Goal: Task Accomplishment & Management: Use online tool/utility

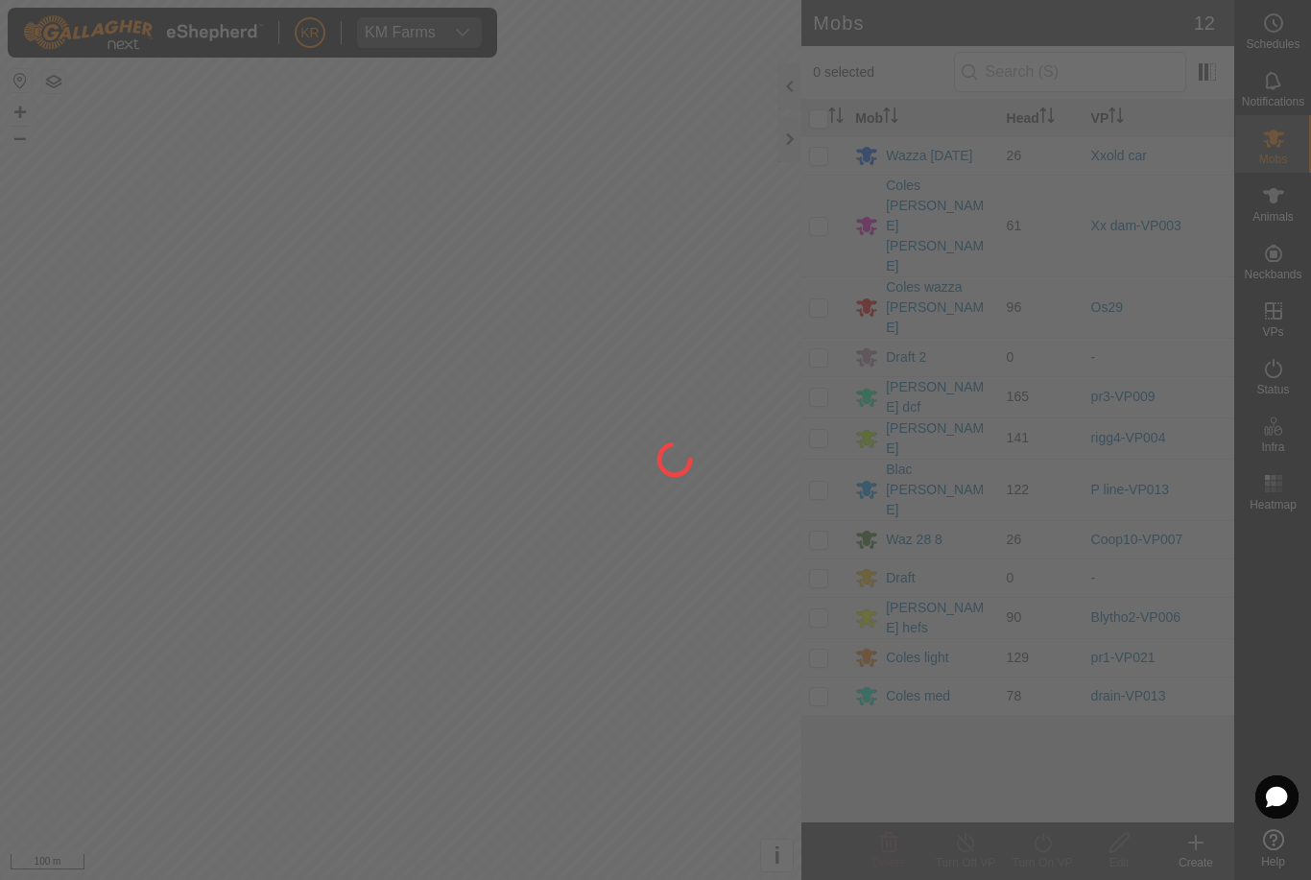
click at [895, 381] on div at bounding box center [655, 440] width 1311 height 880
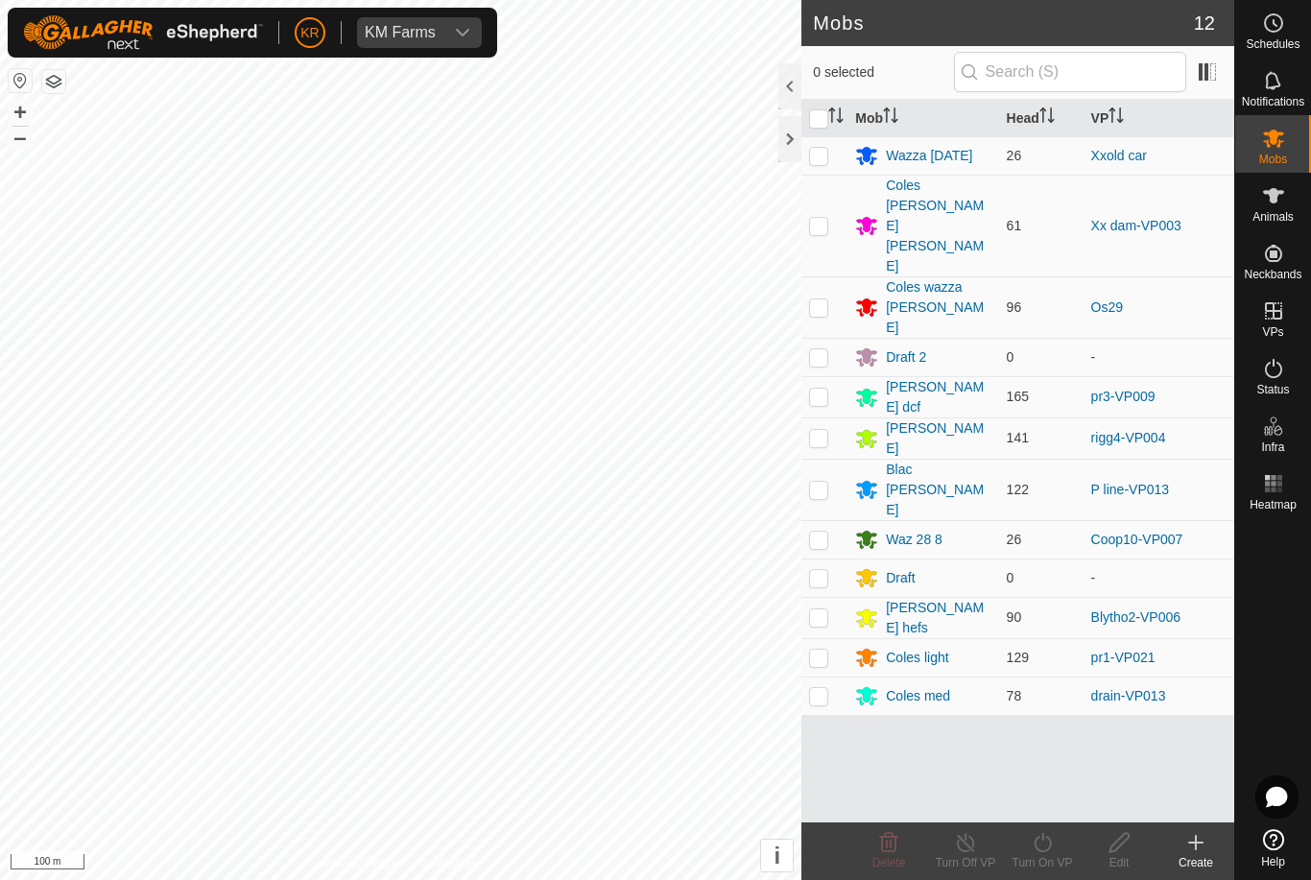
click at [825, 482] on p-checkbox at bounding box center [818, 489] width 19 height 15
click at [829, 459] on td at bounding box center [824, 489] width 46 height 61
click at [808, 459] on td at bounding box center [824, 489] width 46 height 61
checkbox input "true"
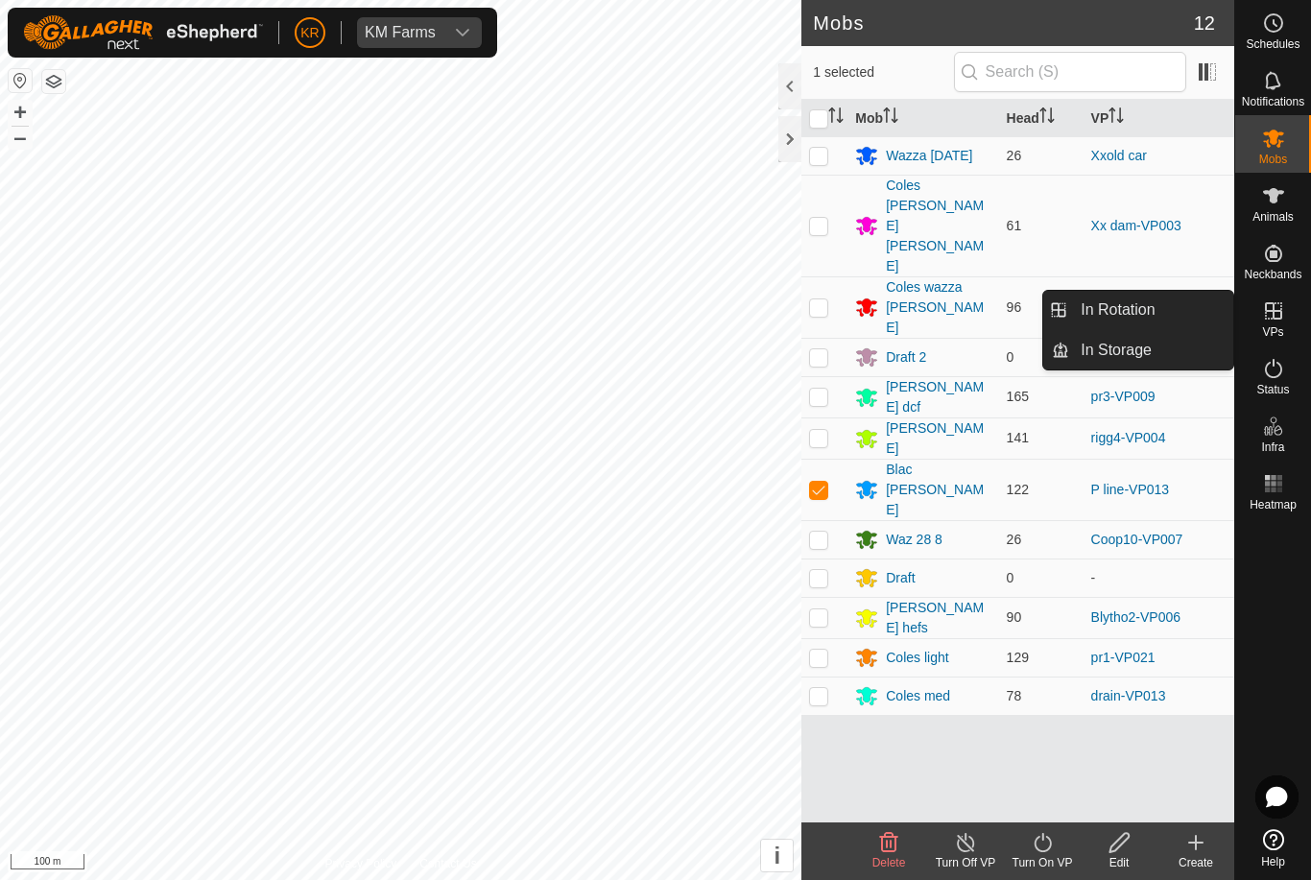
click at [1170, 313] on link "In Rotation" at bounding box center [1151, 310] width 164 height 38
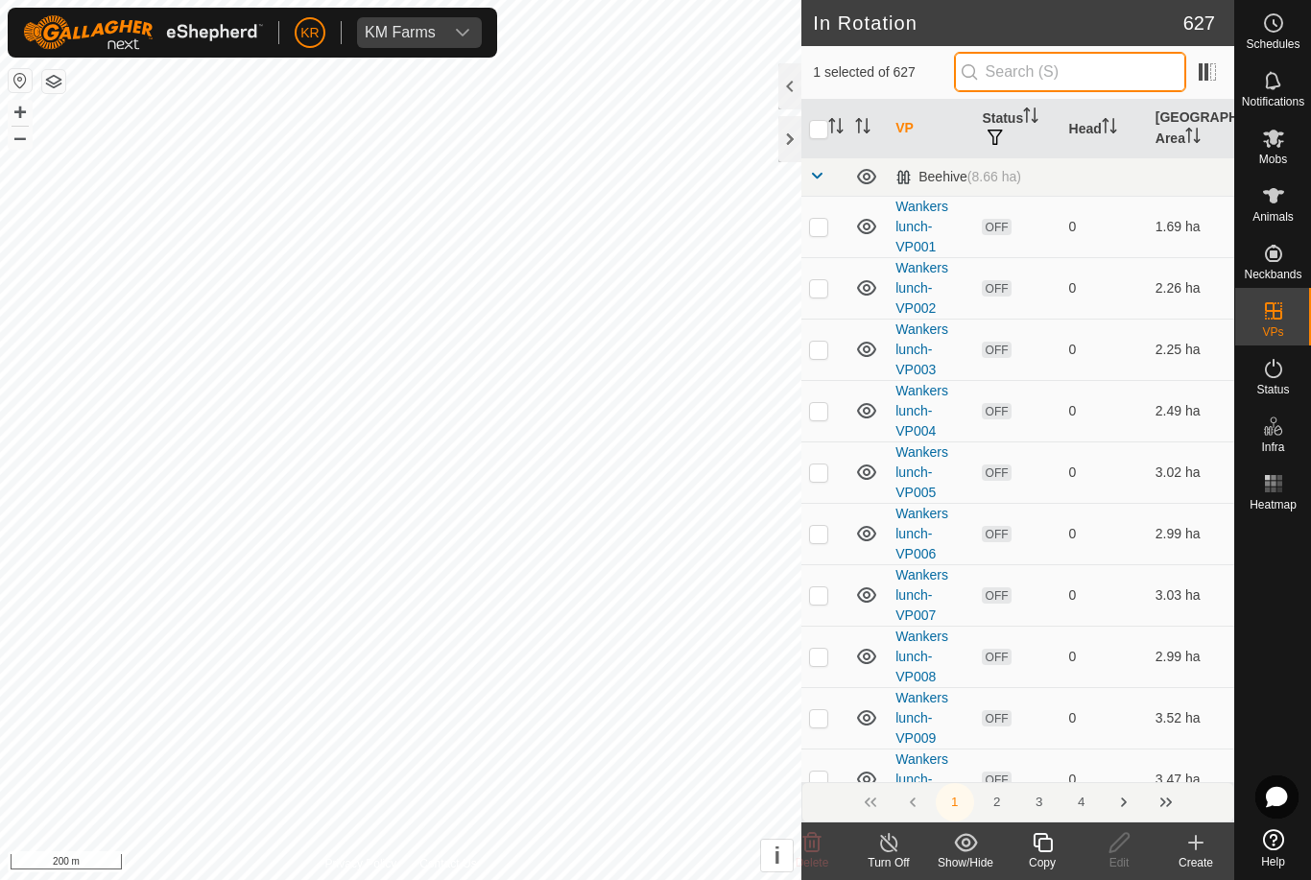
click at [1089, 74] on input "text" at bounding box center [1070, 72] width 232 height 40
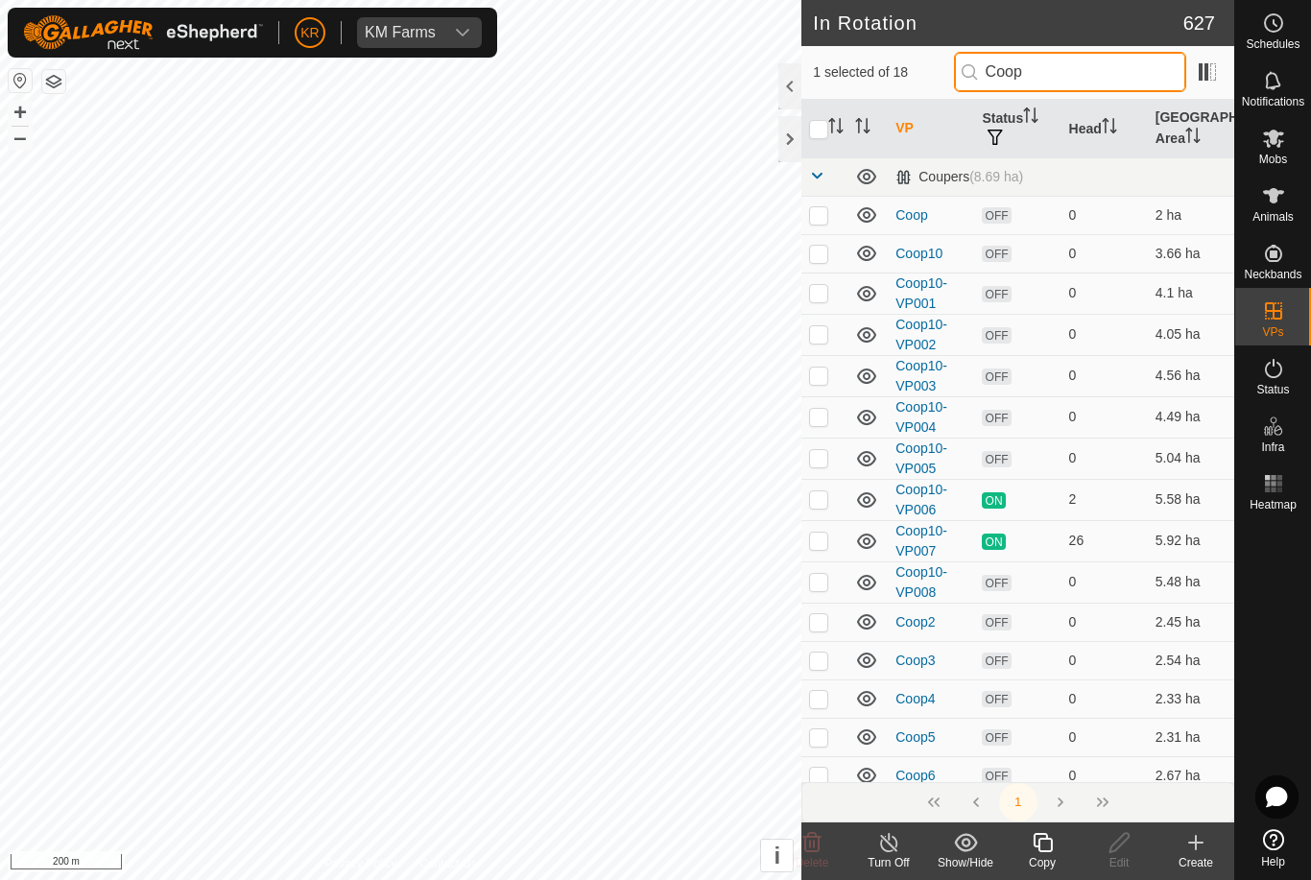
type input "Coop"
click at [837, 544] on td at bounding box center [824, 540] width 46 height 41
checkbox input "true"
click at [823, 130] on input "checkbox" at bounding box center [818, 129] width 19 height 19
checkbox input "true"
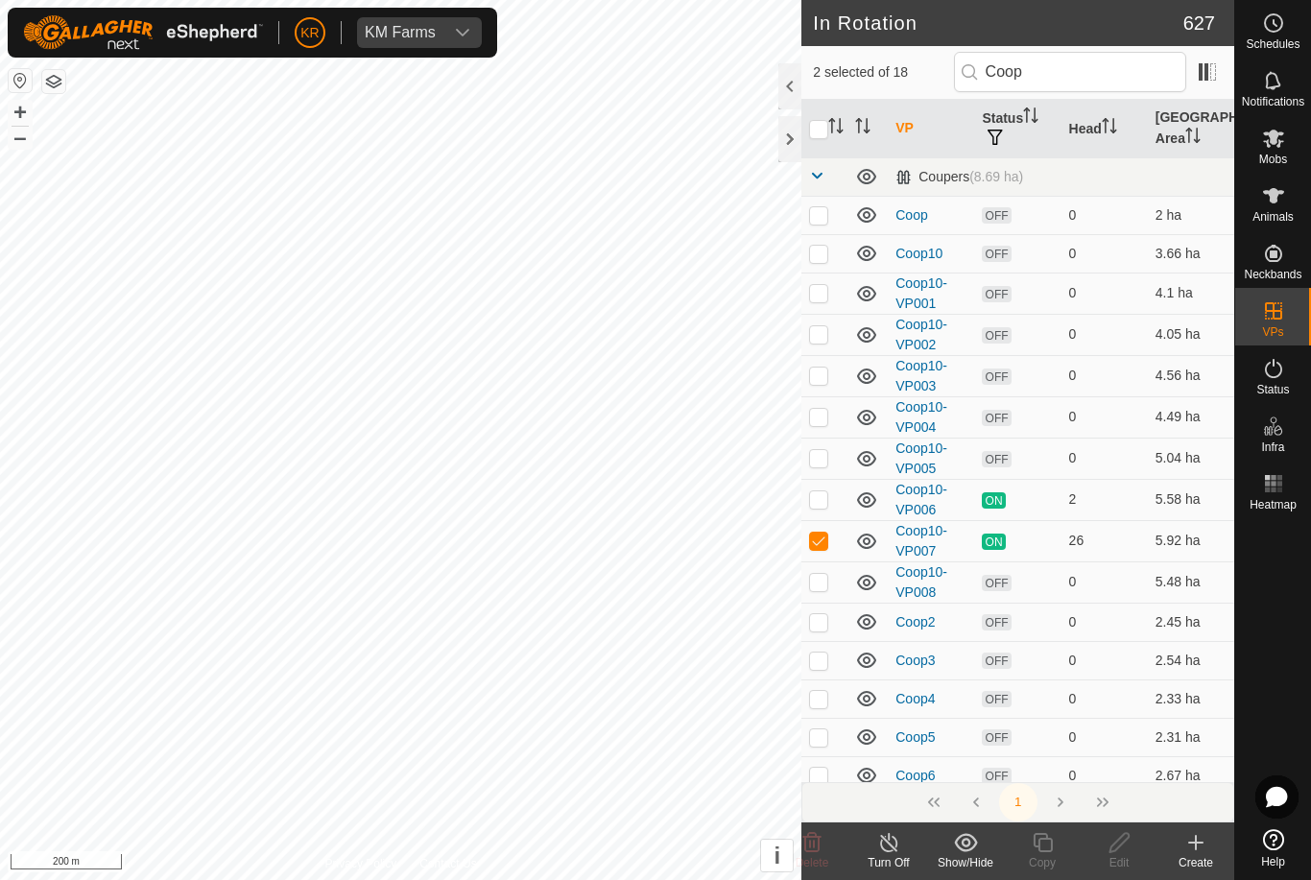
checkbox input "true"
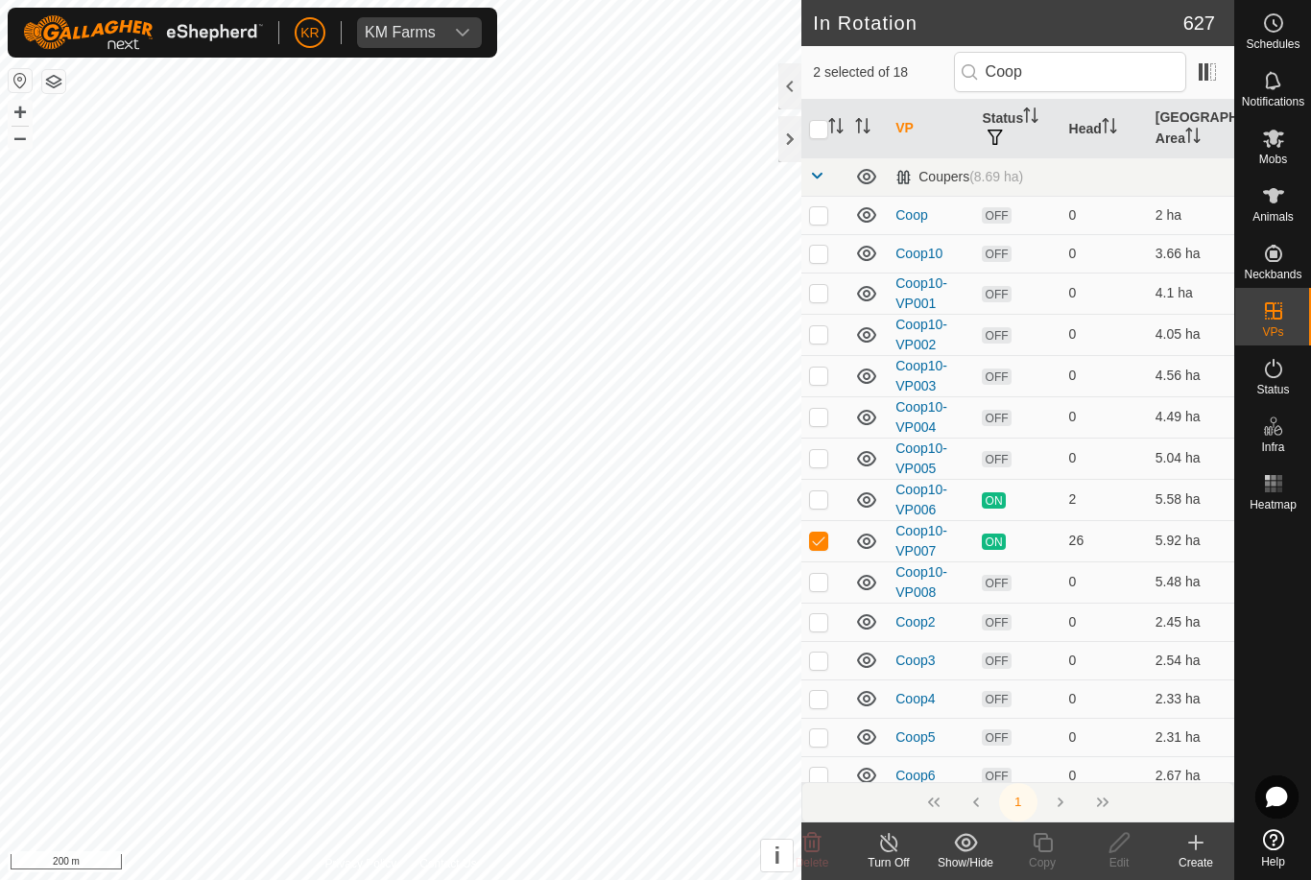
checkbox input "true"
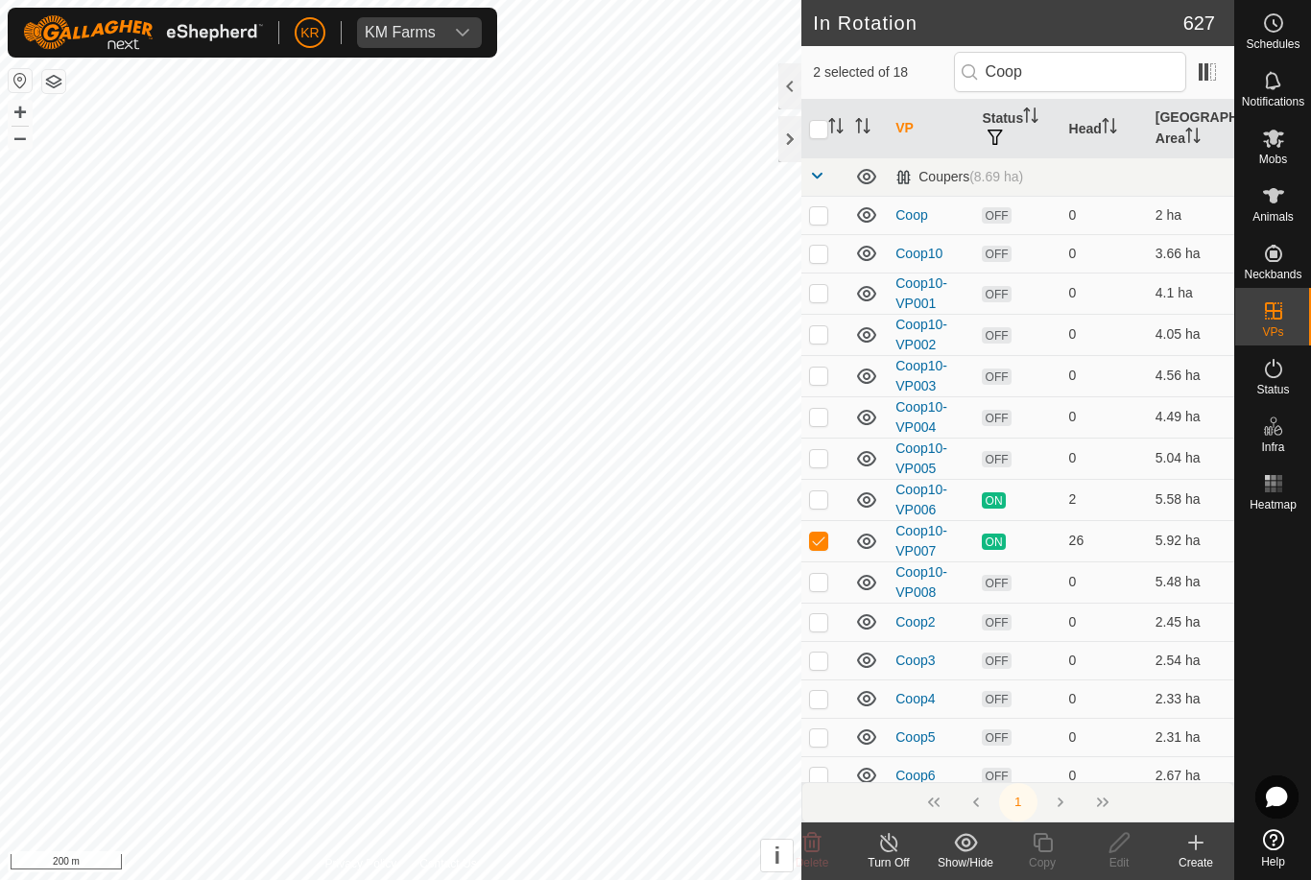
checkbox input "true"
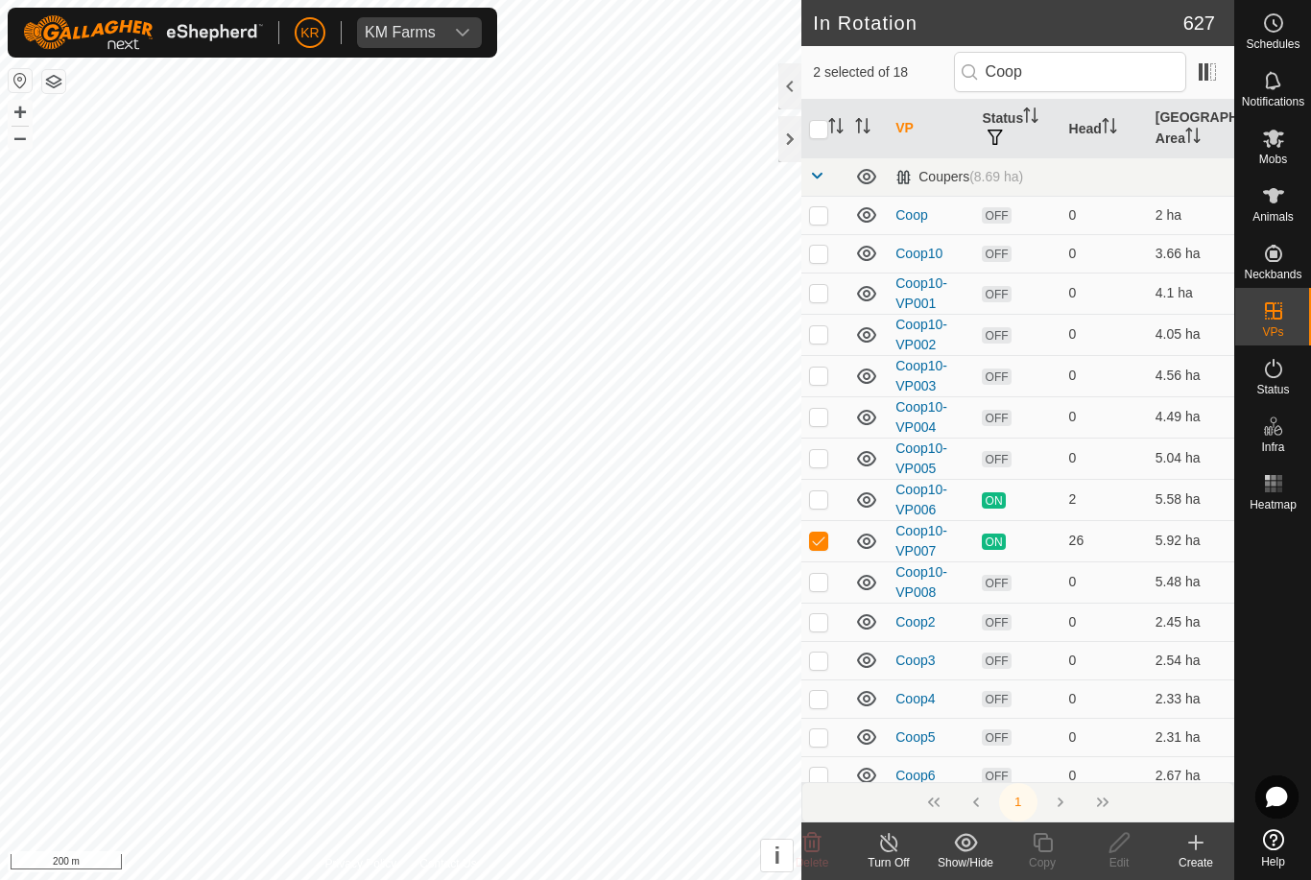
checkbox input "true"
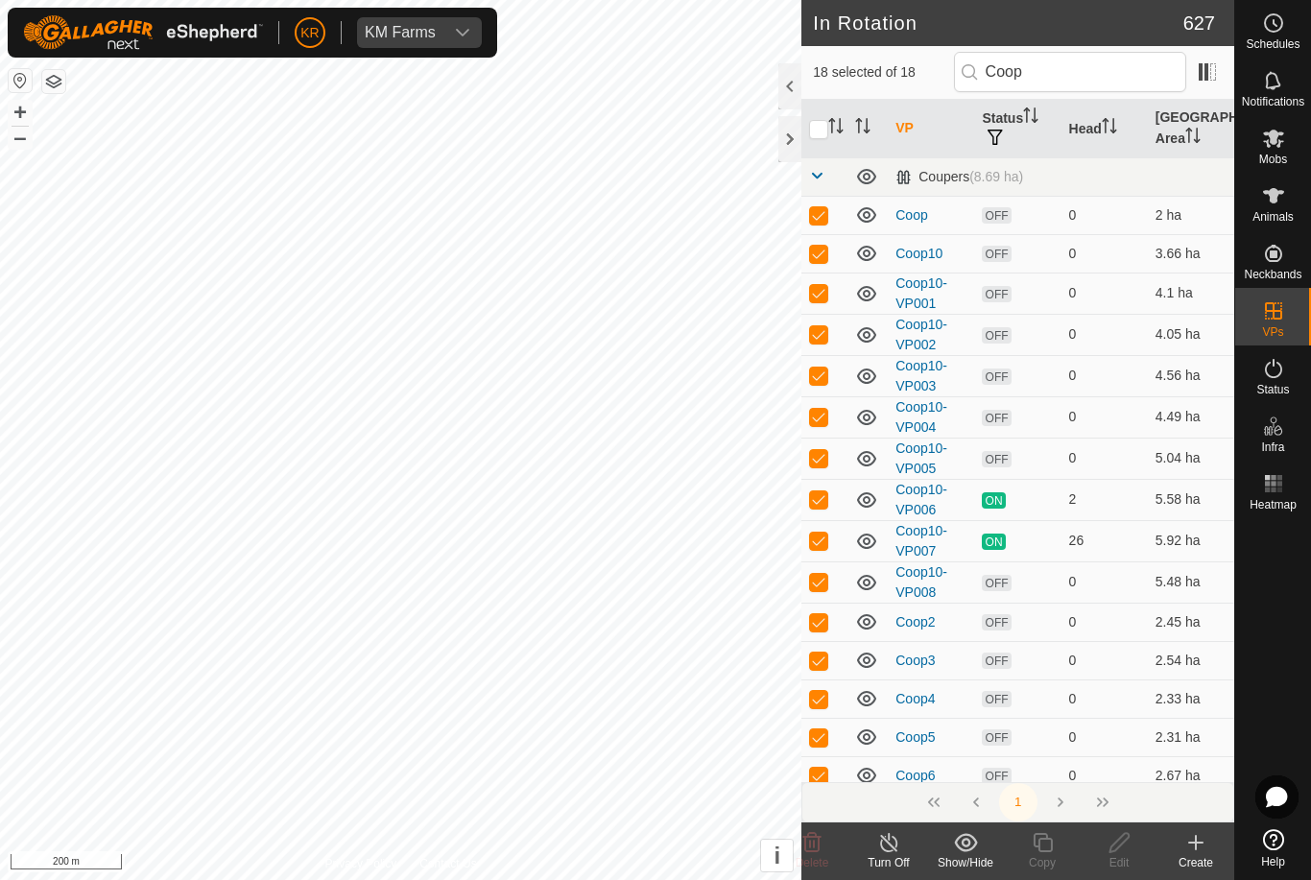
click at [821, 124] on input "checkbox" at bounding box center [818, 129] width 19 height 19
click at [825, 126] on input "checkbox" at bounding box center [818, 129] width 19 height 19
click at [820, 129] on input "checkbox" at bounding box center [818, 129] width 19 height 19
click at [825, 126] on input "checkbox" at bounding box center [818, 129] width 19 height 19
click at [816, 131] on input "checkbox" at bounding box center [818, 129] width 19 height 19
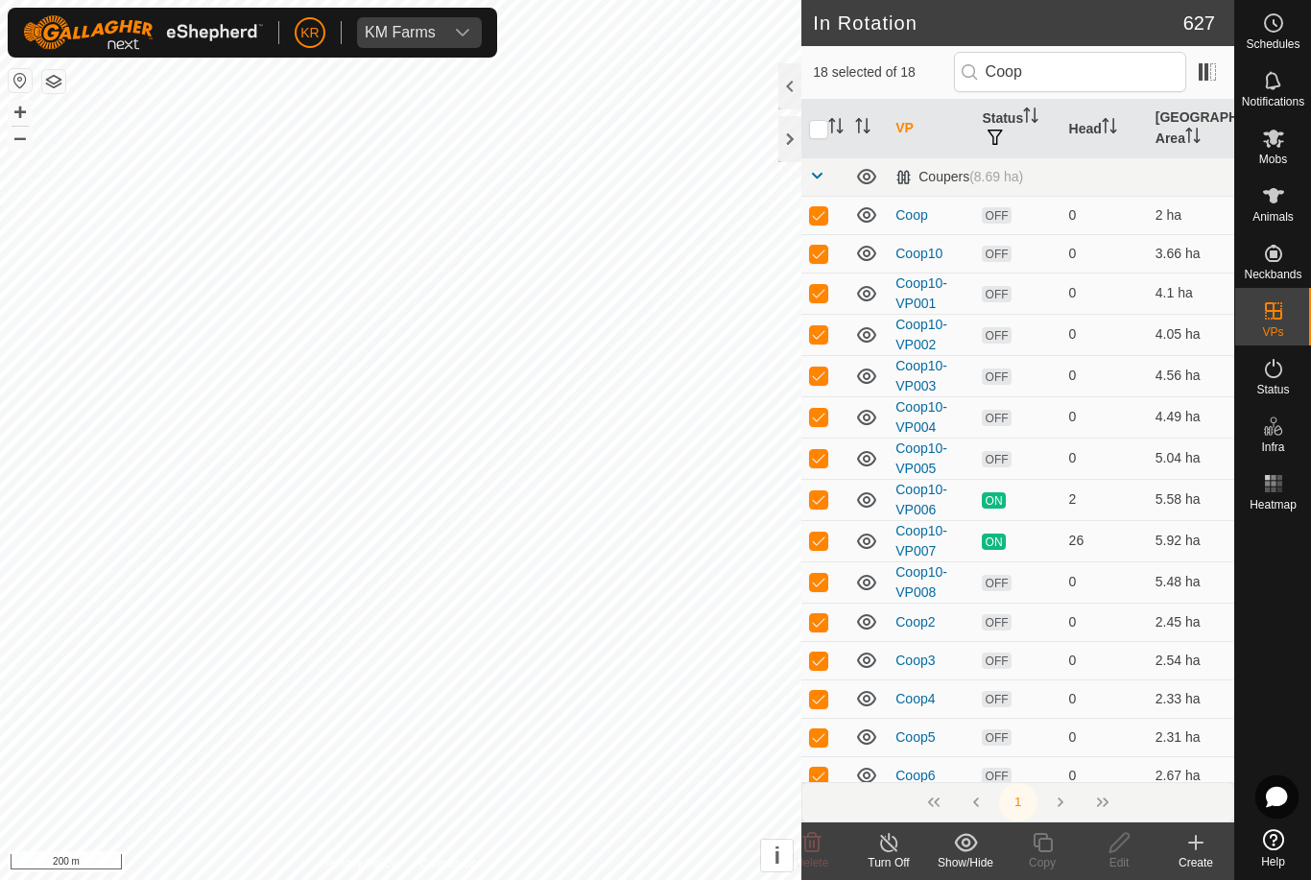
click at [824, 126] on input "checkbox" at bounding box center [818, 129] width 19 height 19
click at [828, 129] on input "checkbox" at bounding box center [818, 129] width 19 height 19
click at [828, 133] on input "checkbox" at bounding box center [818, 129] width 19 height 19
click at [827, 121] on input "checkbox" at bounding box center [818, 129] width 19 height 19
click at [835, 121] on icon "Activate to sort" at bounding box center [832, 120] width 7 height 4
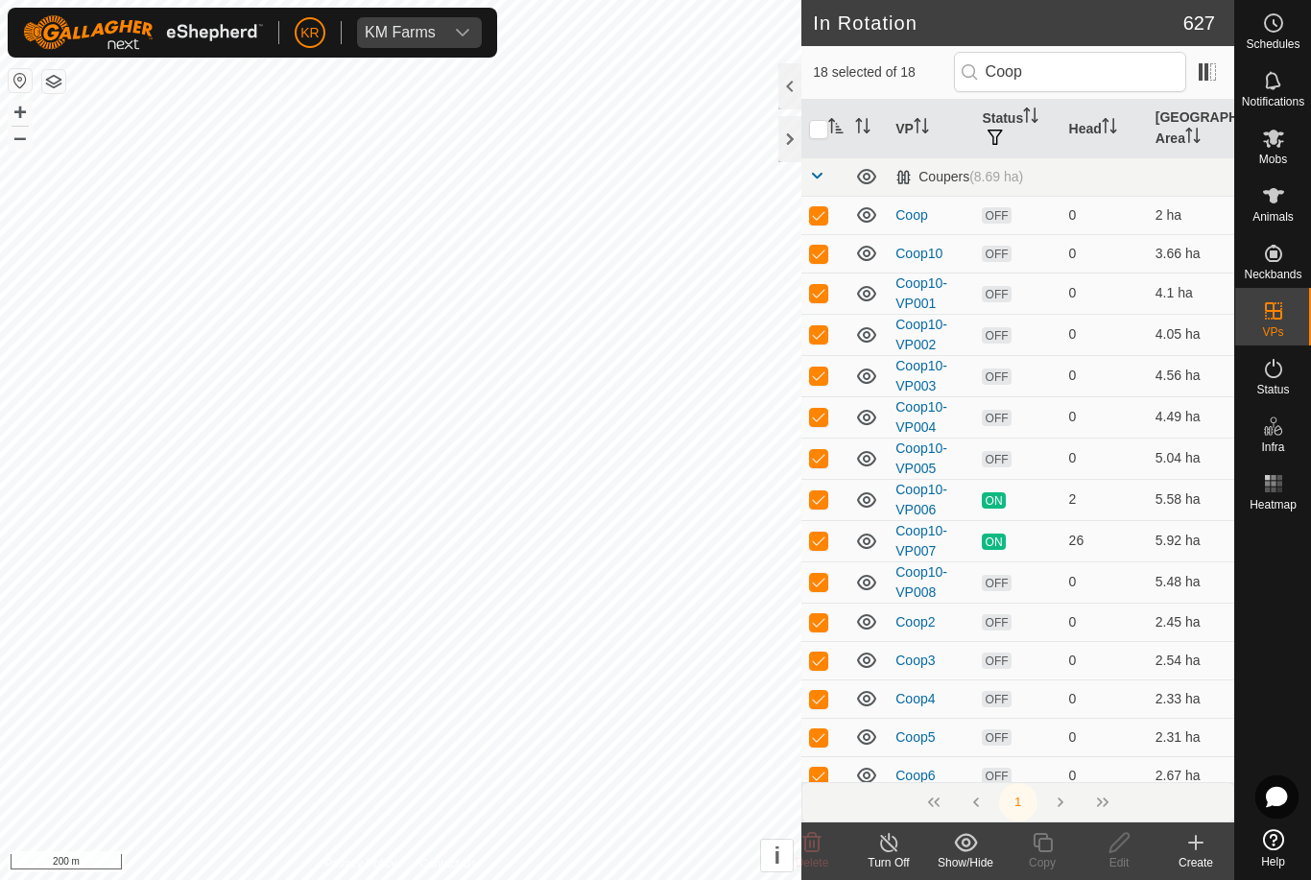
click at [825, 128] on input "checkbox" at bounding box center [818, 129] width 19 height 19
click at [828, 131] on input "checkbox" at bounding box center [818, 129] width 19 height 19
click at [820, 125] on input "checkbox" at bounding box center [818, 129] width 19 height 19
checkbox input "true"
click at [830, 106] on th at bounding box center [824, 129] width 46 height 59
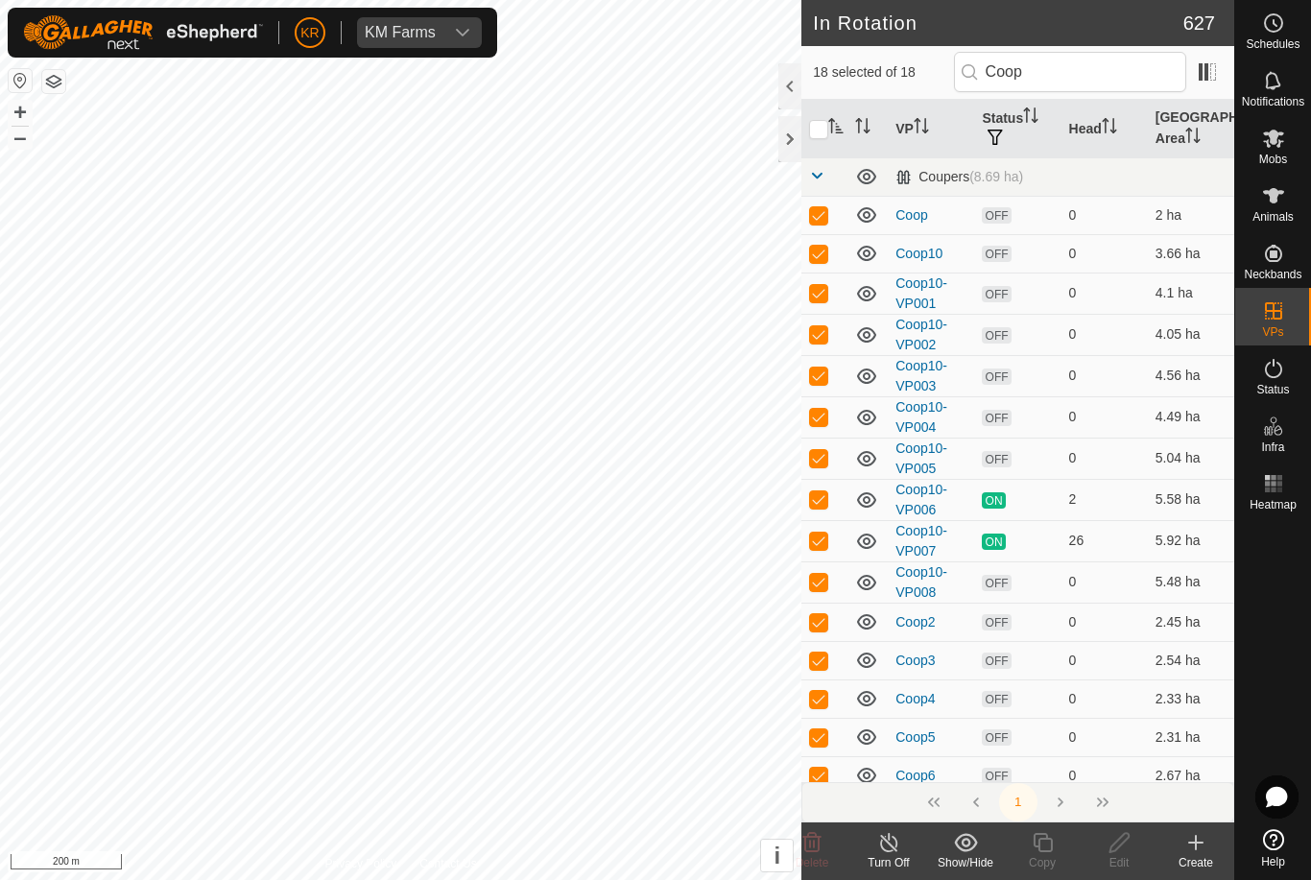
click at [828, 250] on p-checkbox at bounding box center [818, 253] width 19 height 15
checkbox input "false"
click at [832, 267] on td at bounding box center [824, 254] width 46 height 41
checkbox input "false"
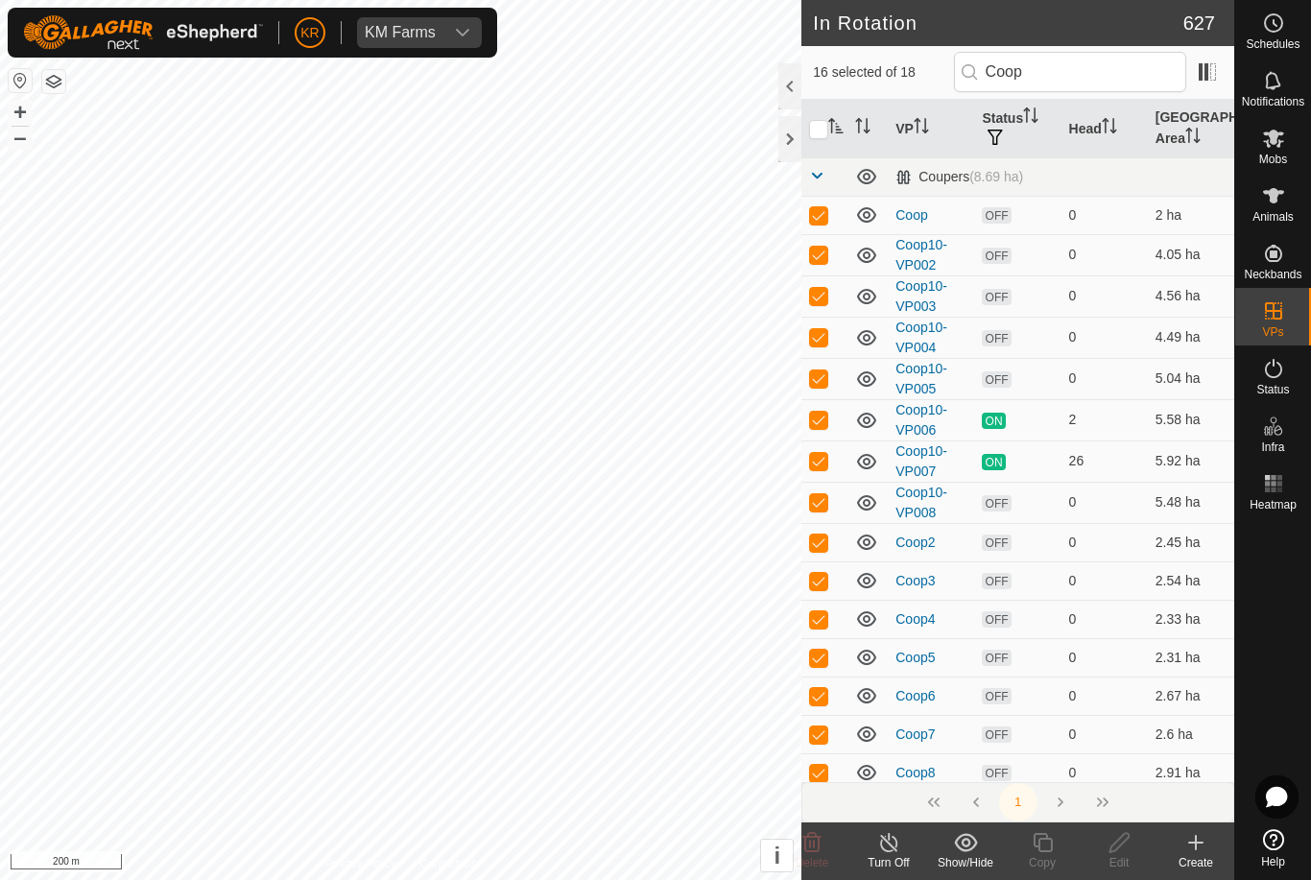
click at [822, 216] on p-checkbox at bounding box center [818, 214] width 19 height 15
checkbox input "false"
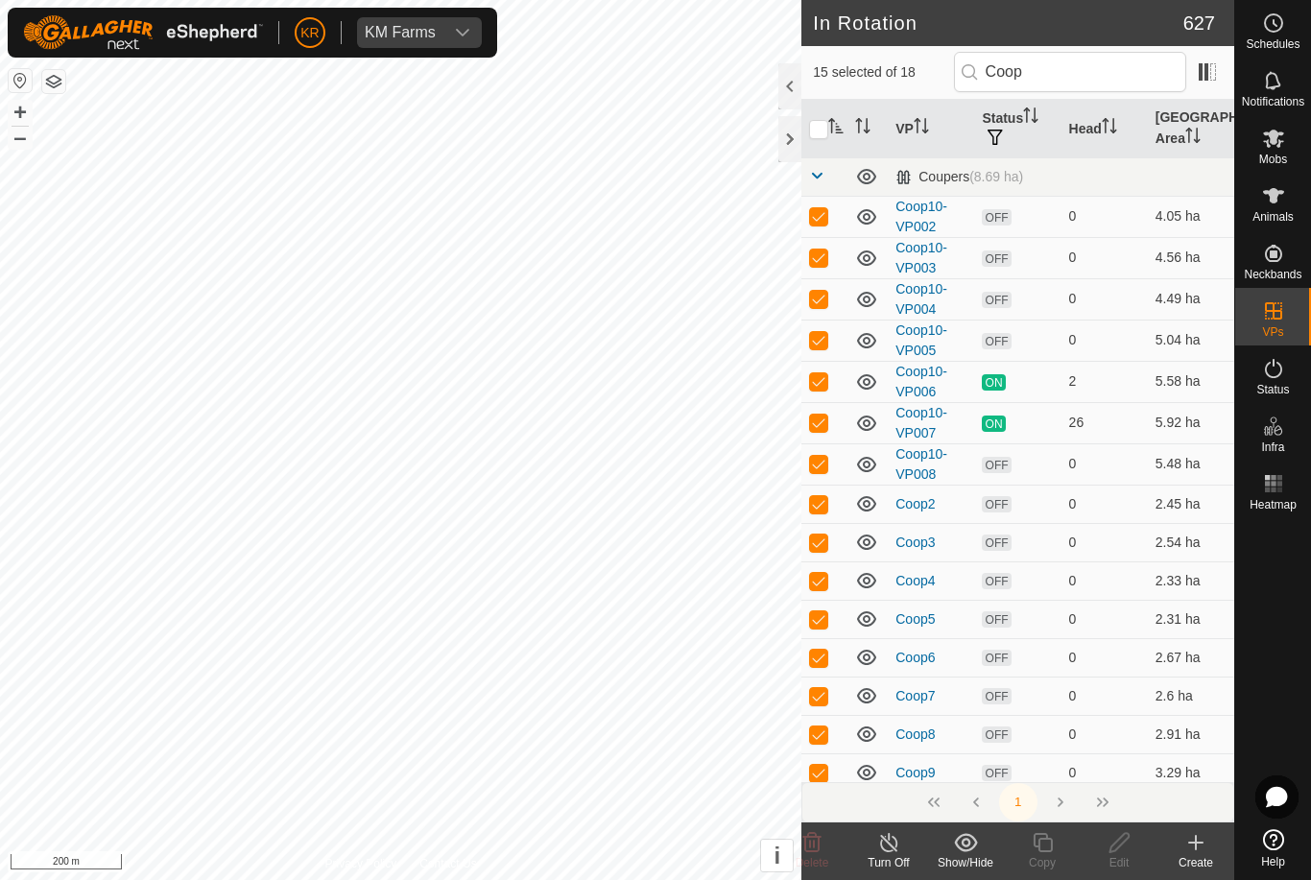
click at [831, 264] on td at bounding box center [824, 257] width 46 height 41
checkbox input "false"
click at [828, 225] on td at bounding box center [824, 216] width 46 height 41
checkbox input "false"
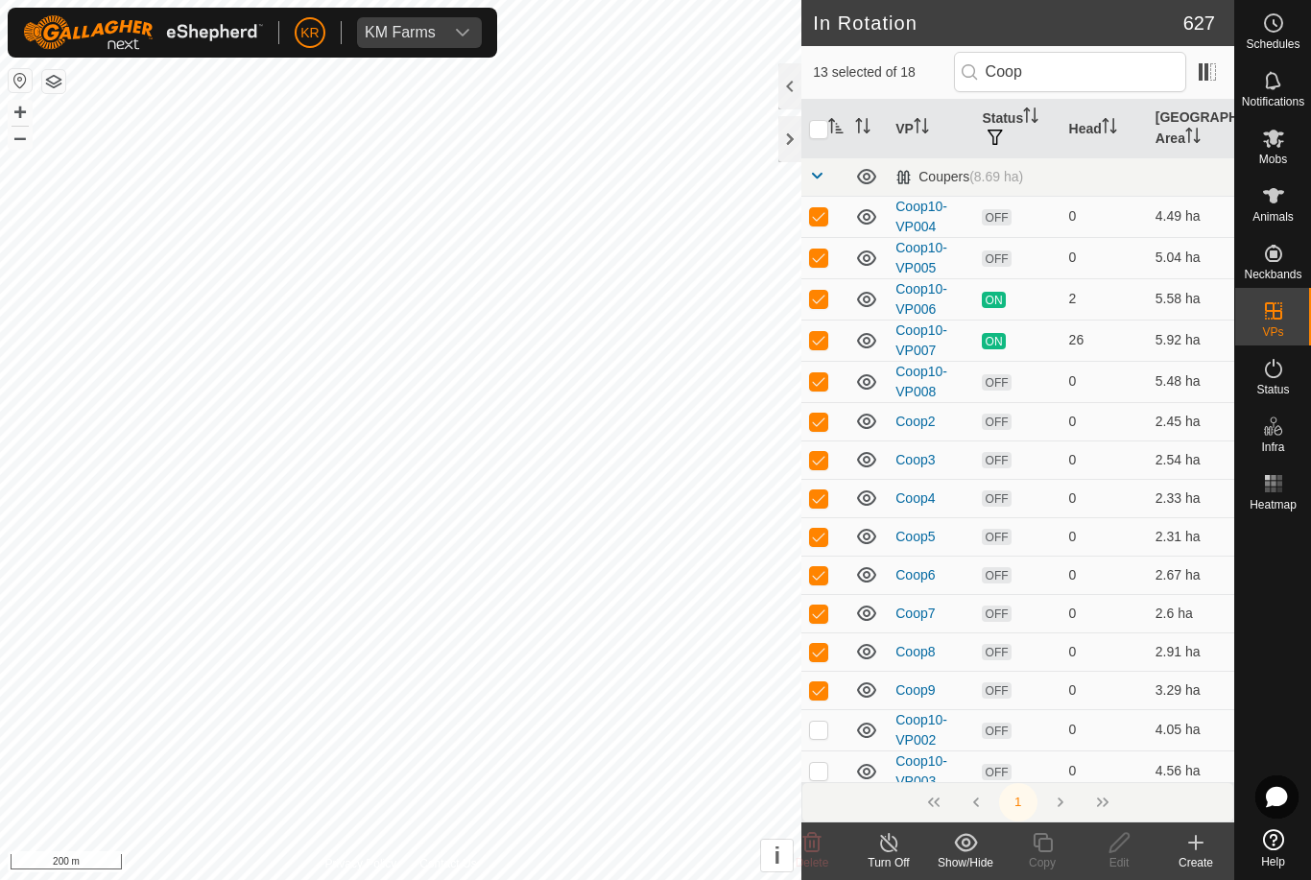
click at [833, 264] on td at bounding box center [824, 257] width 46 height 41
checkbox input "false"
click at [823, 643] on p-checkbox at bounding box center [818, 648] width 19 height 15
checkbox input "false"
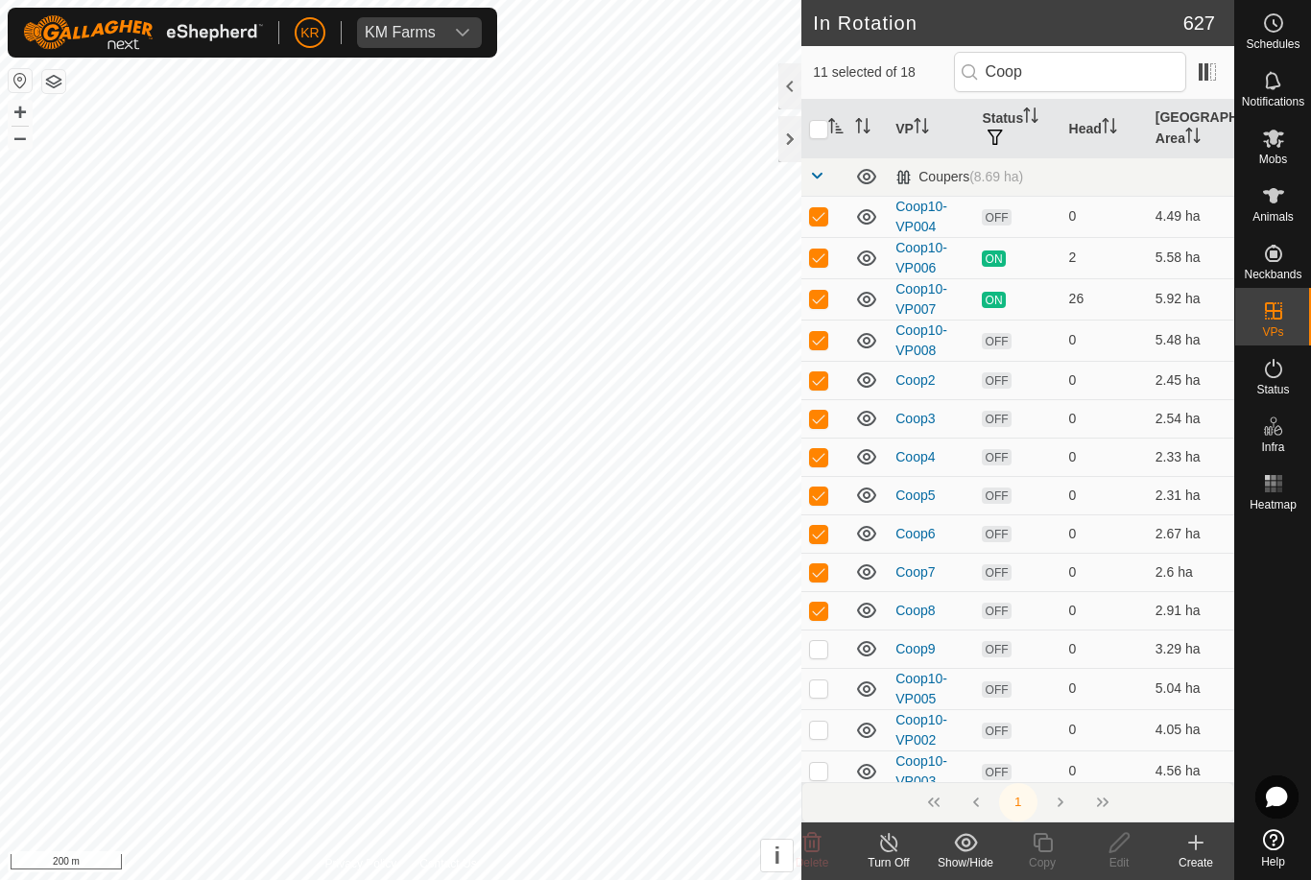
click at [826, 609] on p-checkbox at bounding box center [818, 610] width 19 height 15
checkbox input "false"
click at [822, 578] on p-checkbox at bounding box center [818, 571] width 19 height 15
checkbox input "false"
click at [826, 552] on td at bounding box center [824, 533] width 46 height 38
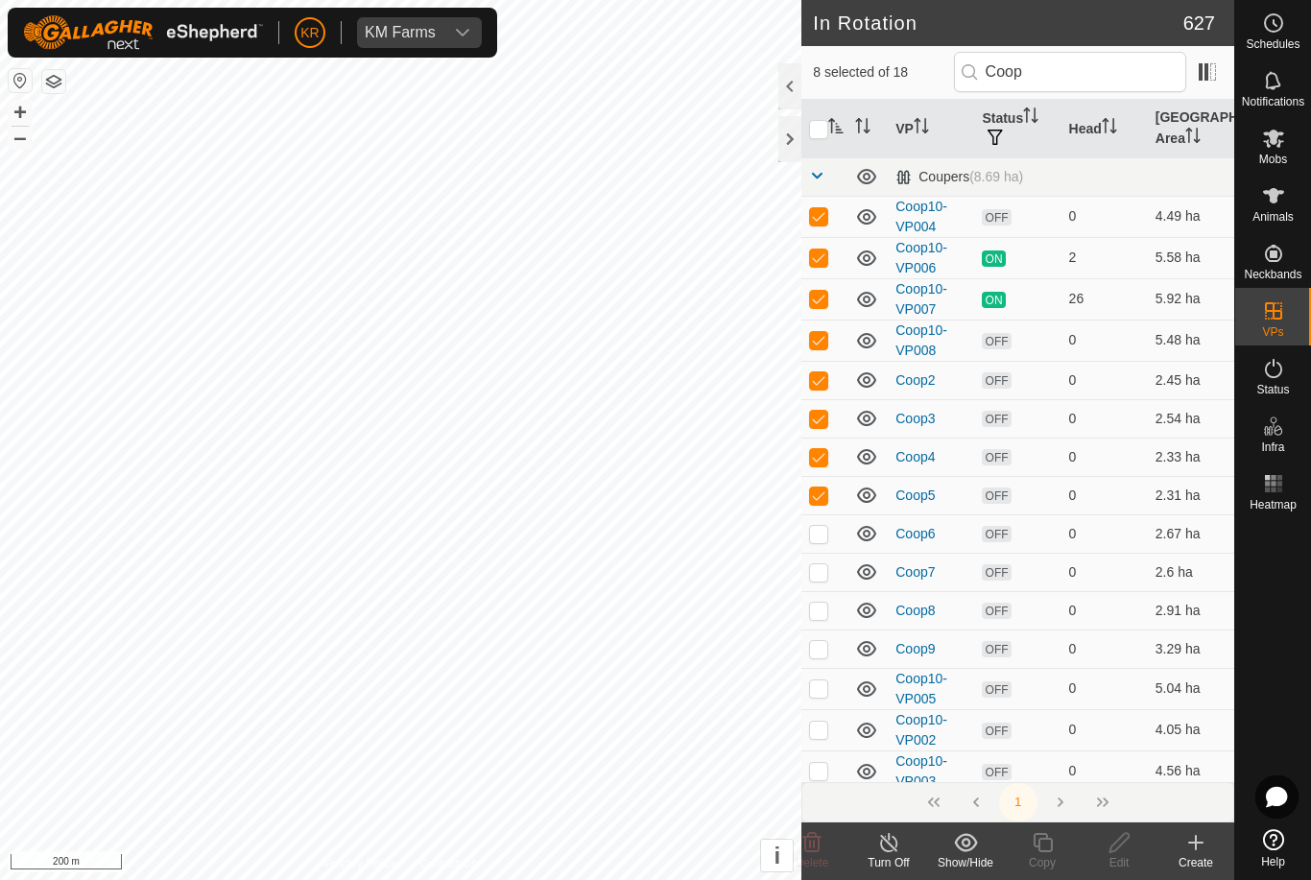
click at [831, 531] on td at bounding box center [824, 533] width 46 height 38
checkbox input "true"
click at [822, 501] on p-checkbox at bounding box center [818, 495] width 19 height 15
checkbox input "false"
click at [824, 473] on td at bounding box center [824, 457] width 46 height 38
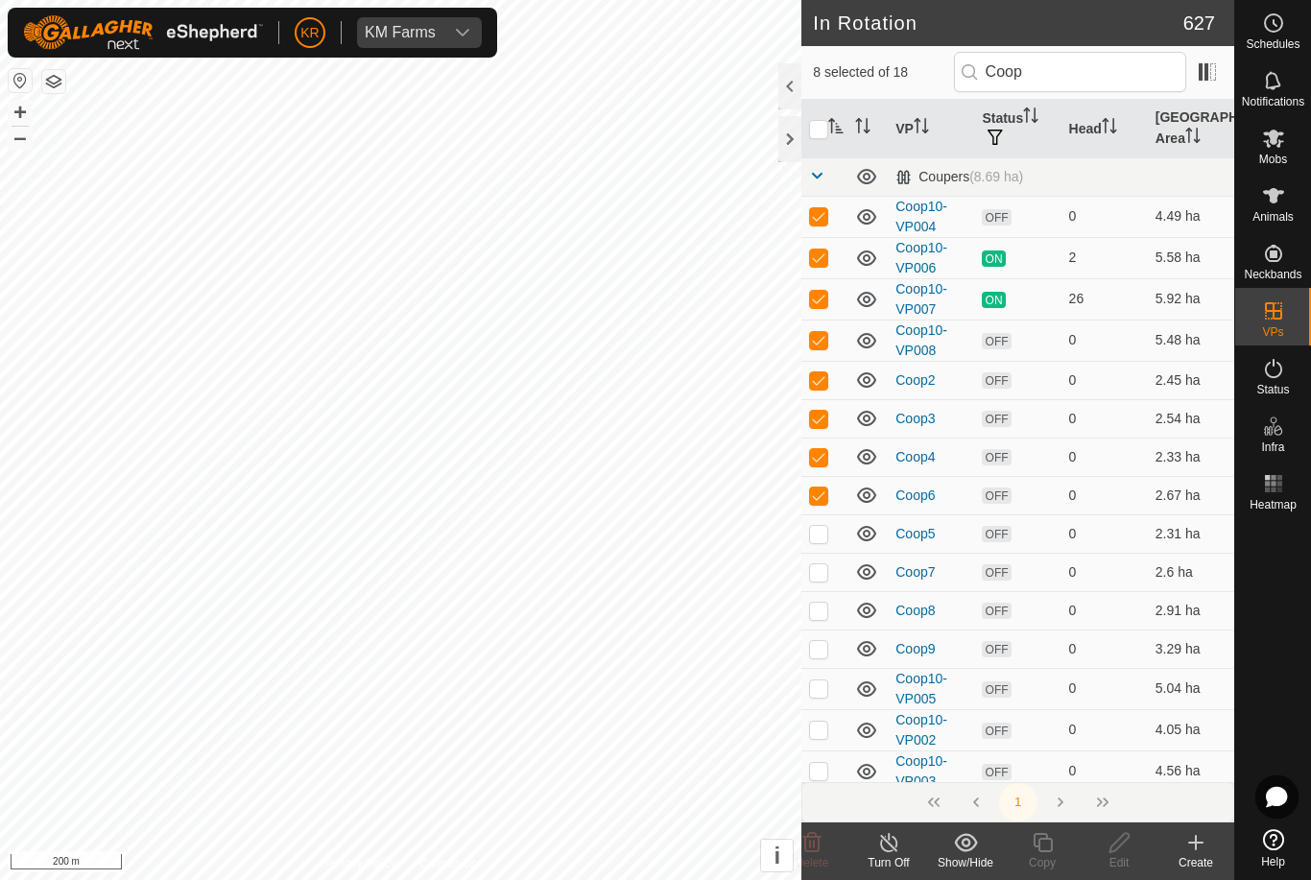
checkbox input "false"
click at [825, 429] on td at bounding box center [824, 418] width 46 height 38
checkbox input "false"
click at [824, 405] on td at bounding box center [824, 418] width 46 height 38
checkbox input "false"
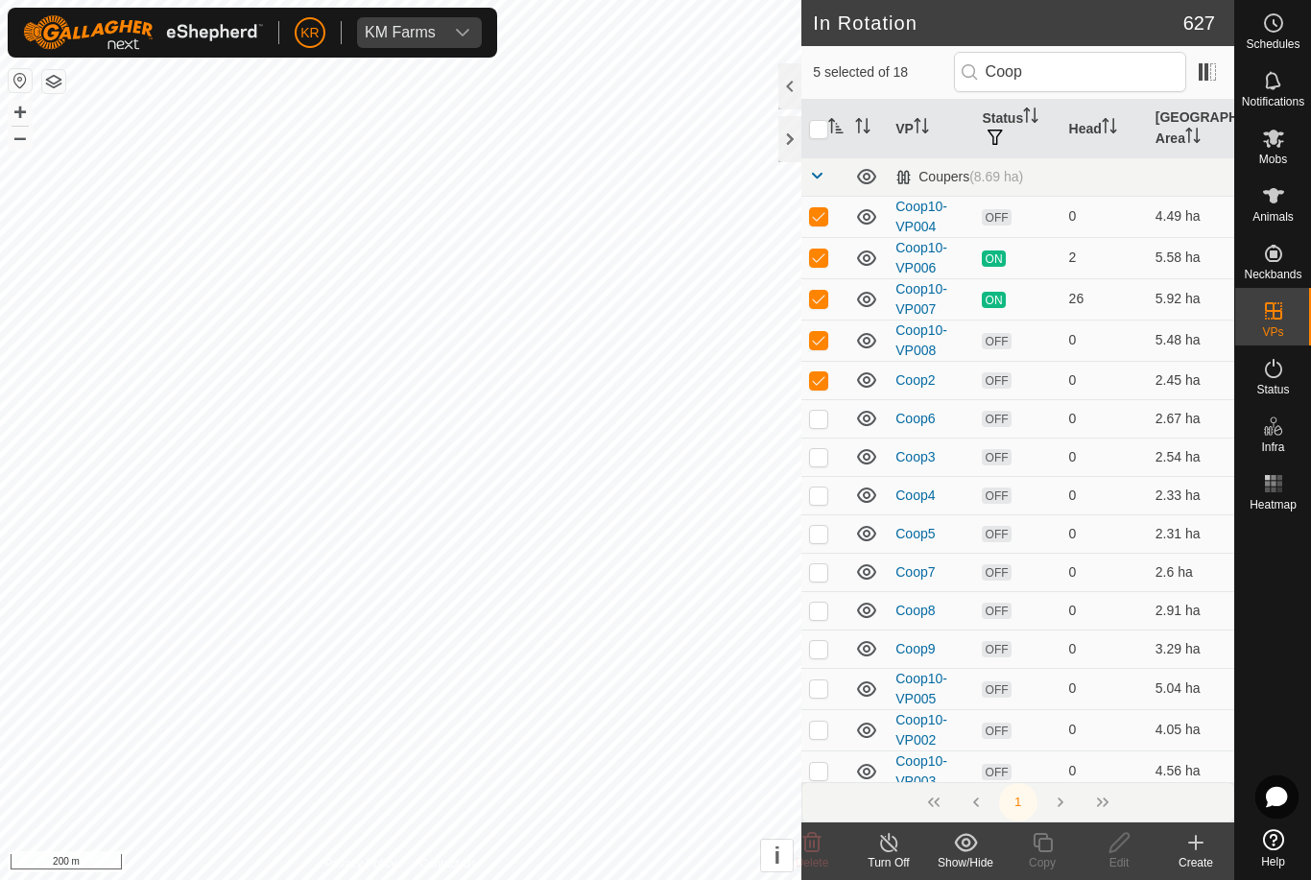
click at [837, 383] on td at bounding box center [824, 380] width 46 height 38
checkbox input "false"
click at [821, 349] on td at bounding box center [824, 340] width 46 height 41
checkbox input "false"
click at [812, 298] on p-checkbox at bounding box center [818, 298] width 19 height 15
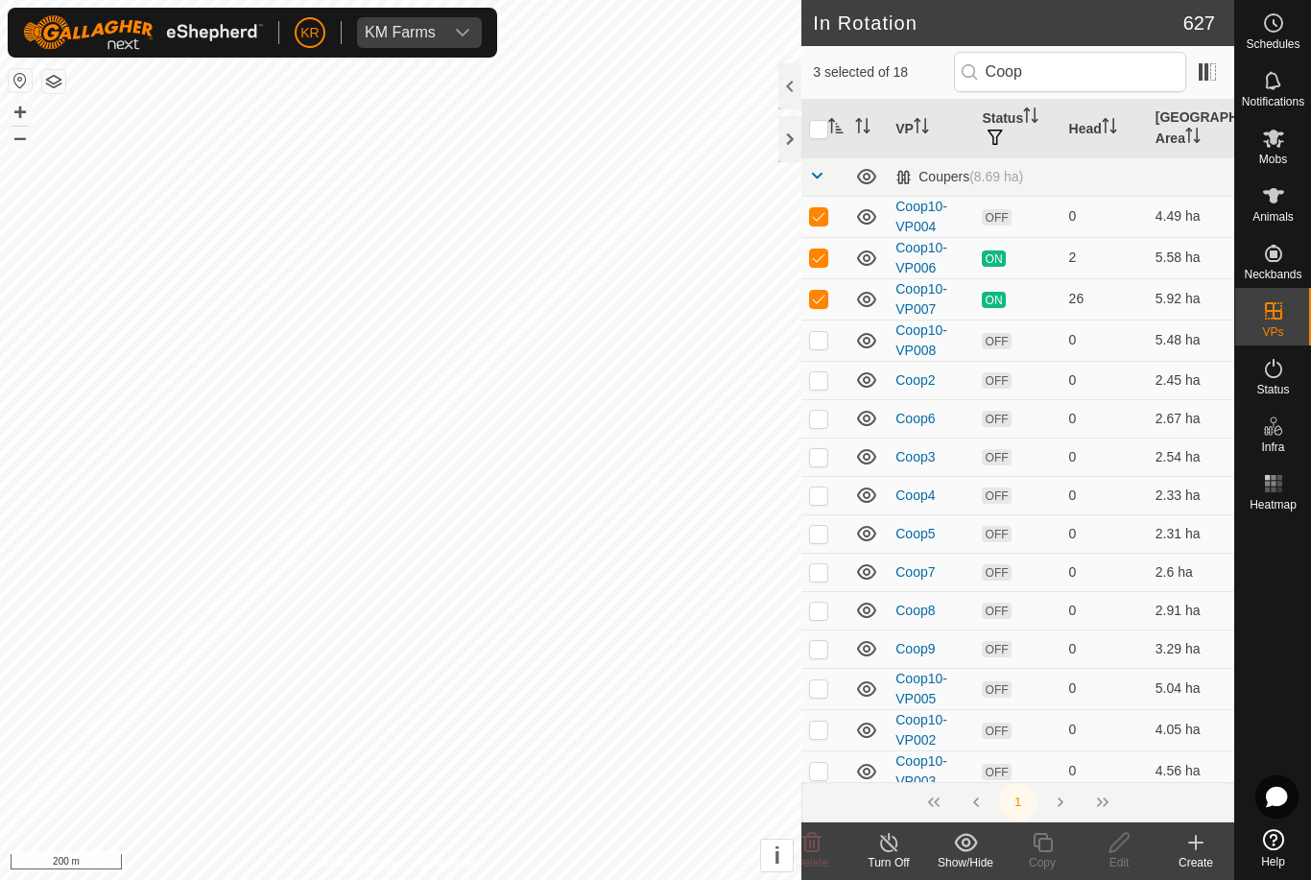
checkbox input "false"
click at [828, 217] on p-checkbox at bounding box center [818, 215] width 19 height 15
checkbox input "false"
click at [819, 214] on p-checkbox at bounding box center [818, 215] width 19 height 15
checkbox input "false"
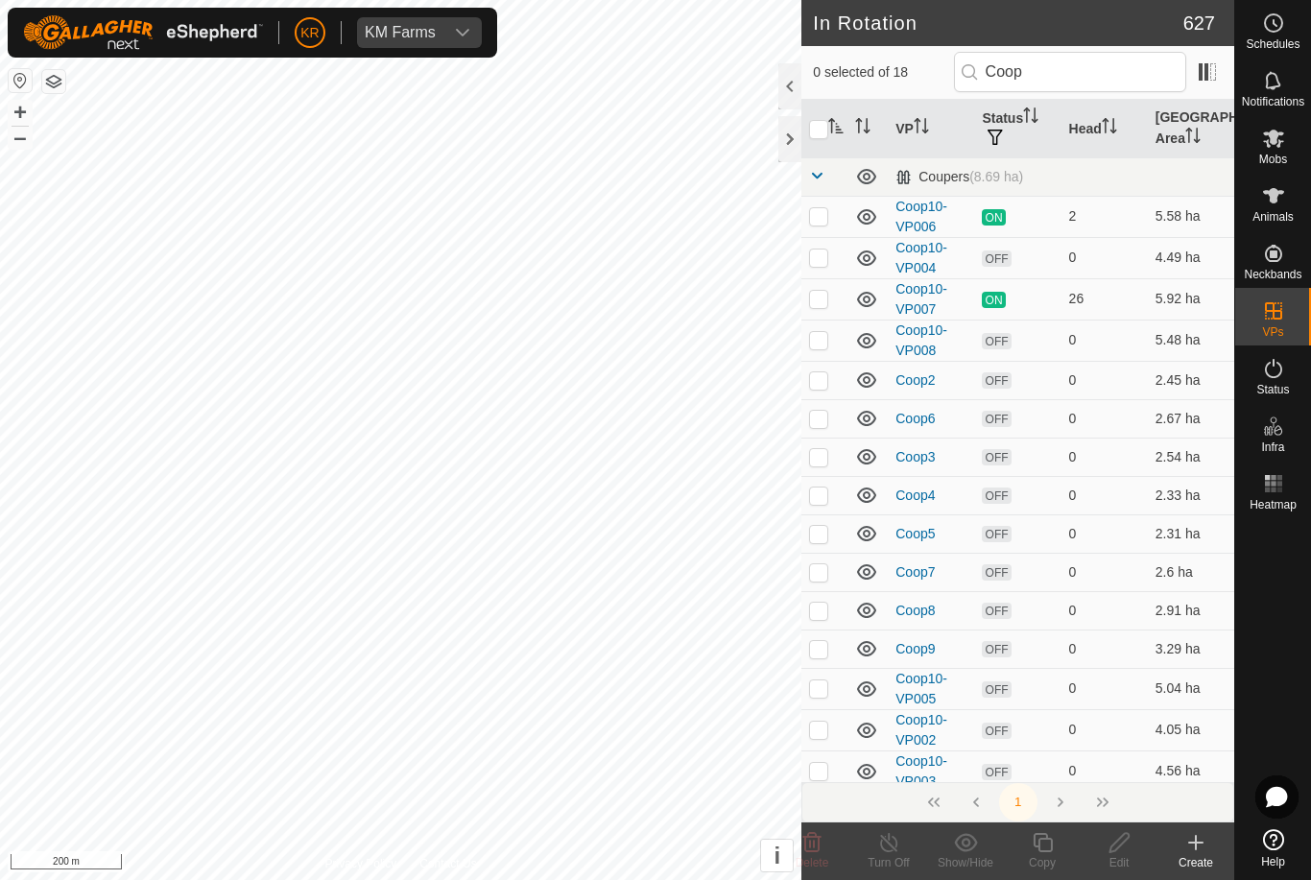
click at [819, 265] on p-checkbox at bounding box center [818, 257] width 19 height 15
checkbox input "true"
click at [817, 305] on p-checkbox at bounding box center [818, 298] width 19 height 15
checkbox input "true"
click at [829, 256] on td at bounding box center [824, 257] width 46 height 41
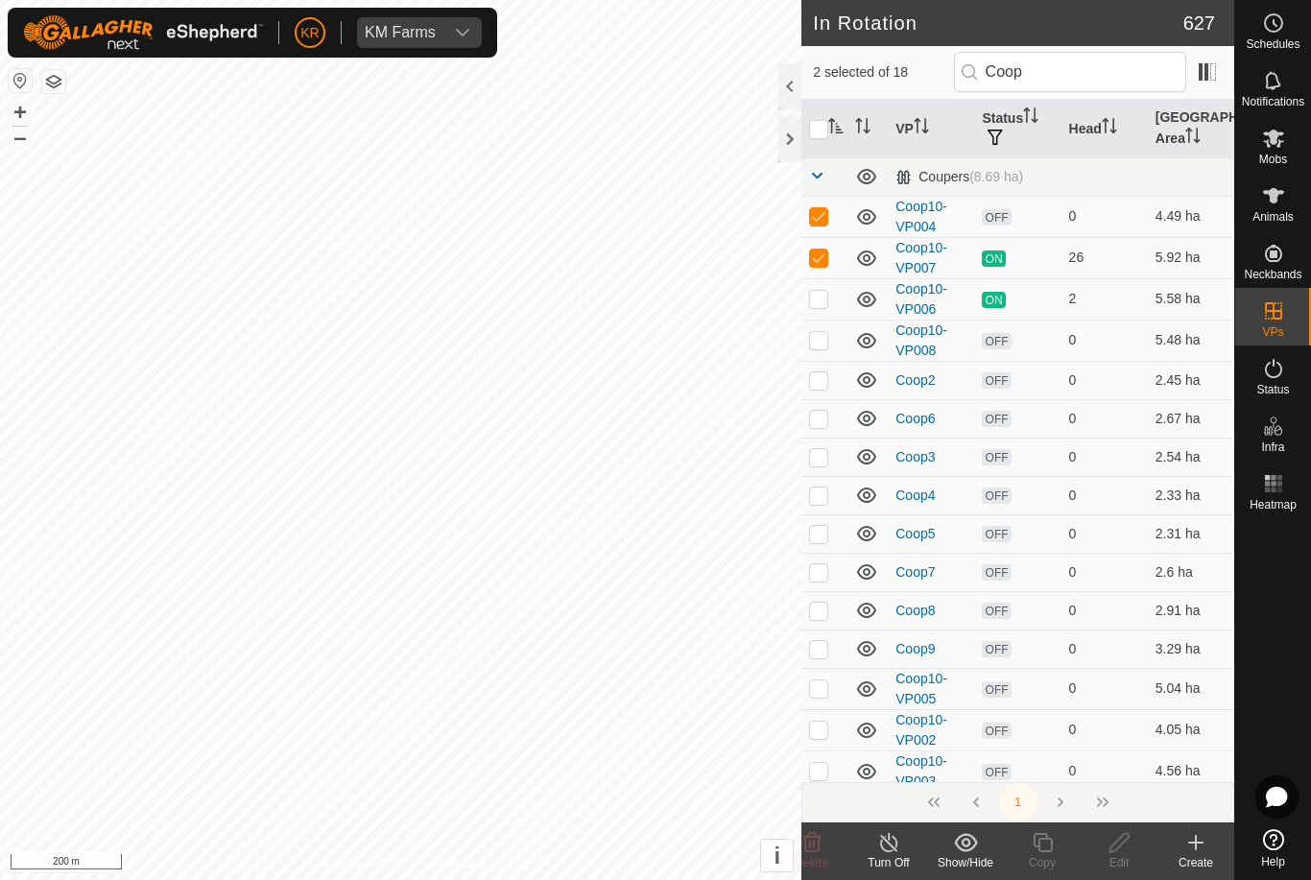
checkbox input "false"
click at [822, 211] on p-checkbox at bounding box center [818, 215] width 19 height 15
checkbox input "false"
click at [814, 299] on p-checkbox at bounding box center [818, 298] width 19 height 15
checkbox input "true"
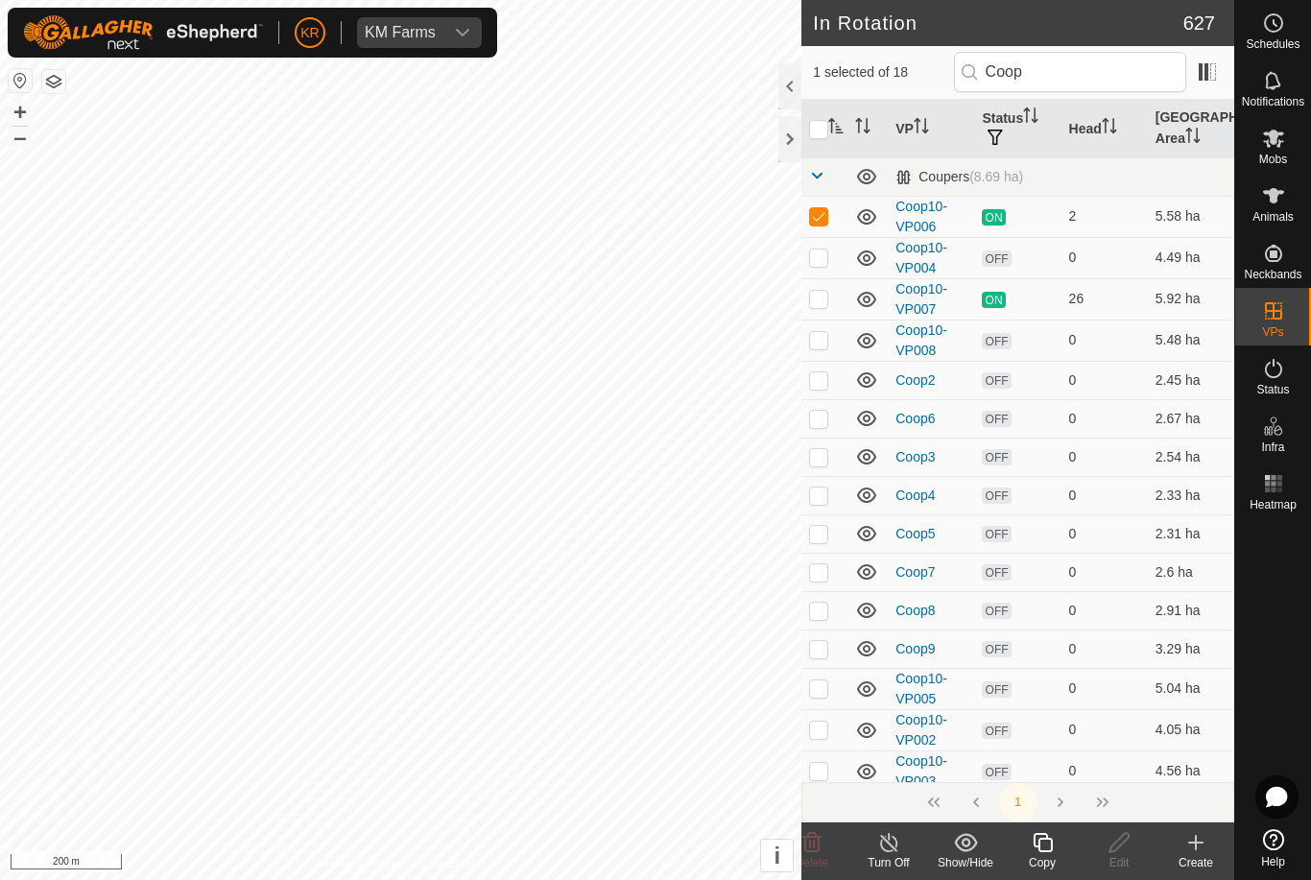
click at [828, 208] on p-checkbox at bounding box center [818, 215] width 19 height 15
checkbox input "false"
click at [821, 307] on td at bounding box center [824, 298] width 46 height 41
checkbox input "true"
click at [825, 215] on p-checkbox at bounding box center [818, 215] width 19 height 15
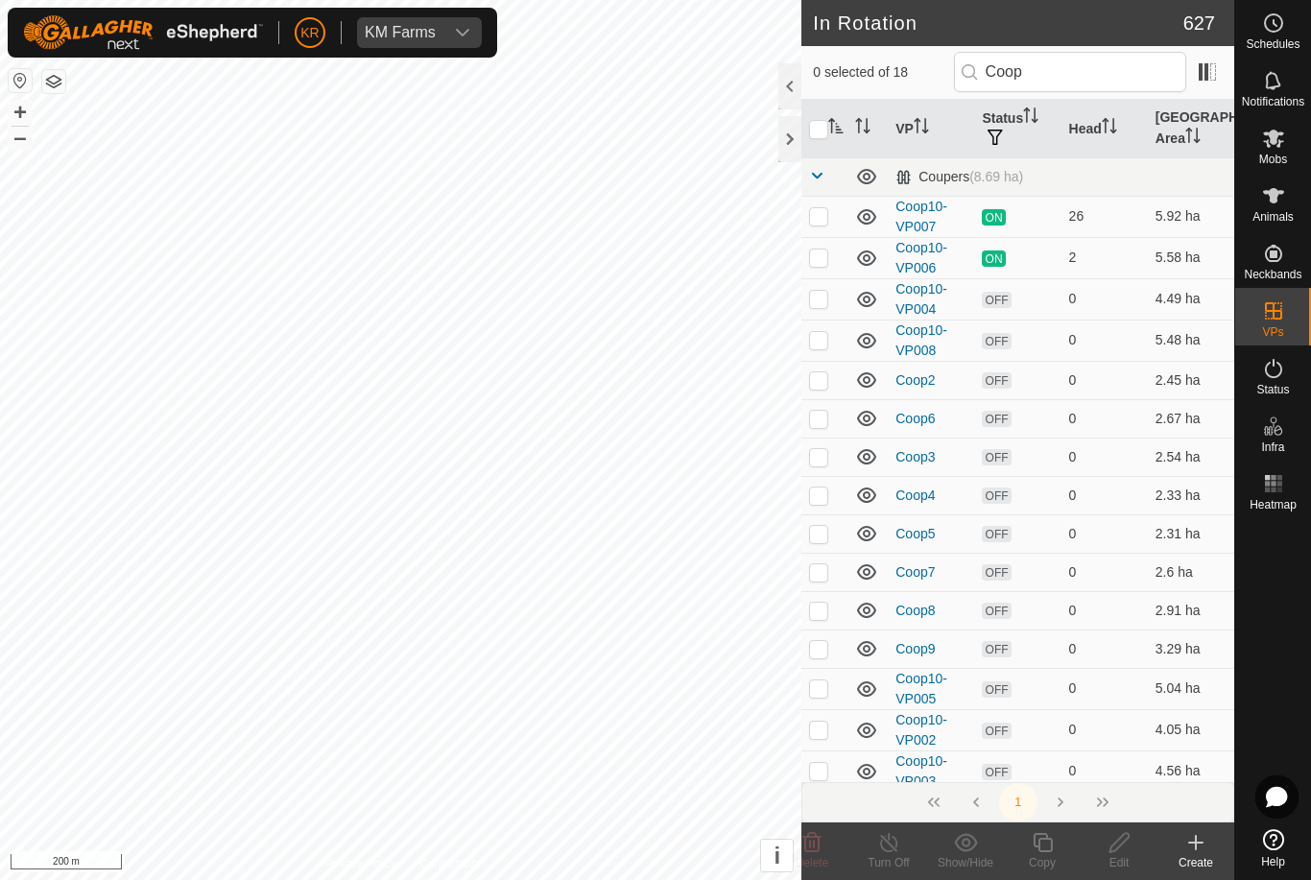
click at [823, 217] on p-checkbox at bounding box center [818, 215] width 19 height 15
checkbox input "true"
click at [1038, 845] on icon at bounding box center [1043, 842] width 24 height 23
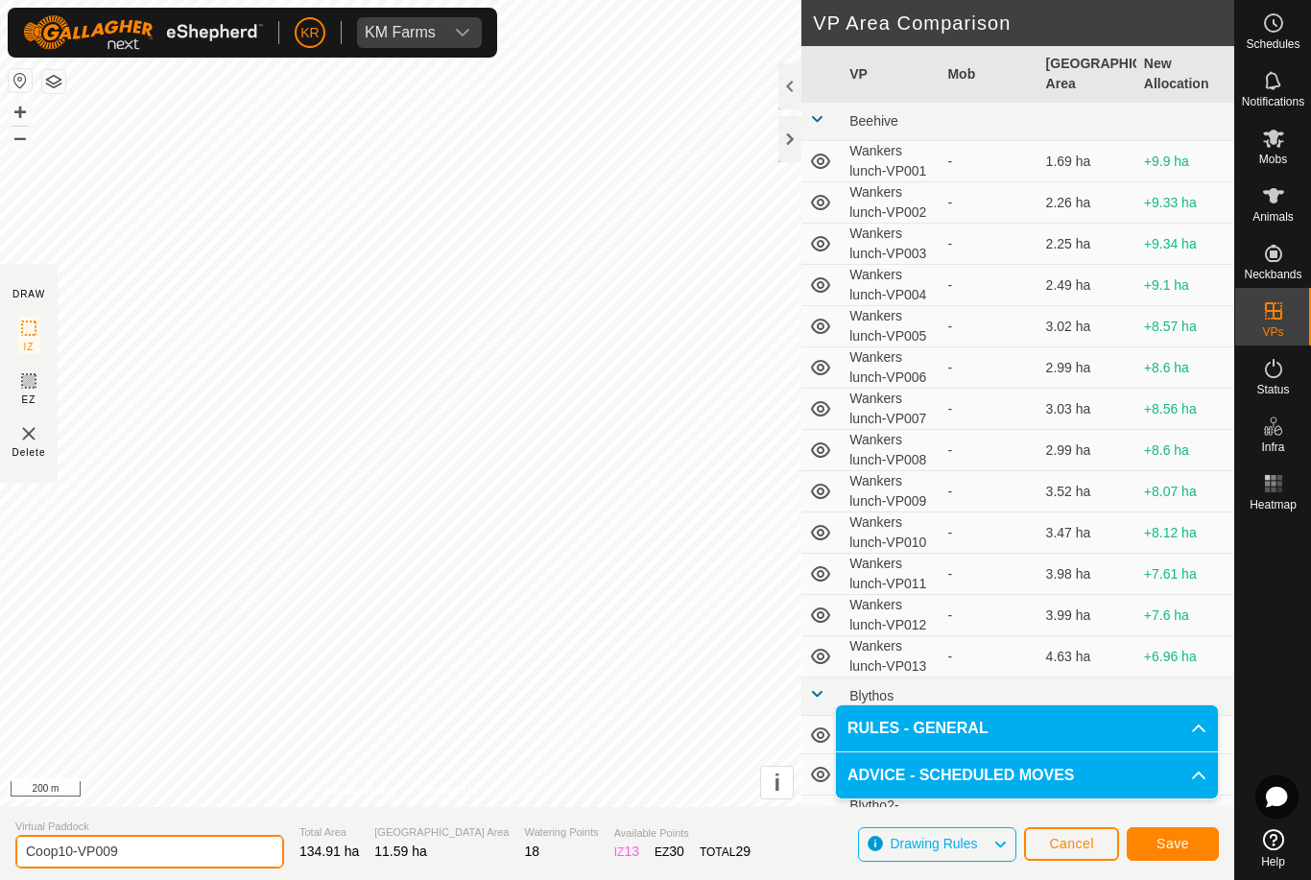
click at [173, 866] on input "Coop10-VP009" at bounding box center [149, 852] width 269 height 34
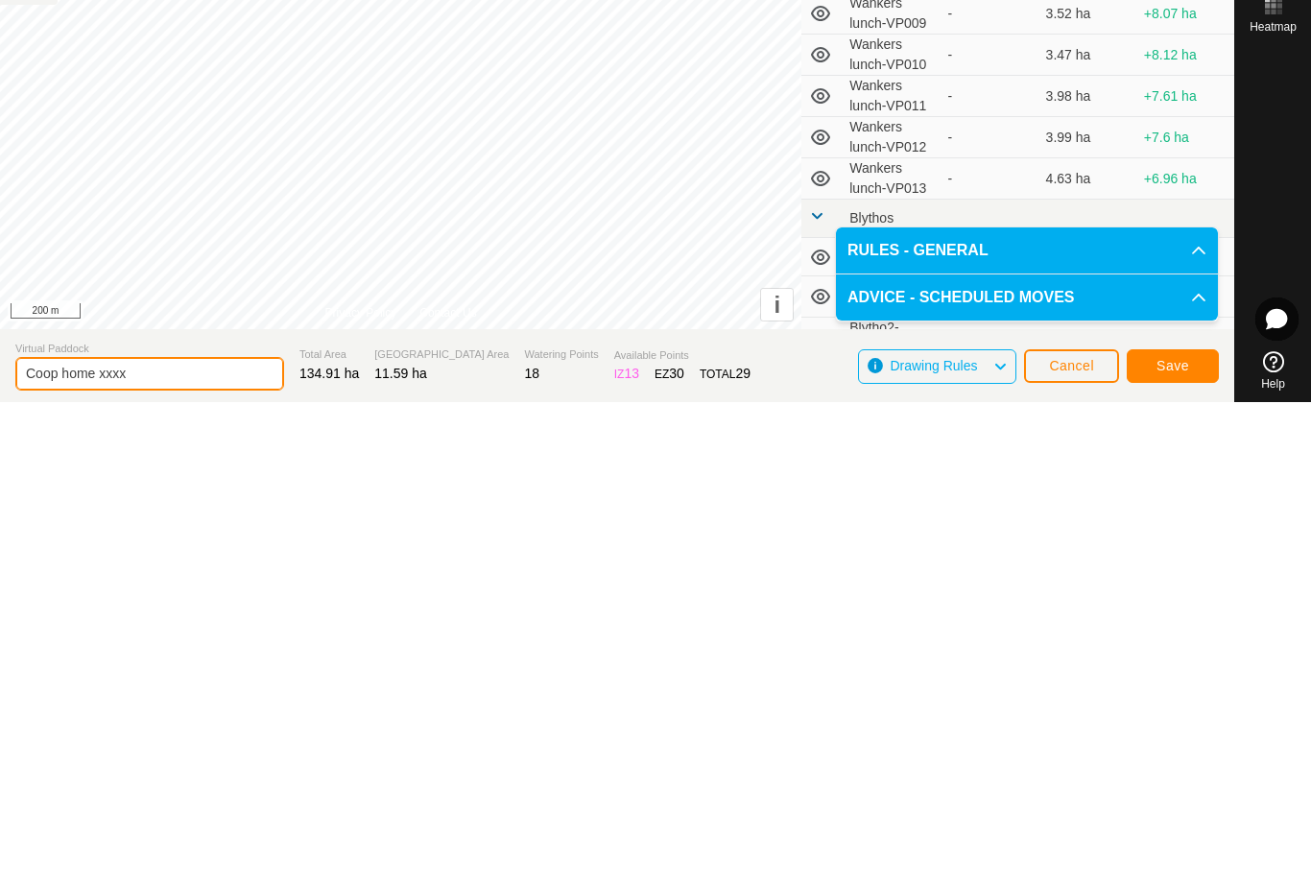
type input "Coop home xxxx"
click at [1175, 836] on span "Save" at bounding box center [1173, 843] width 33 height 15
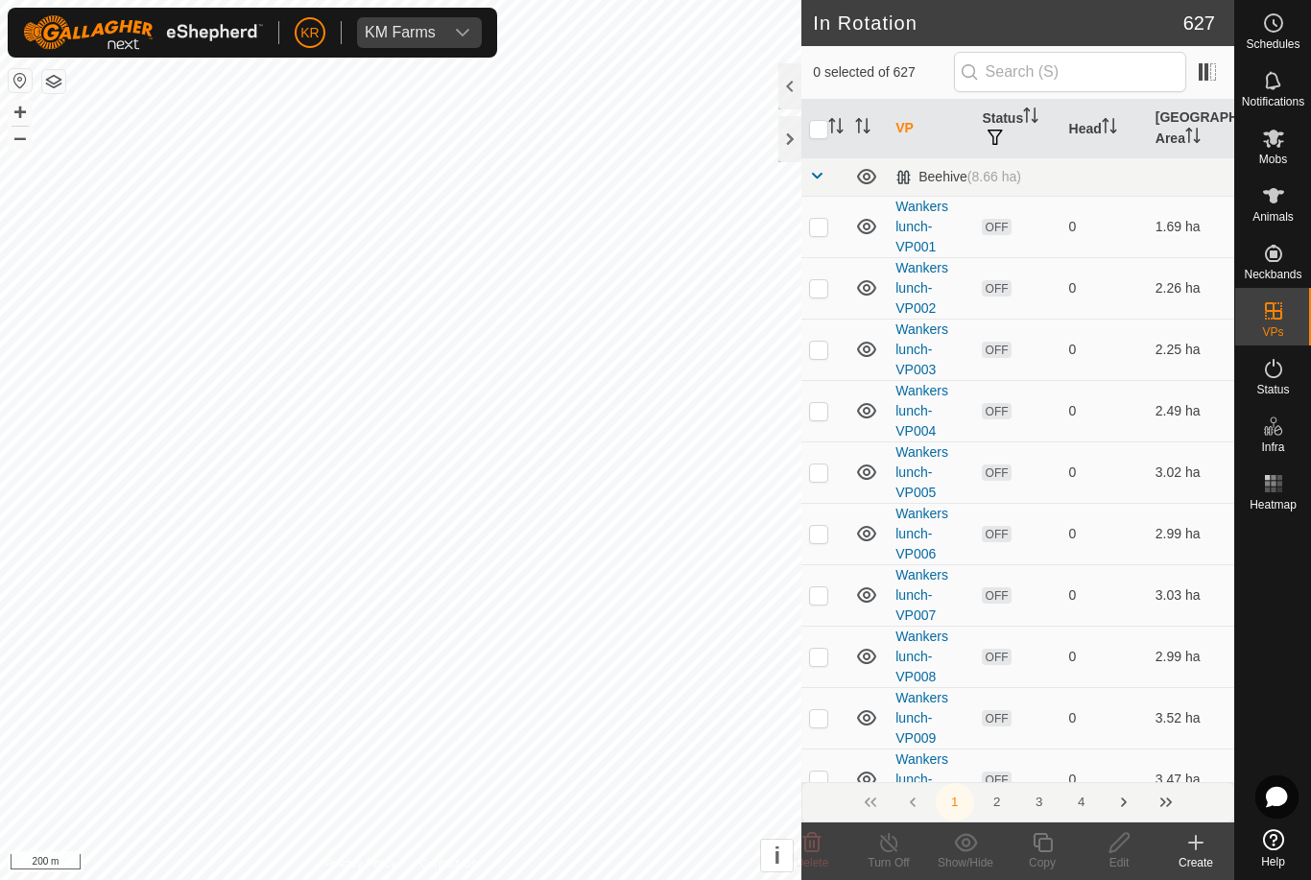
click at [931, 7] on header "In Rotation 627" at bounding box center [1017, 23] width 433 height 46
click at [926, 77] on span "0 selected of 627" at bounding box center [883, 72] width 140 height 20
click at [1280, 142] on icon at bounding box center [1273, 139] width 21 height 18
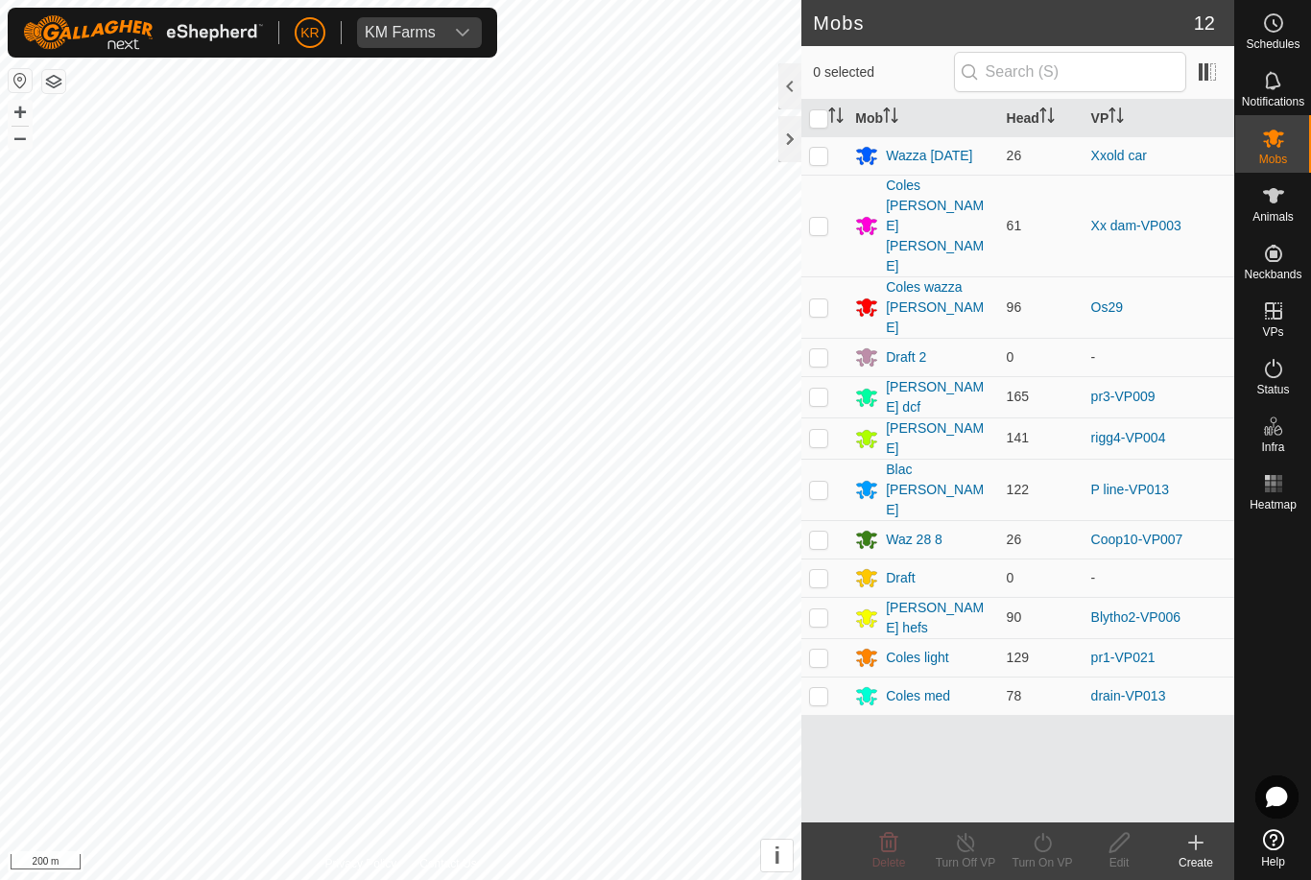
click at [824, 532] on p-checkbox at bounding box center [818, 539] width 19 height 15
checkbox input "true"
click at [1047, 843] on icon at bounding box center [1043, 842] width 24 height 23
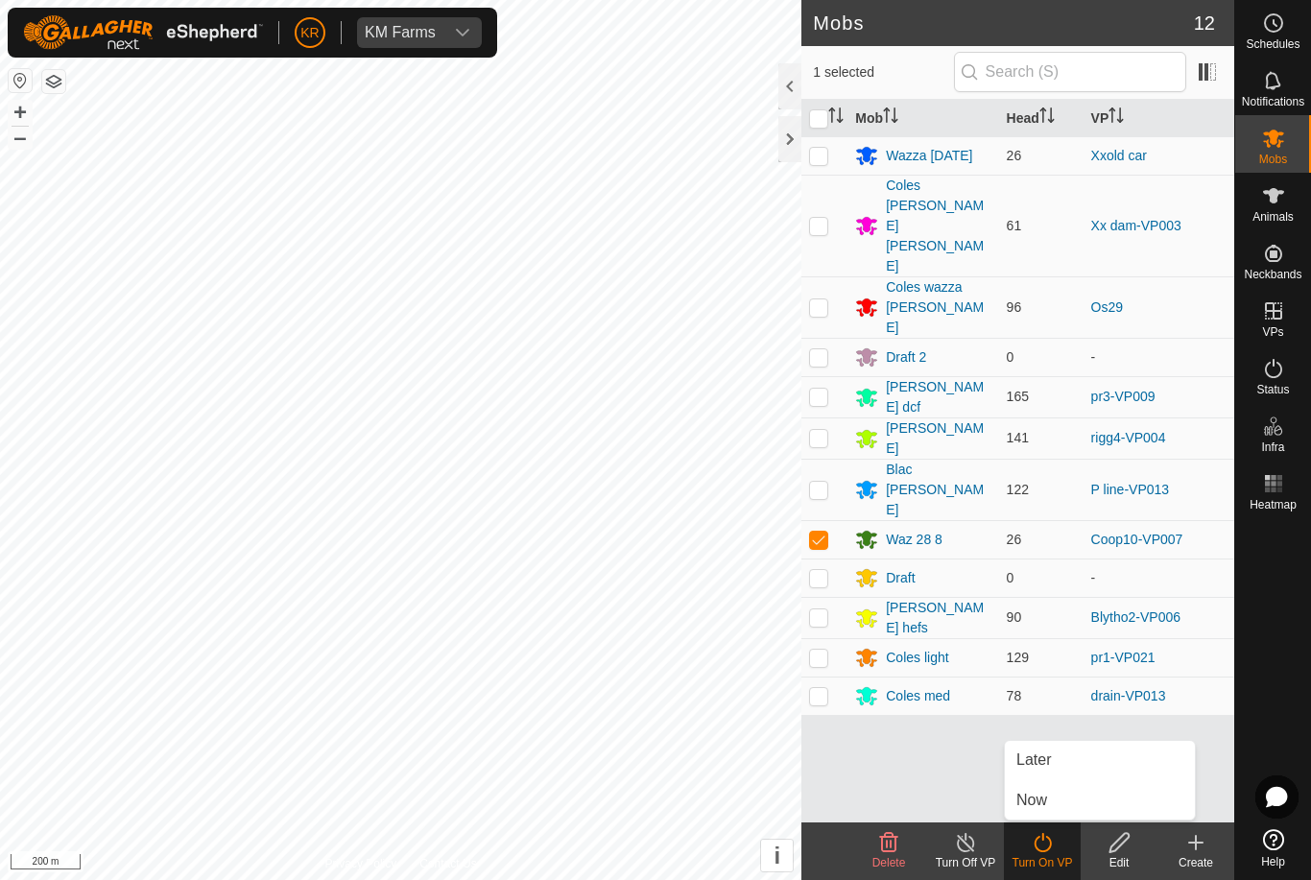
click at [1057, 797] on link "Now" at bounding box center [1100, 800] width 190 height 38
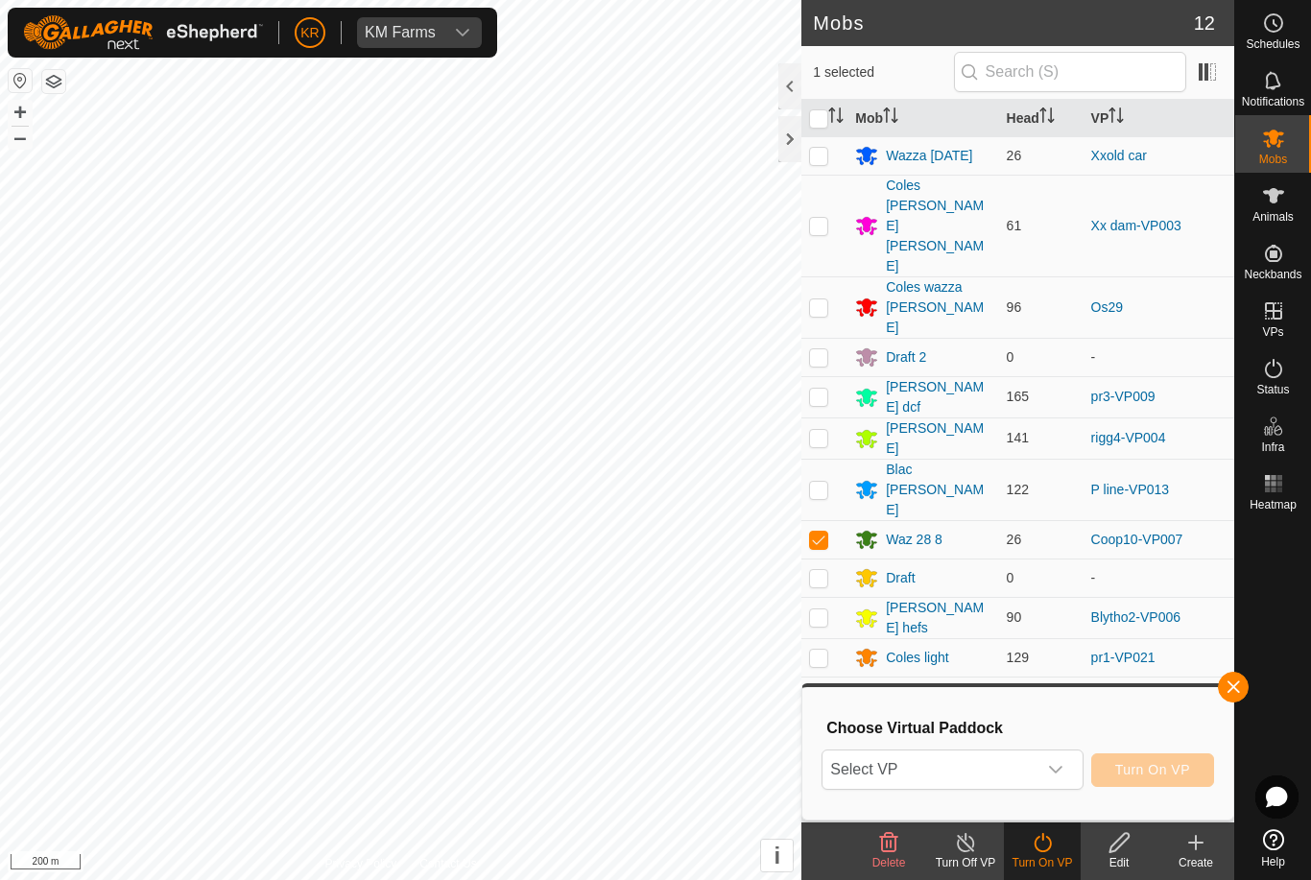
click at [1006, 775] on span "Select VP" at bounding box center [929, 770] width 213 height 38
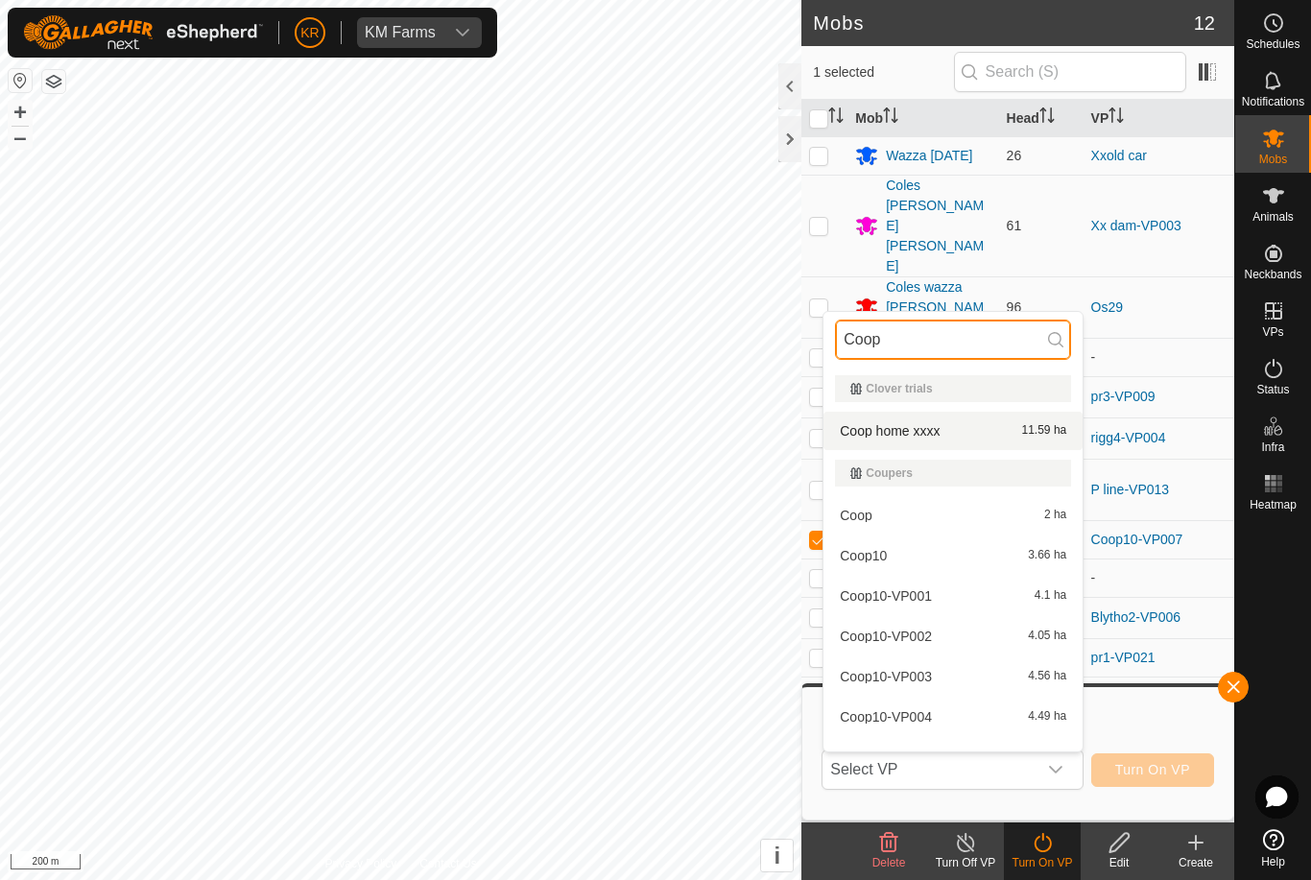
type input "Coop"
click at [944, 429] on div "Coop home xxxx 11.59 ha" at bounding box center [953, 430] width 236 height 23
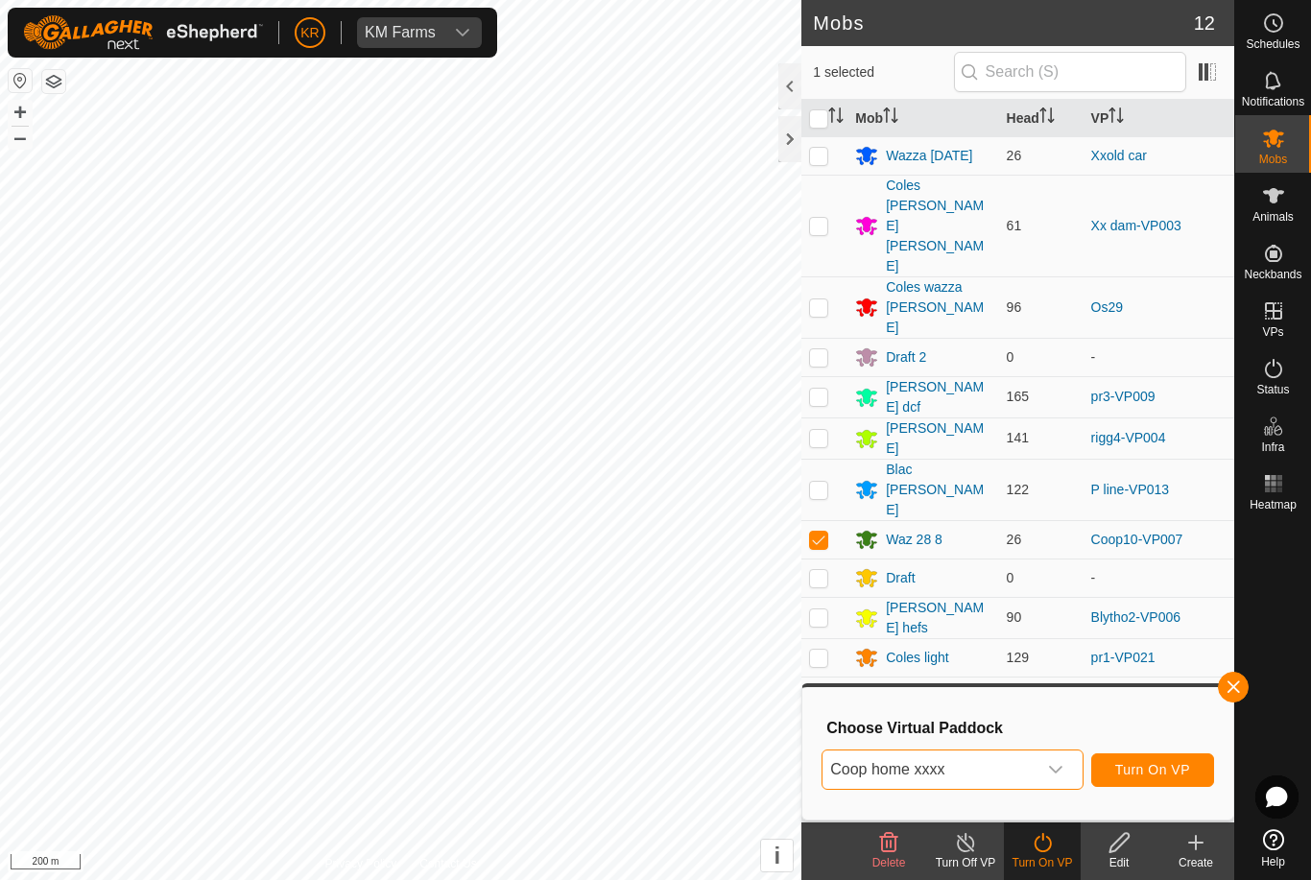
click at [1168, 760] on button "Turn On VP" at bounding box center [1152, 770] width 123 height 34
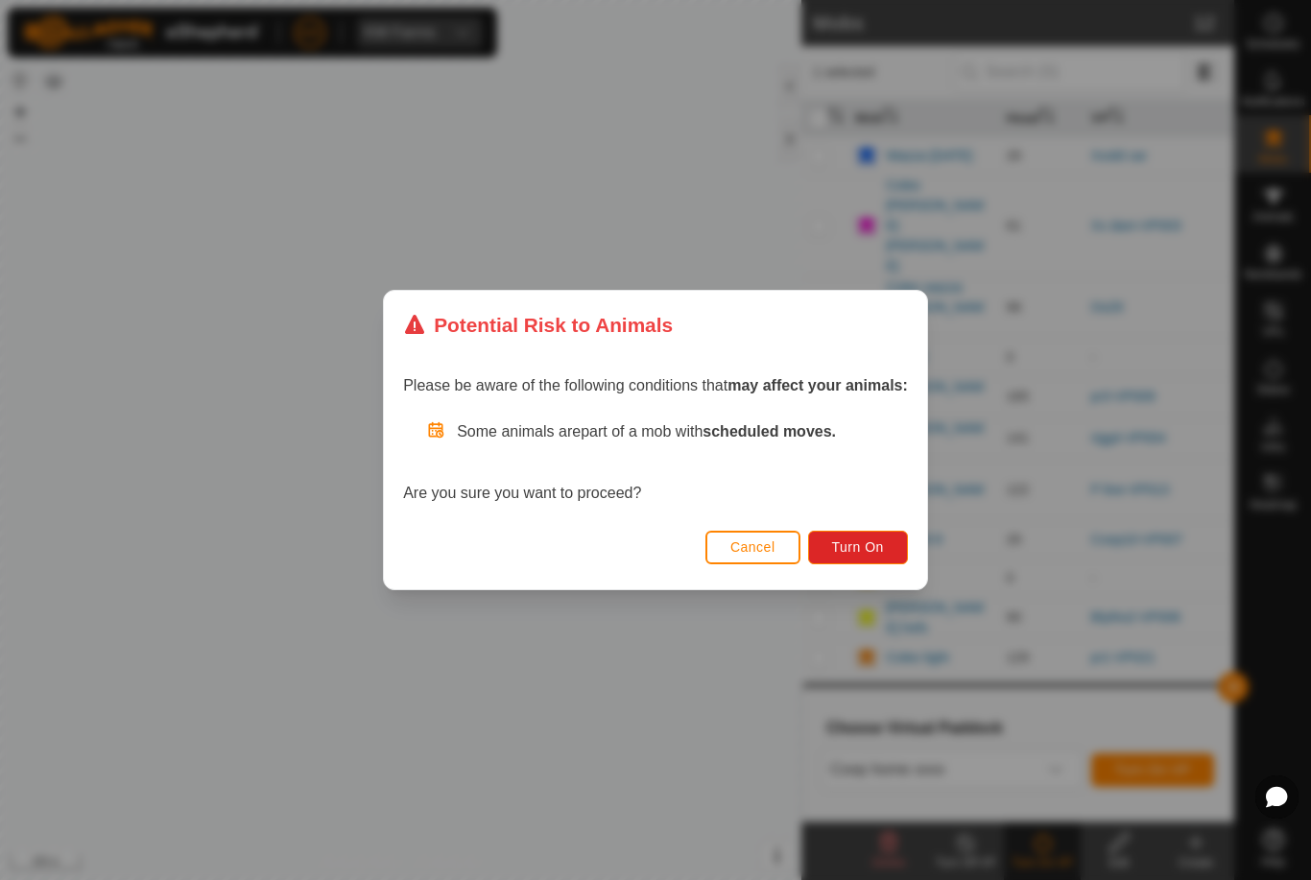
click at [858, 546] on span "Turn On" at bounding box center [858, 546] width 52 height 15
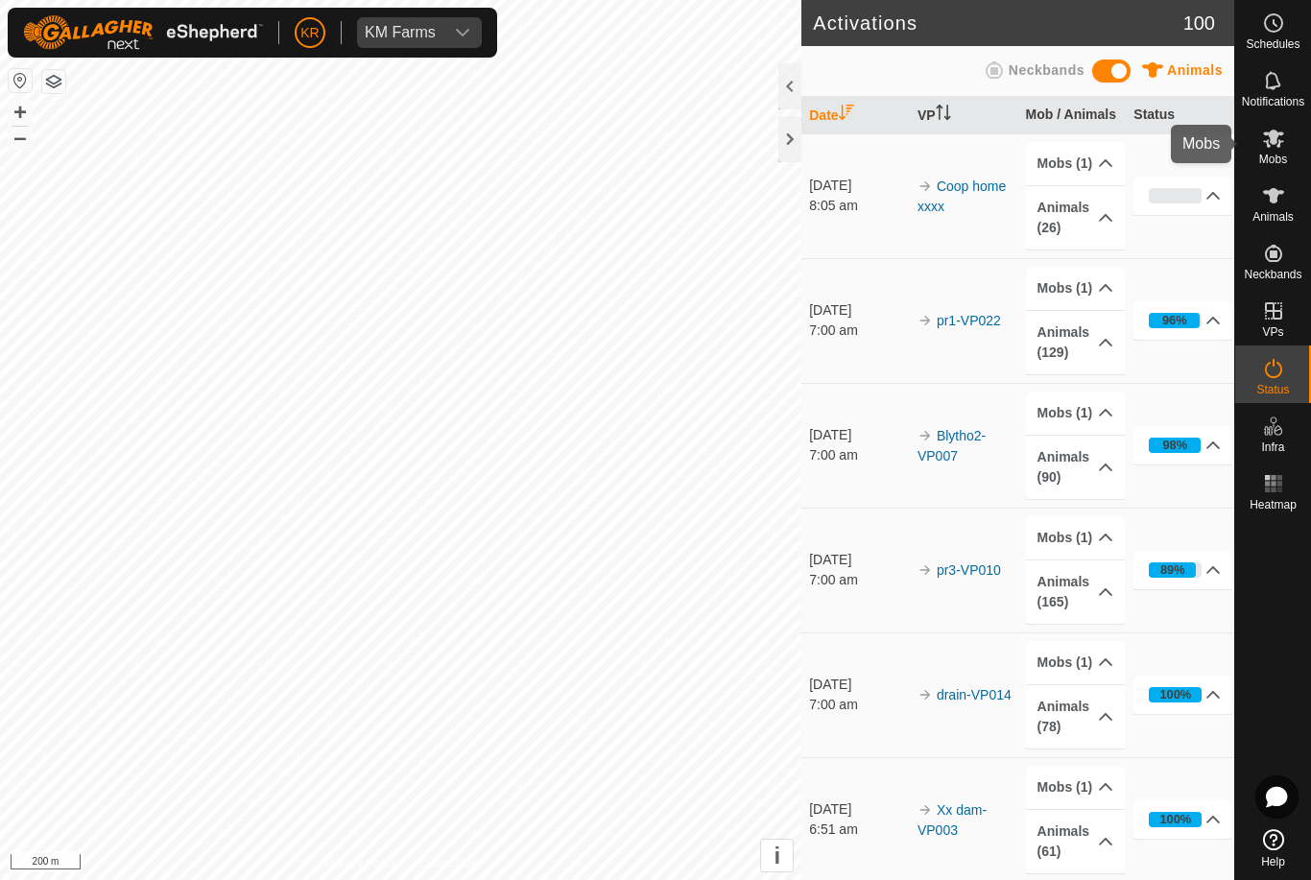
click at [1302, 156] on div "Mobs" at bounding box center [1273, 144] width 76 height 58
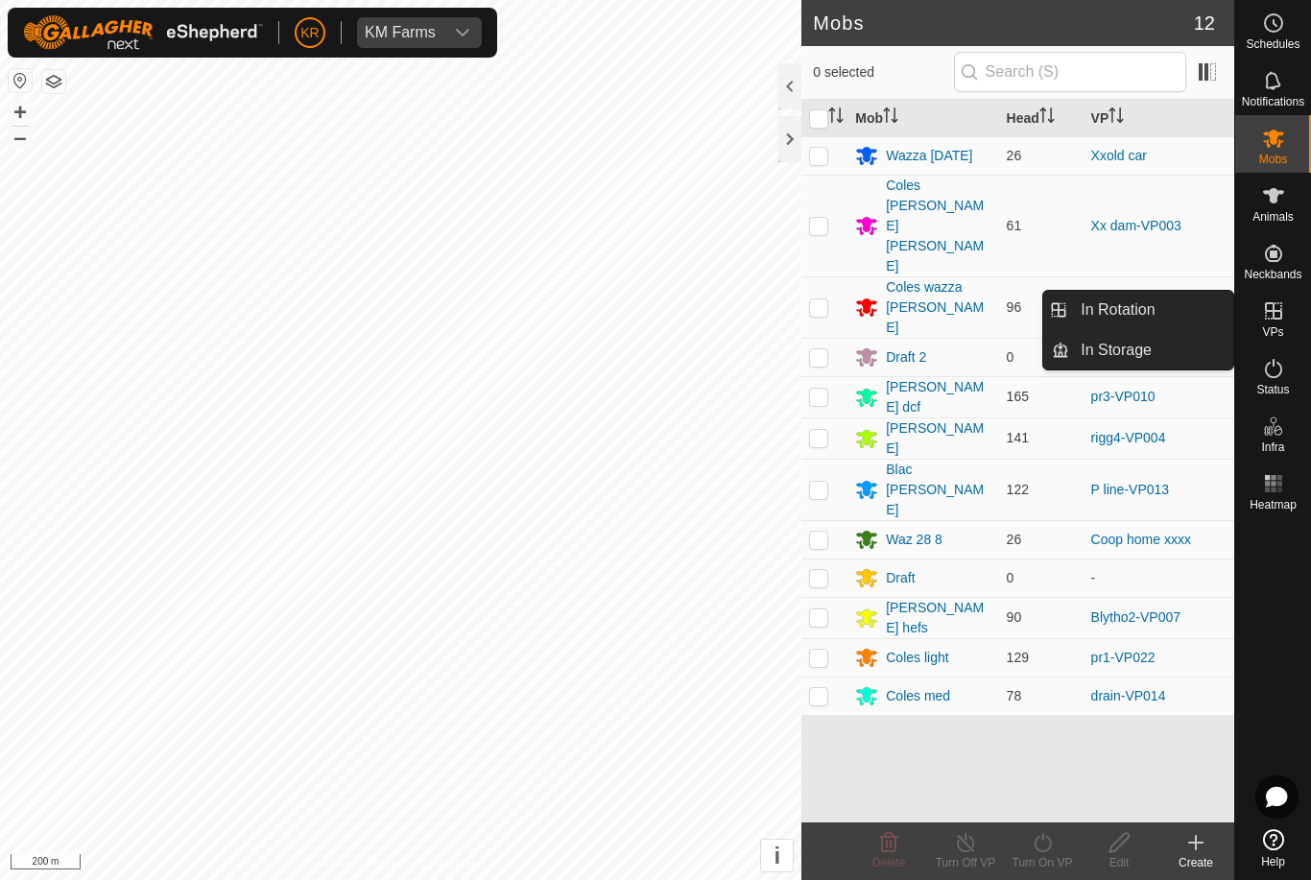
click at [1170, 308] on link "In Rotation" at bounding box center [1151, 310] width 164 height 38
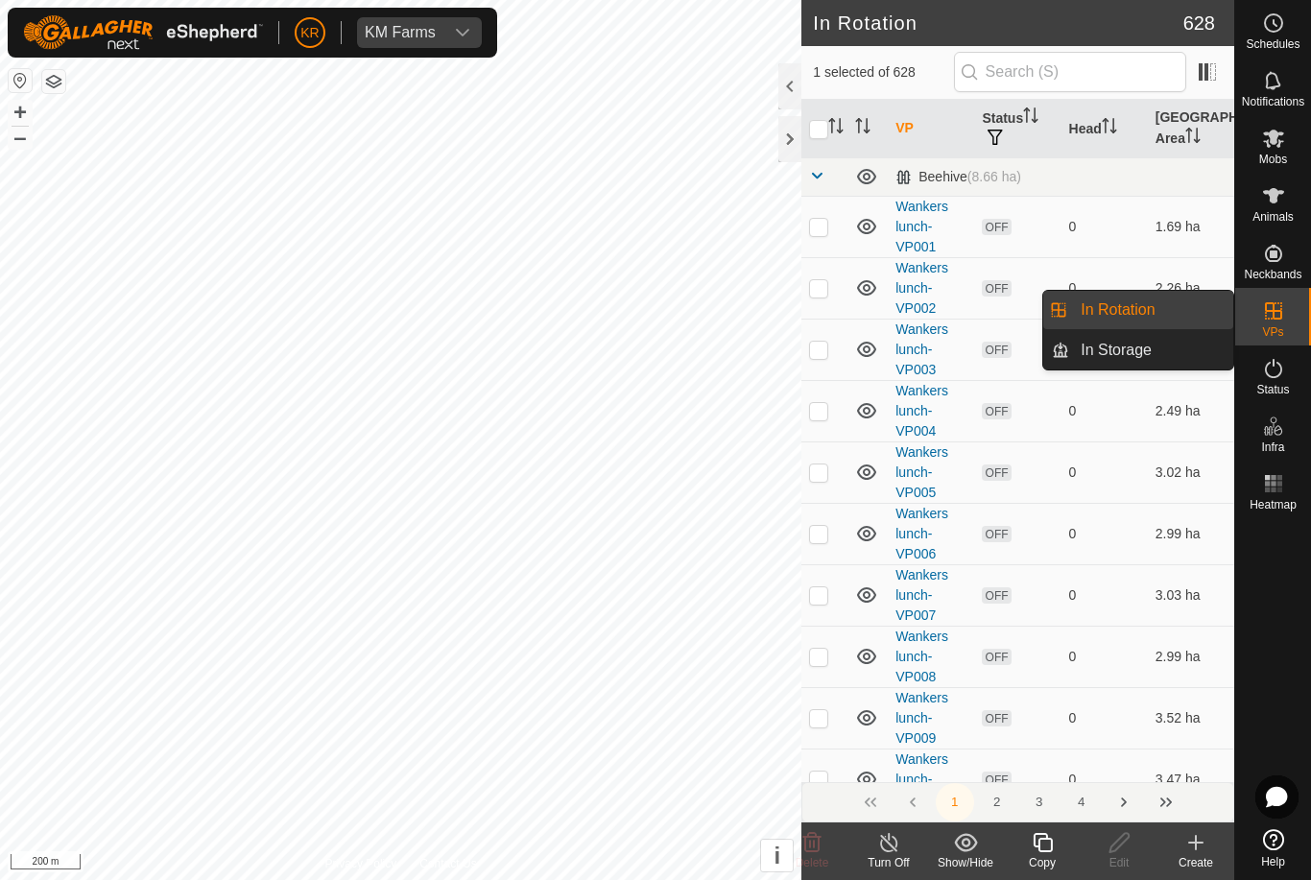
click at [1171, 354] on link "In Storage" at bounding box center [1151, 350] width 164 height 38
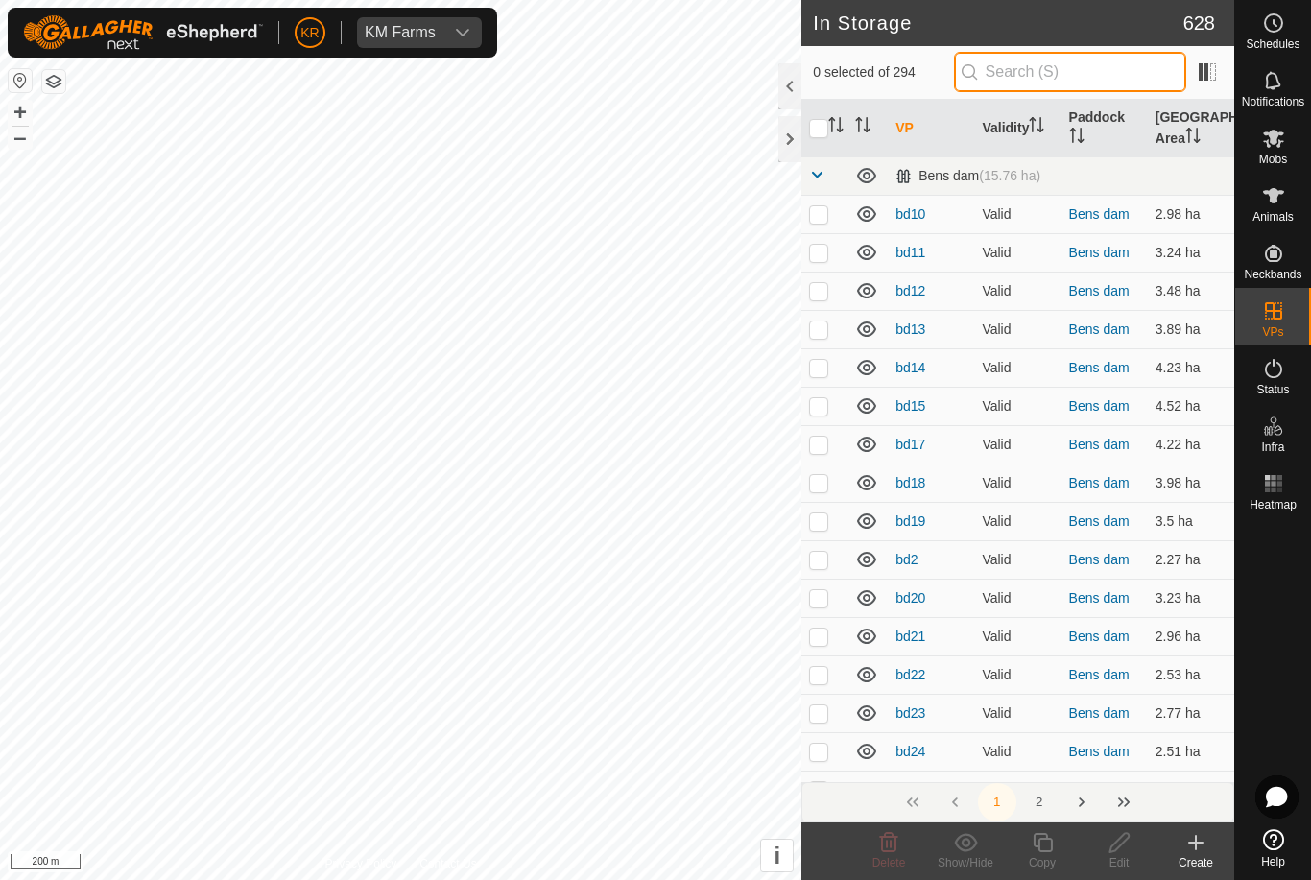
click at [1095, 75] on input "text" at bounding box center [1070, 72] width 232 height 40
type input "Nh"
click at [819, 138] on input "checkbox" at bounding box center [818, 128] width 19 height 19
checkbox input "true"
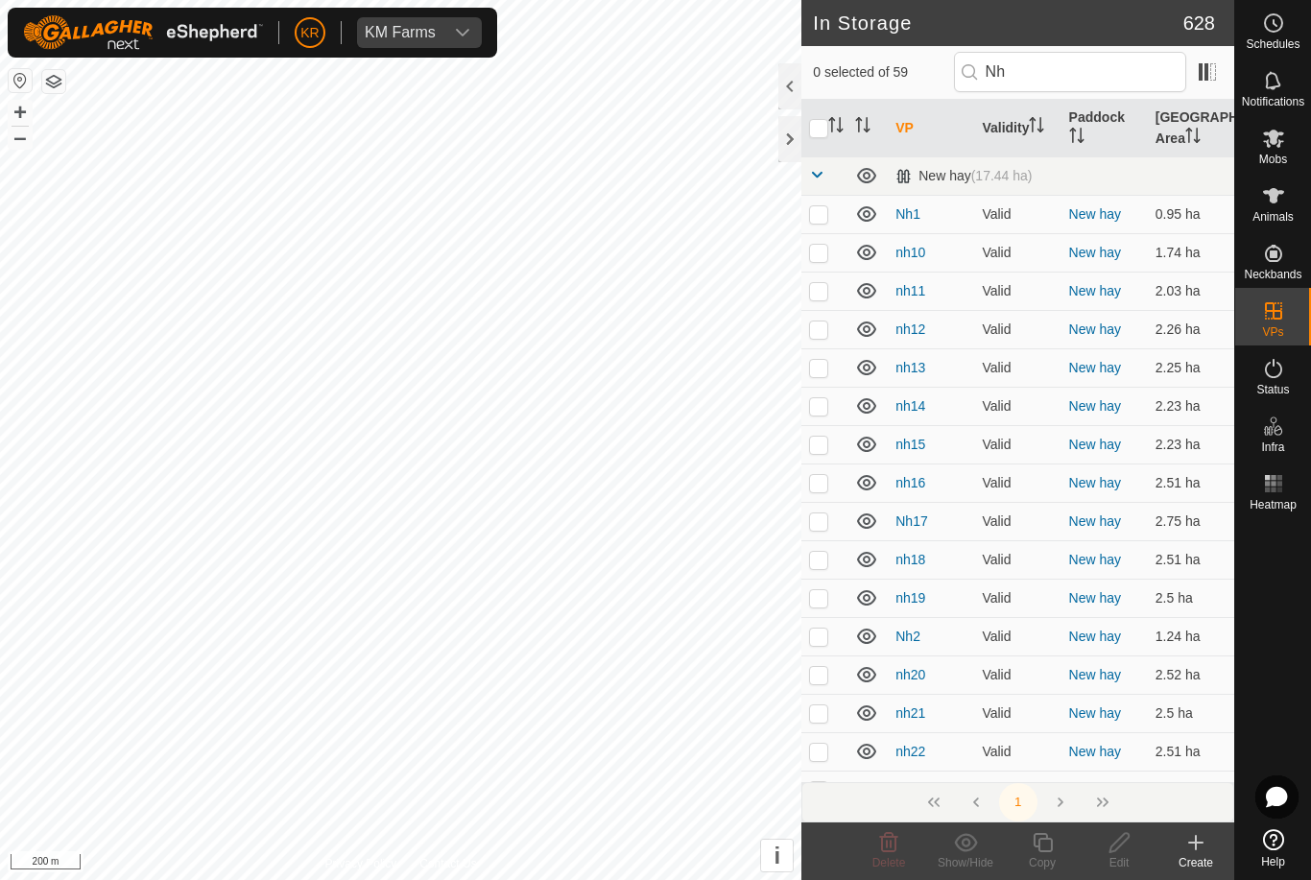
checkbox input "true"
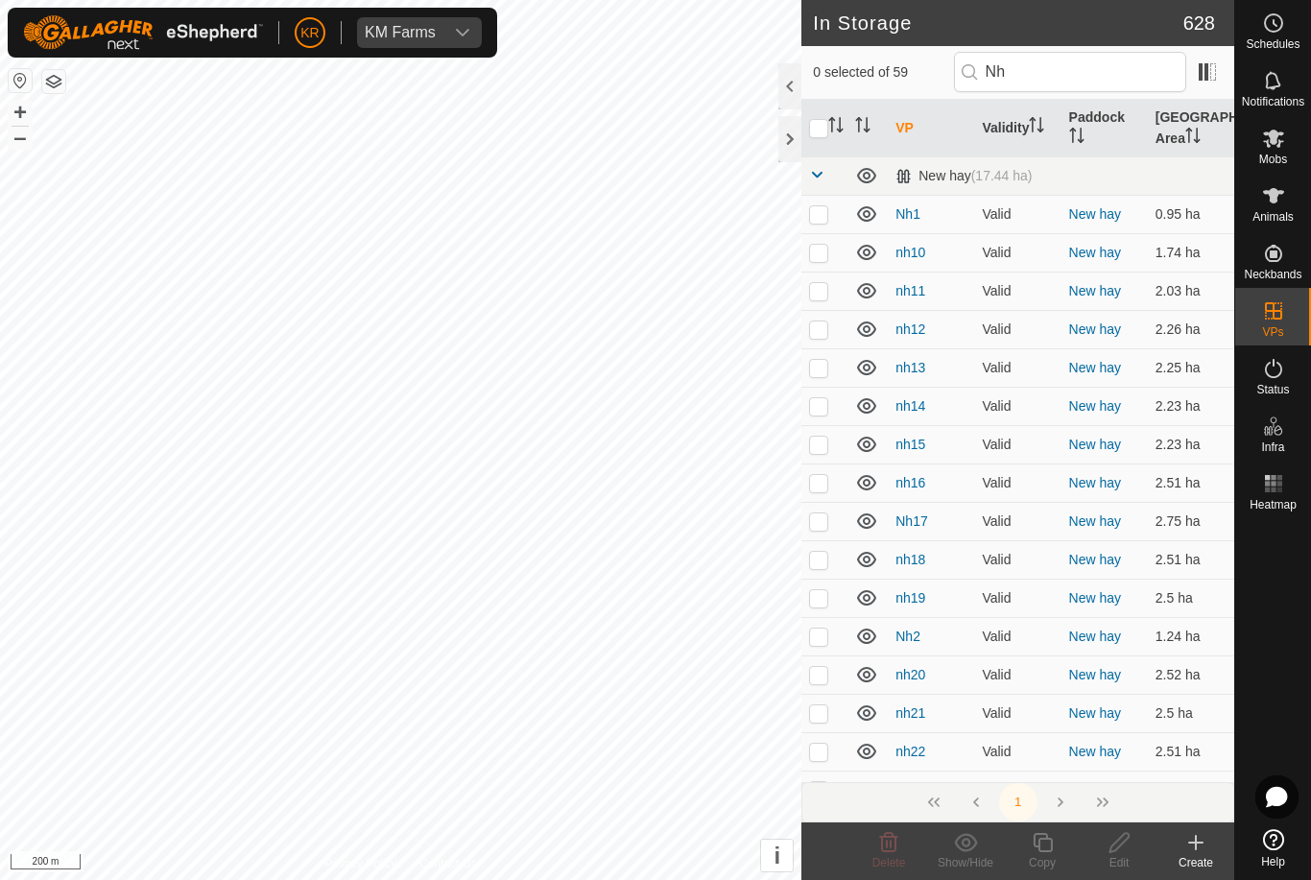
checkbox input "true"
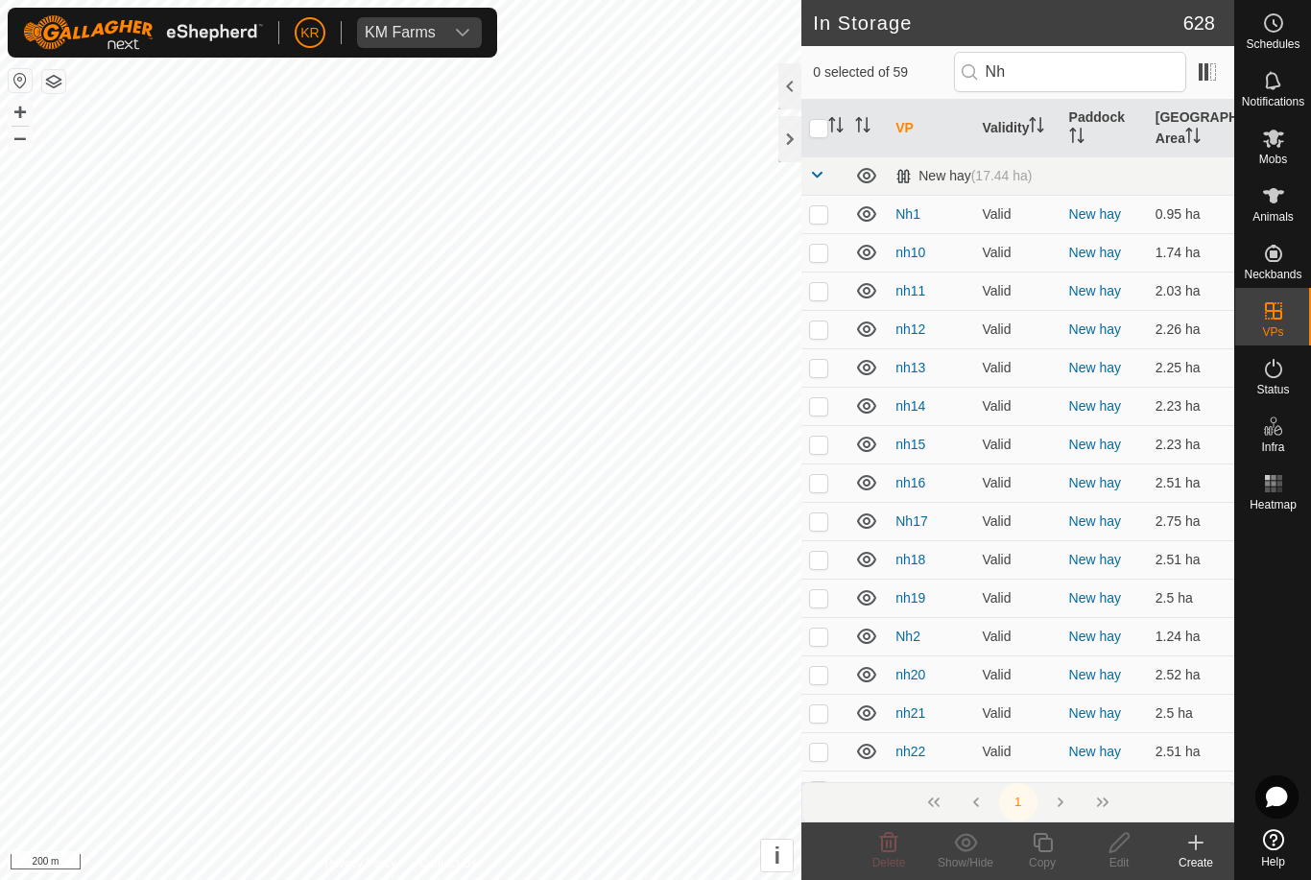
checkbox input "true"
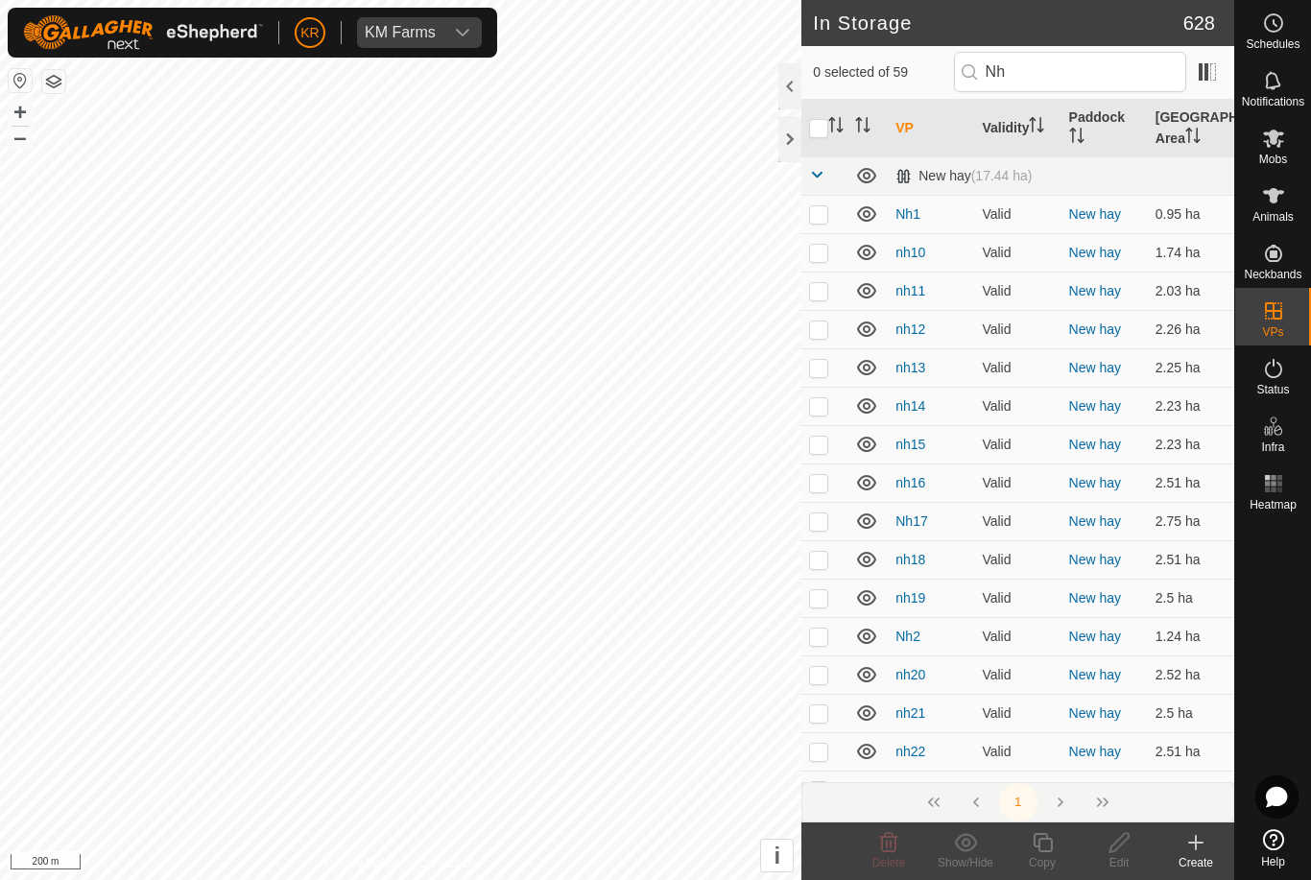
checkbox input "true"
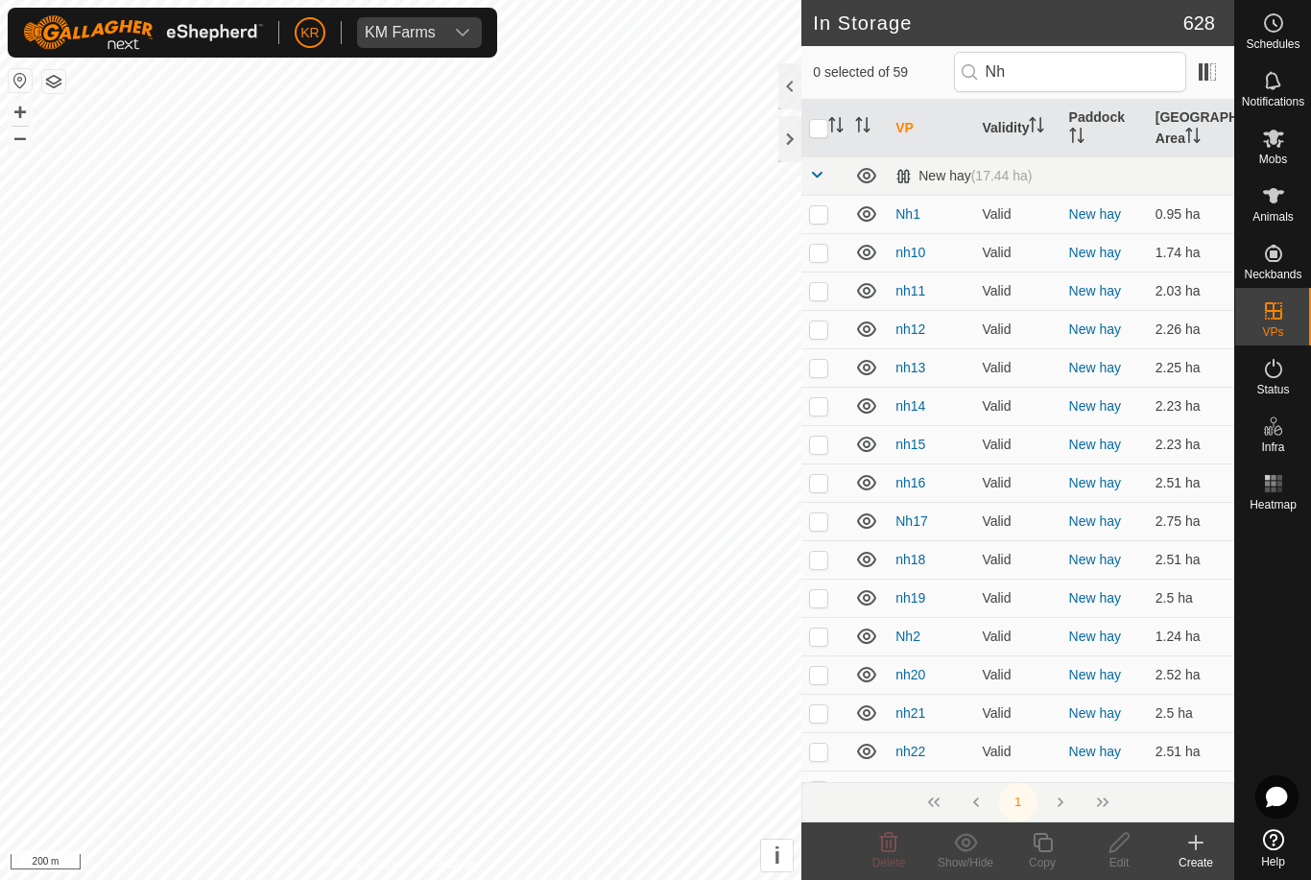
checkbox input "true"
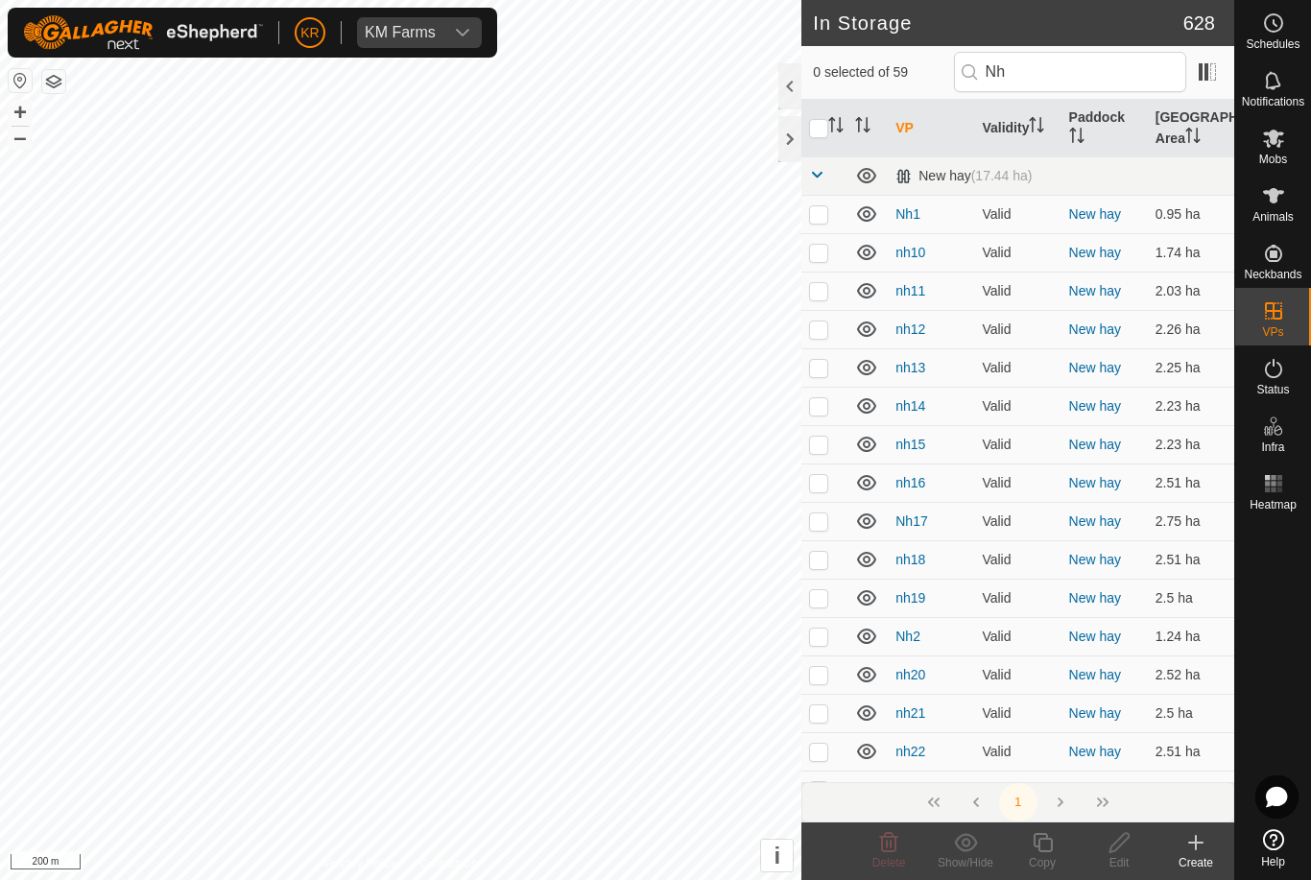
checkbox input "true"
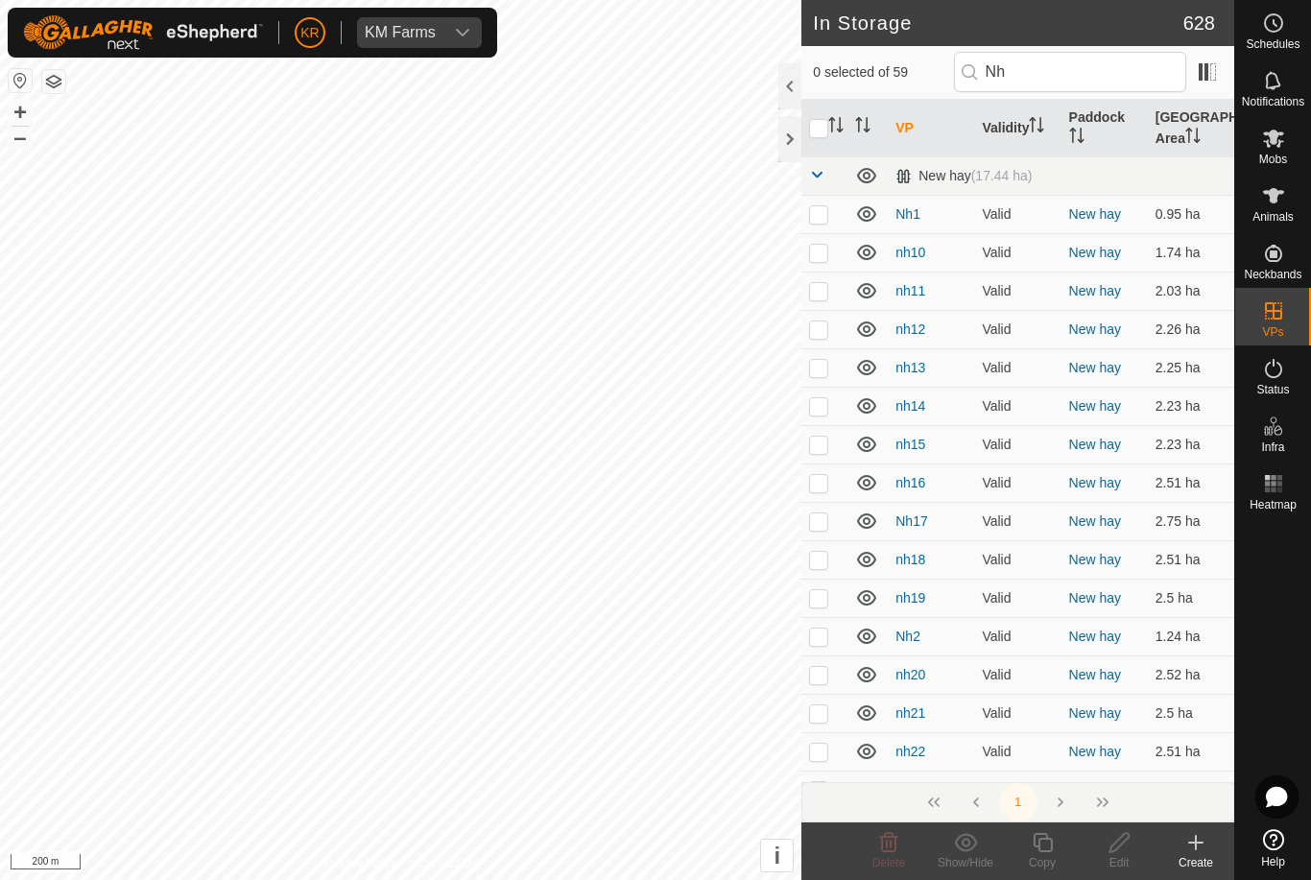
checkbox input "true"
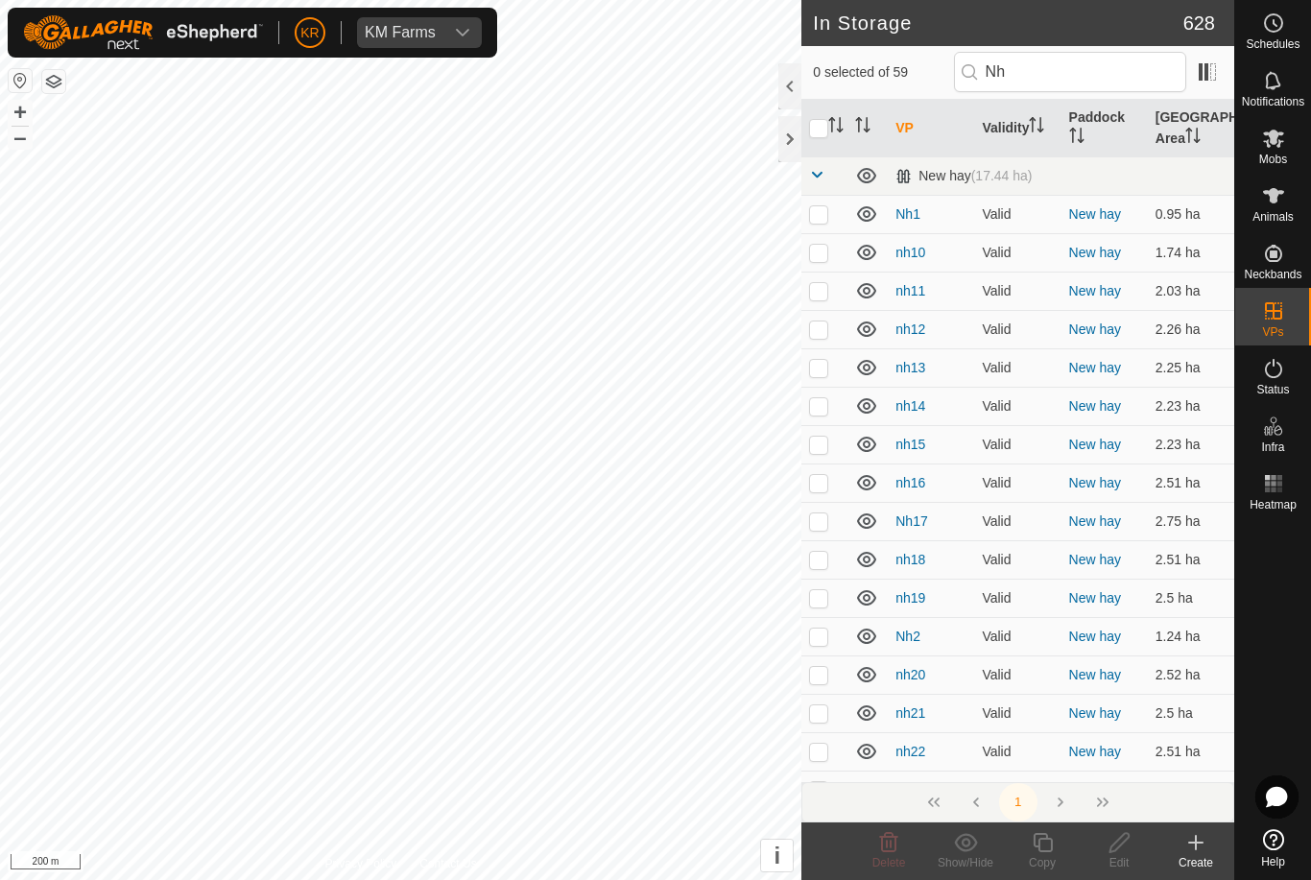
checkbox input "true"
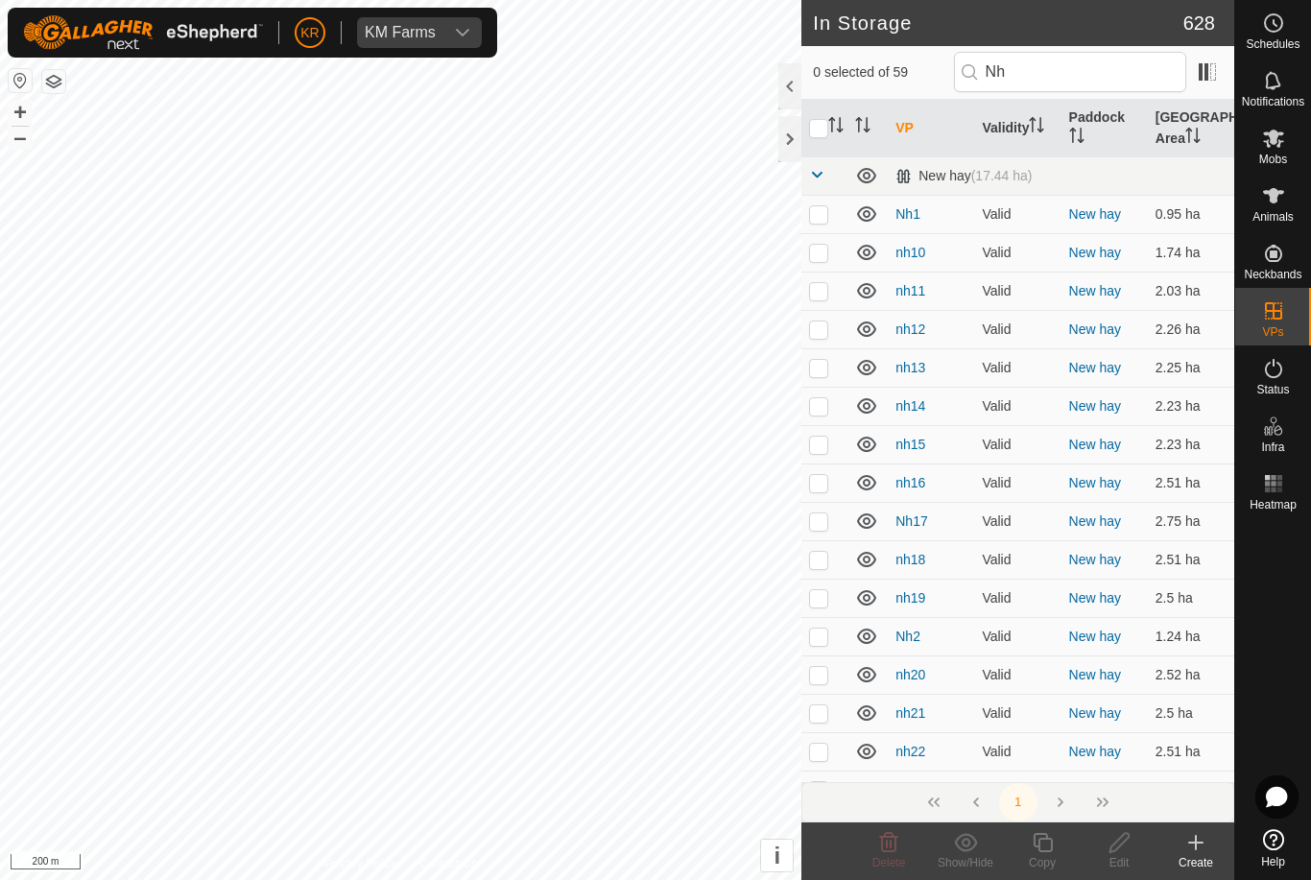
checkbox input "true"
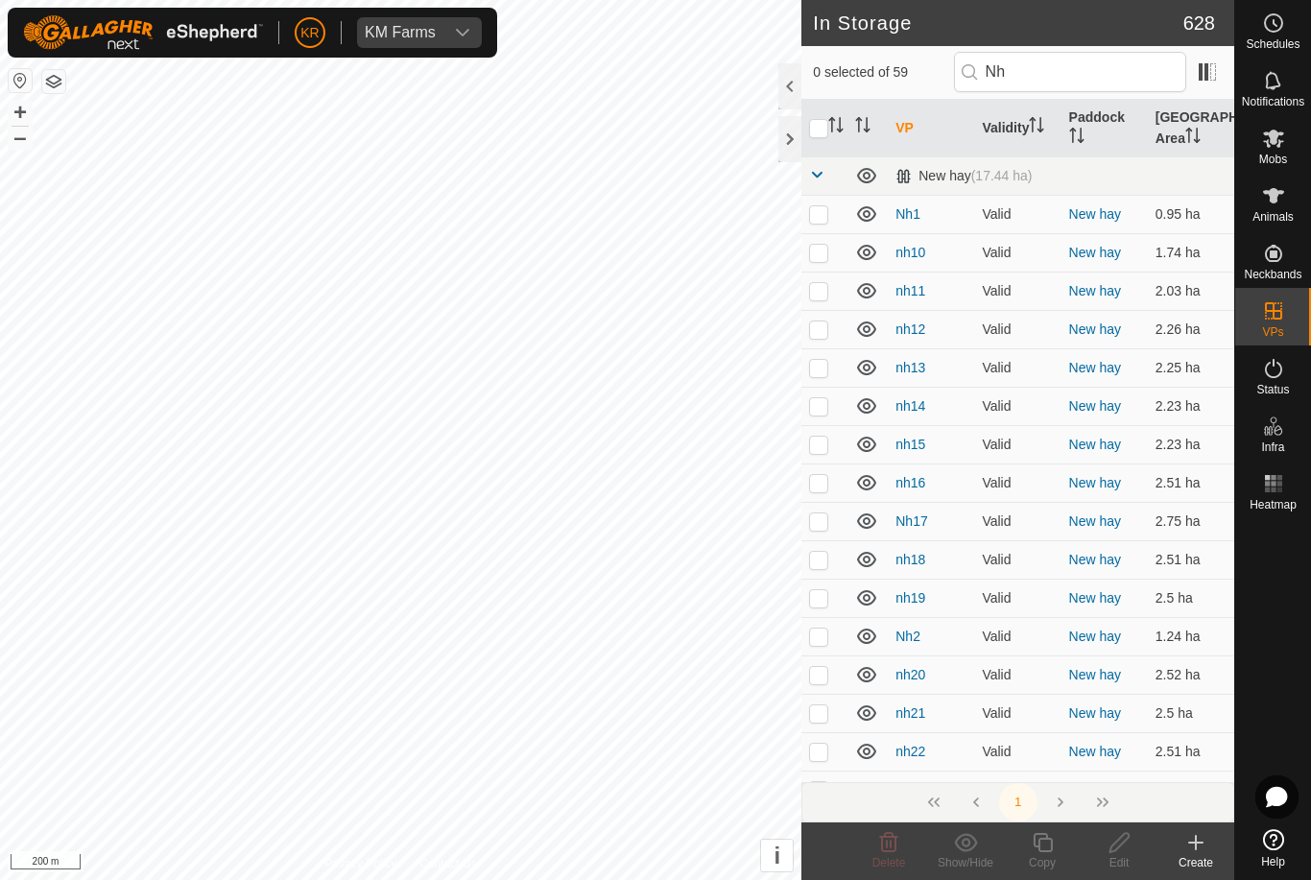
checkbox input "true"
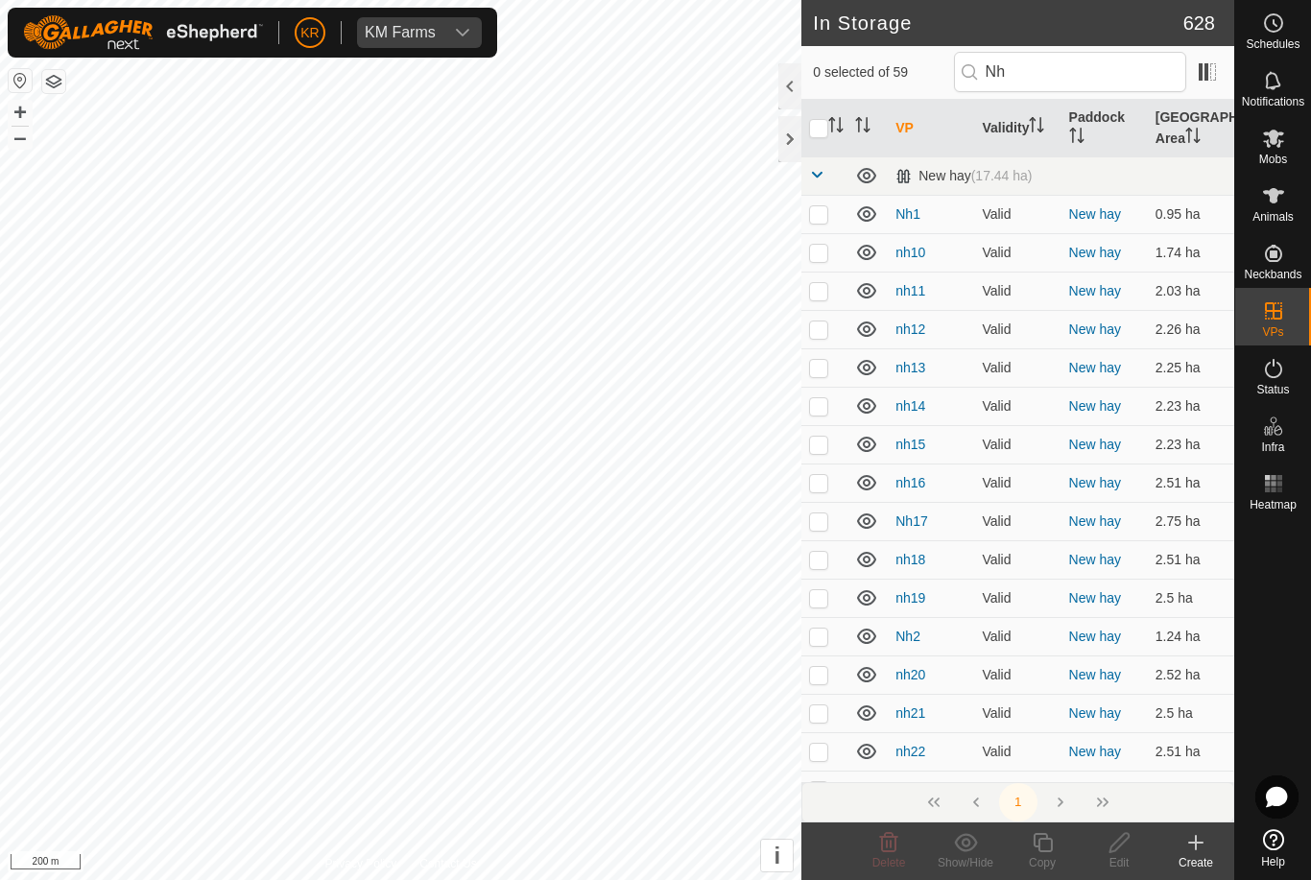
checkbox input "true"
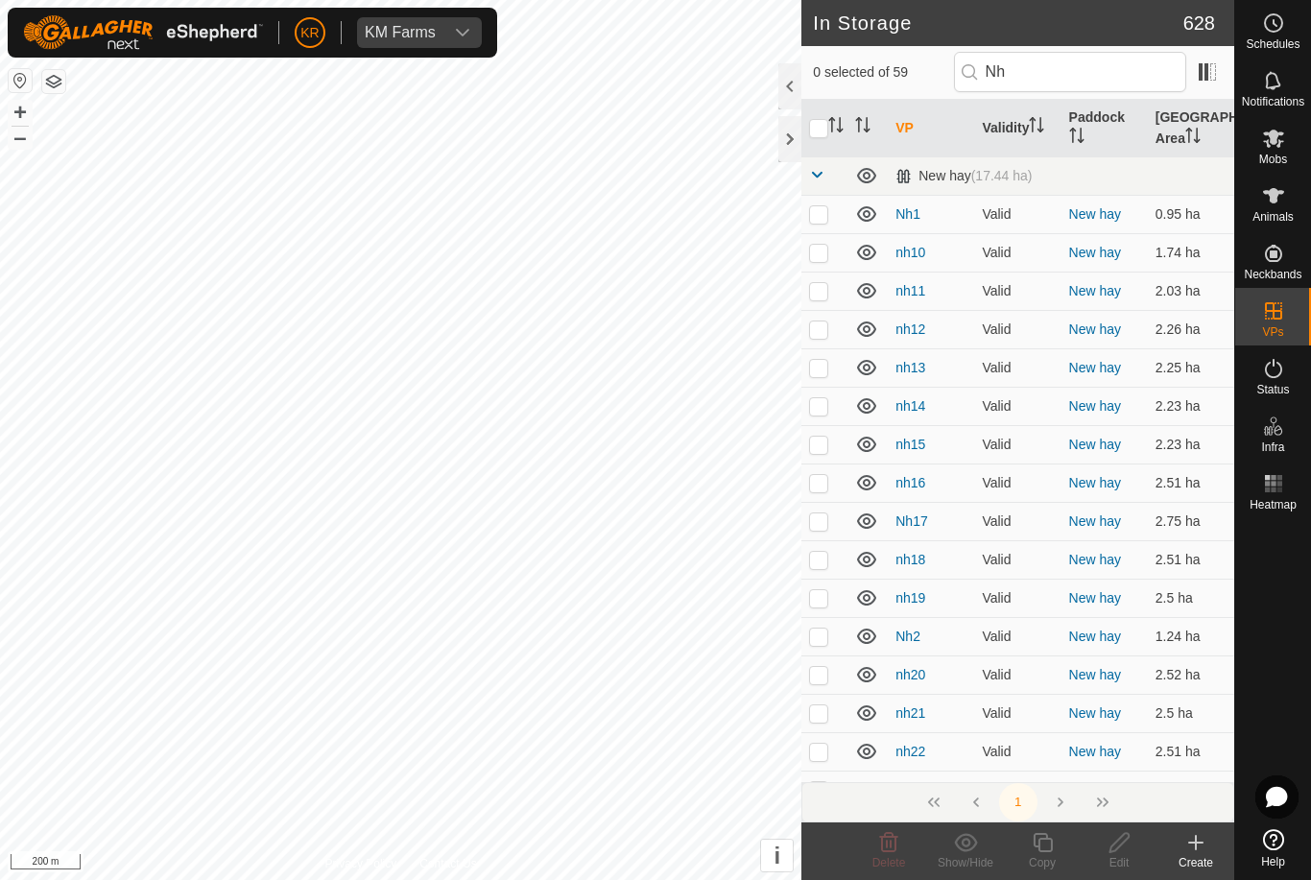
checkbox input "true"
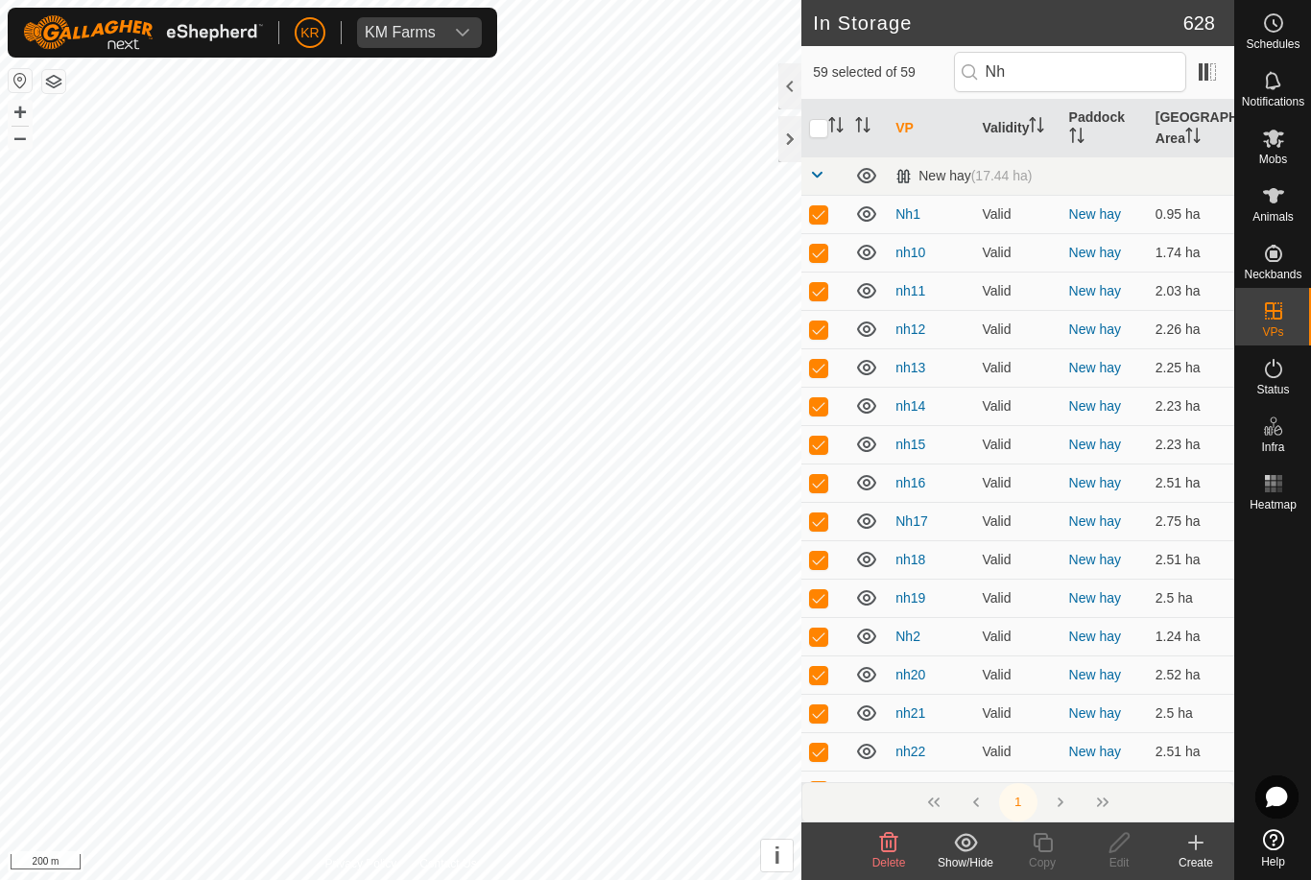
click at [973, 852] on icon at bounding box center [966, 842] width 24 height 23
click at [1026, 802] on span "Move to 'In Rotation'" at bounding box center [1039, 800] width 139 height 23
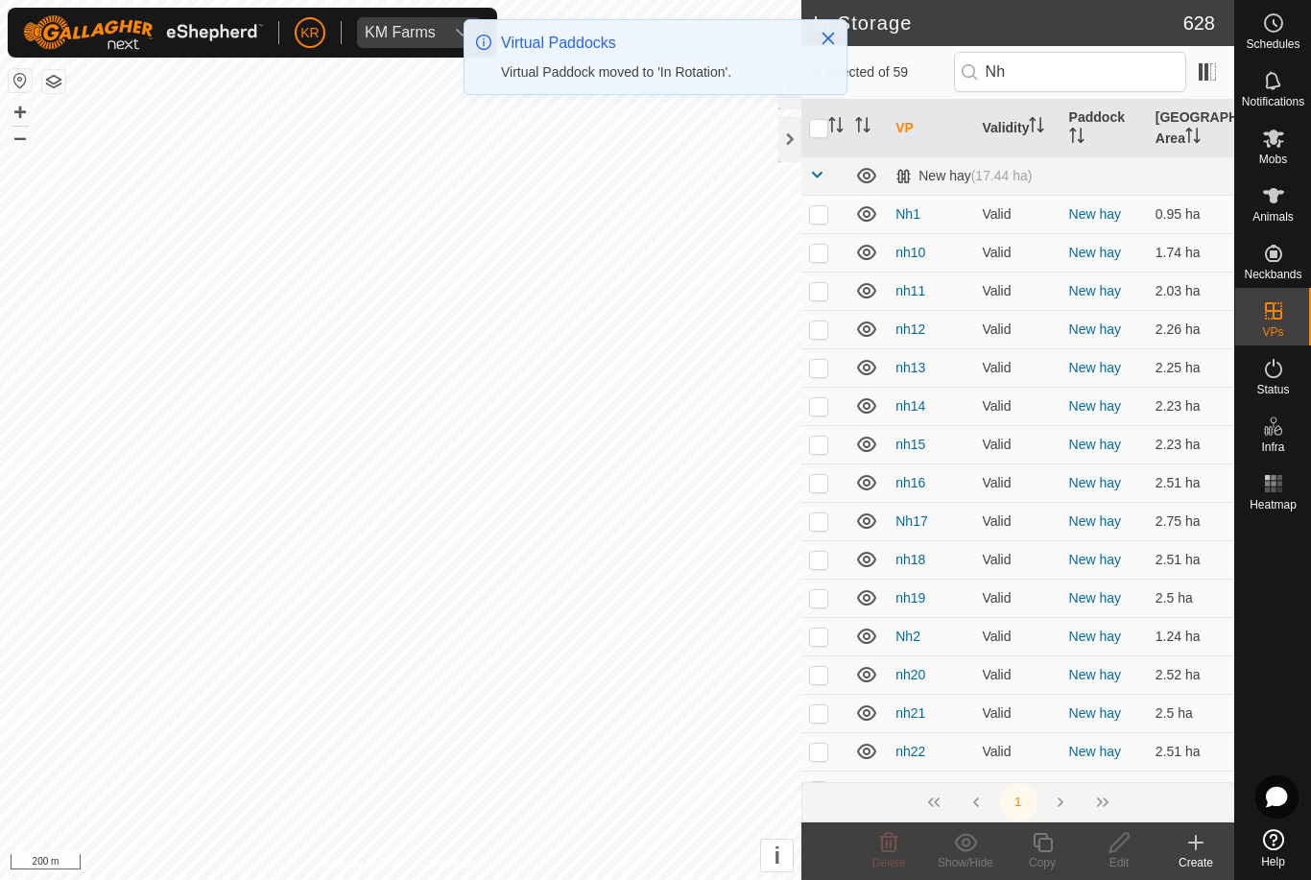
checkbox input "false"
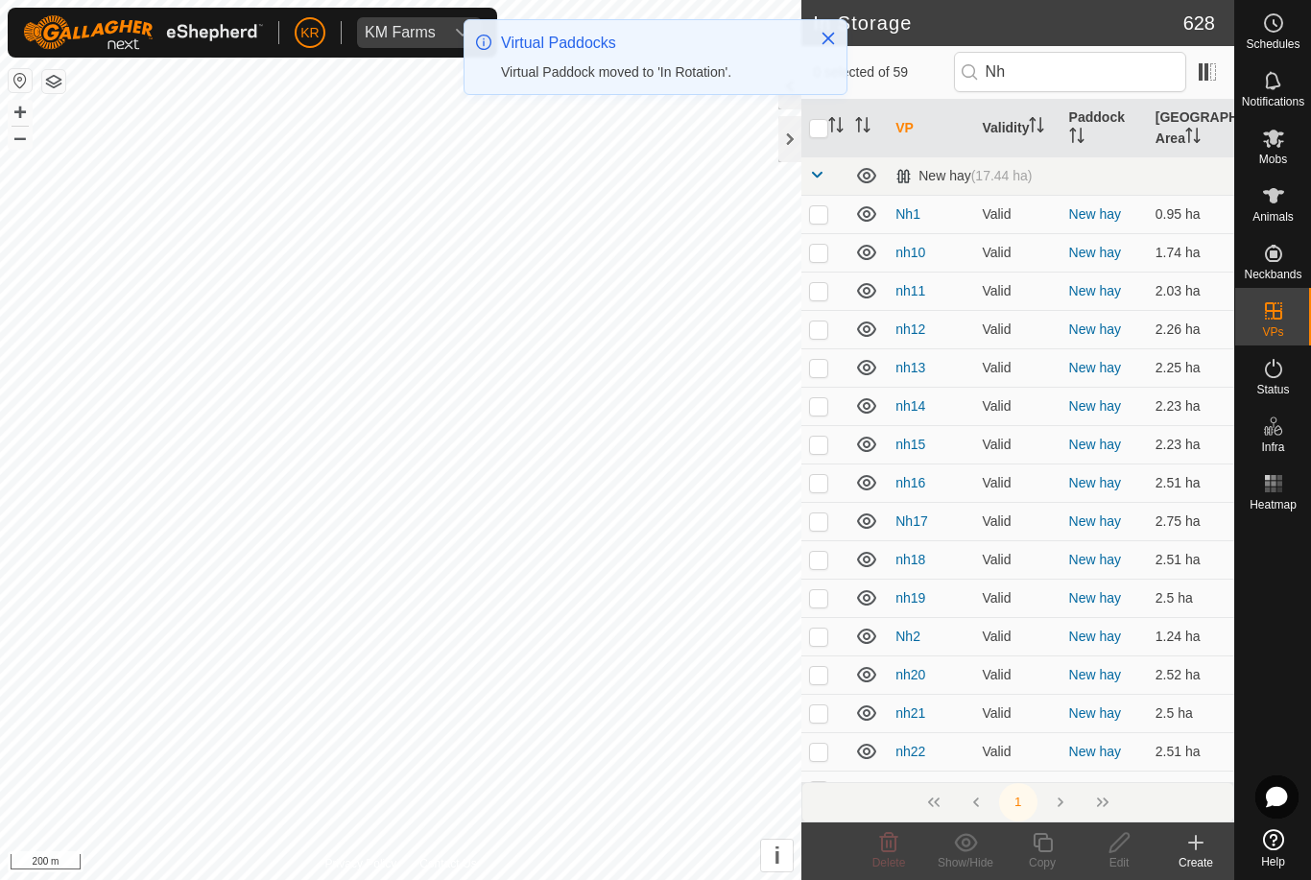
checkbox input "false"
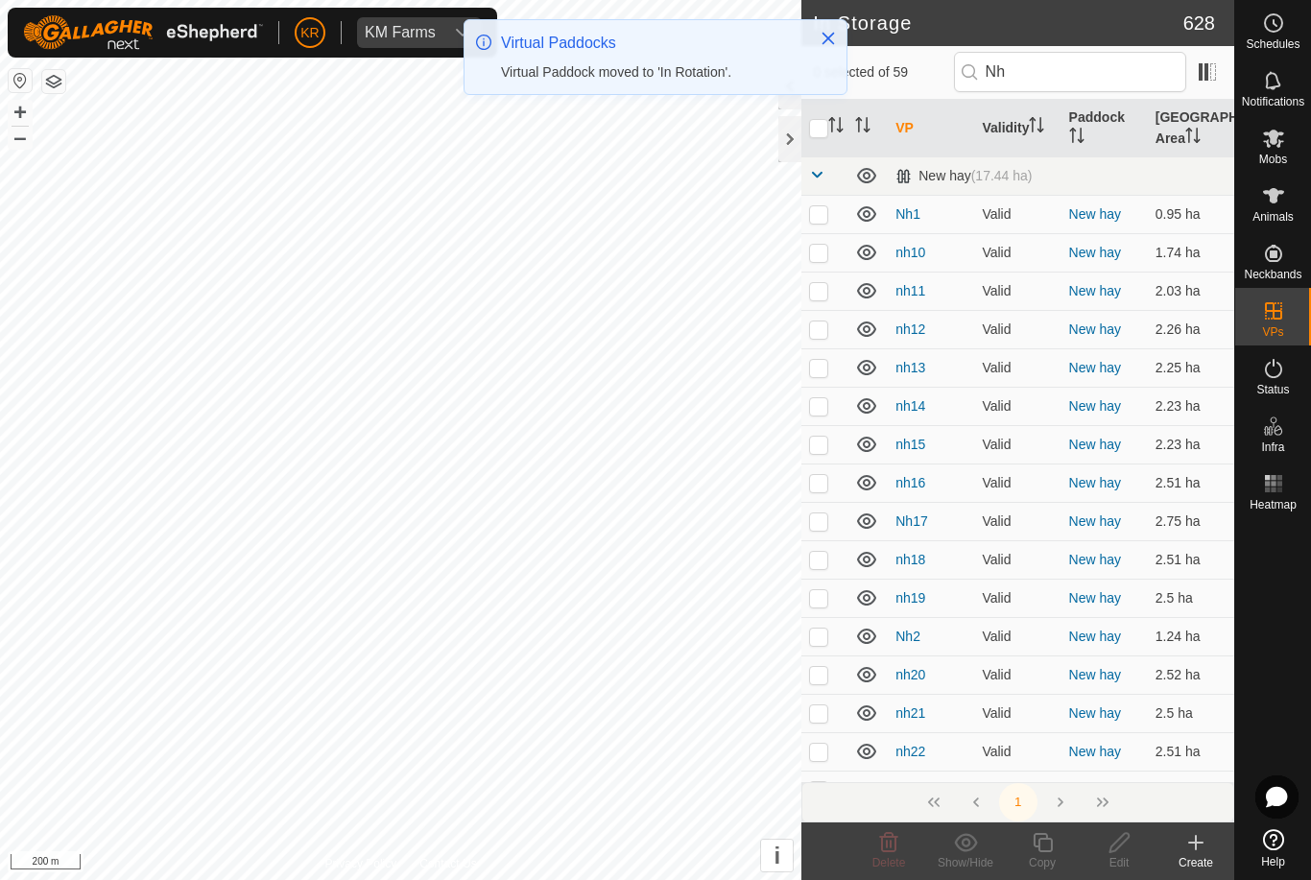
checkbox input "false"
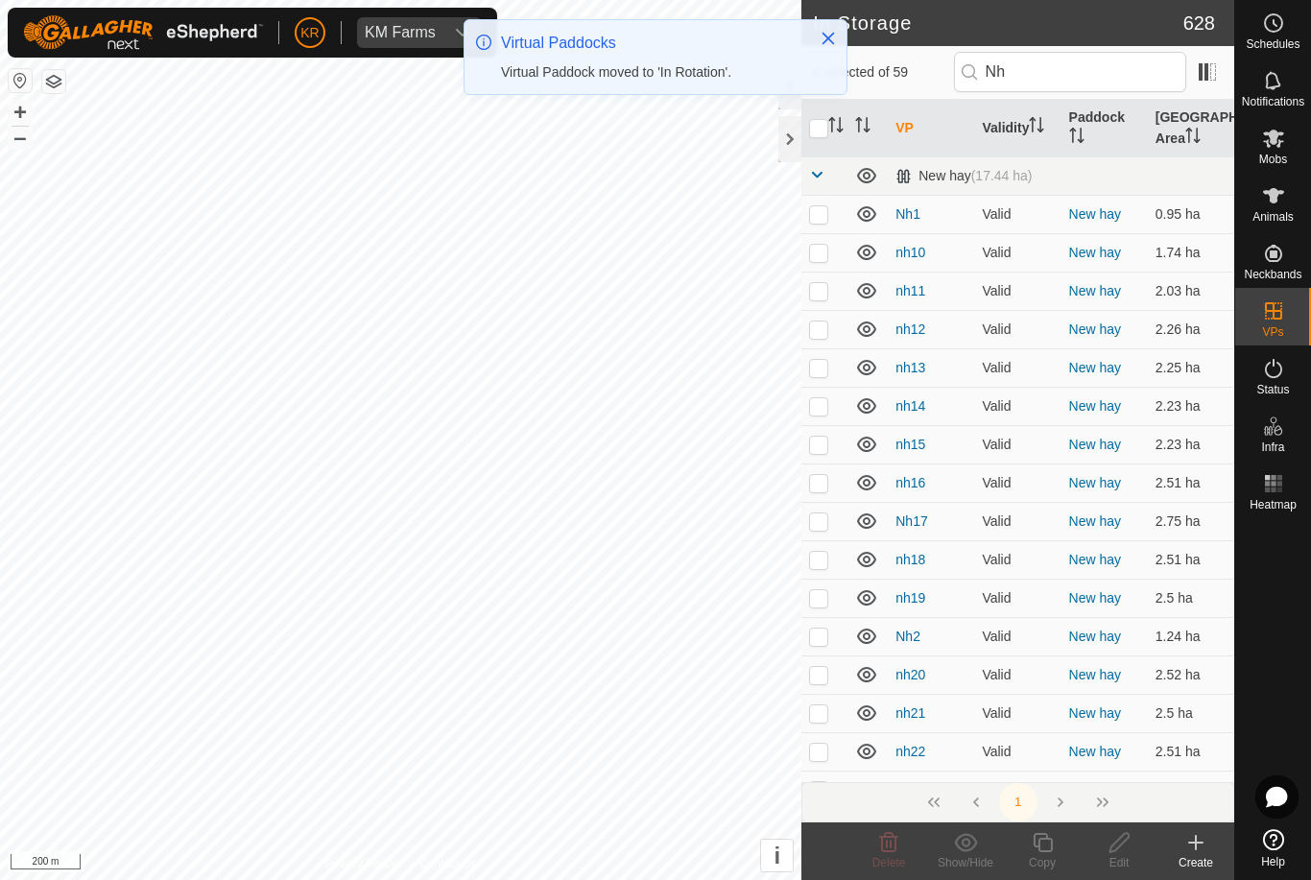
checkbox input "false"
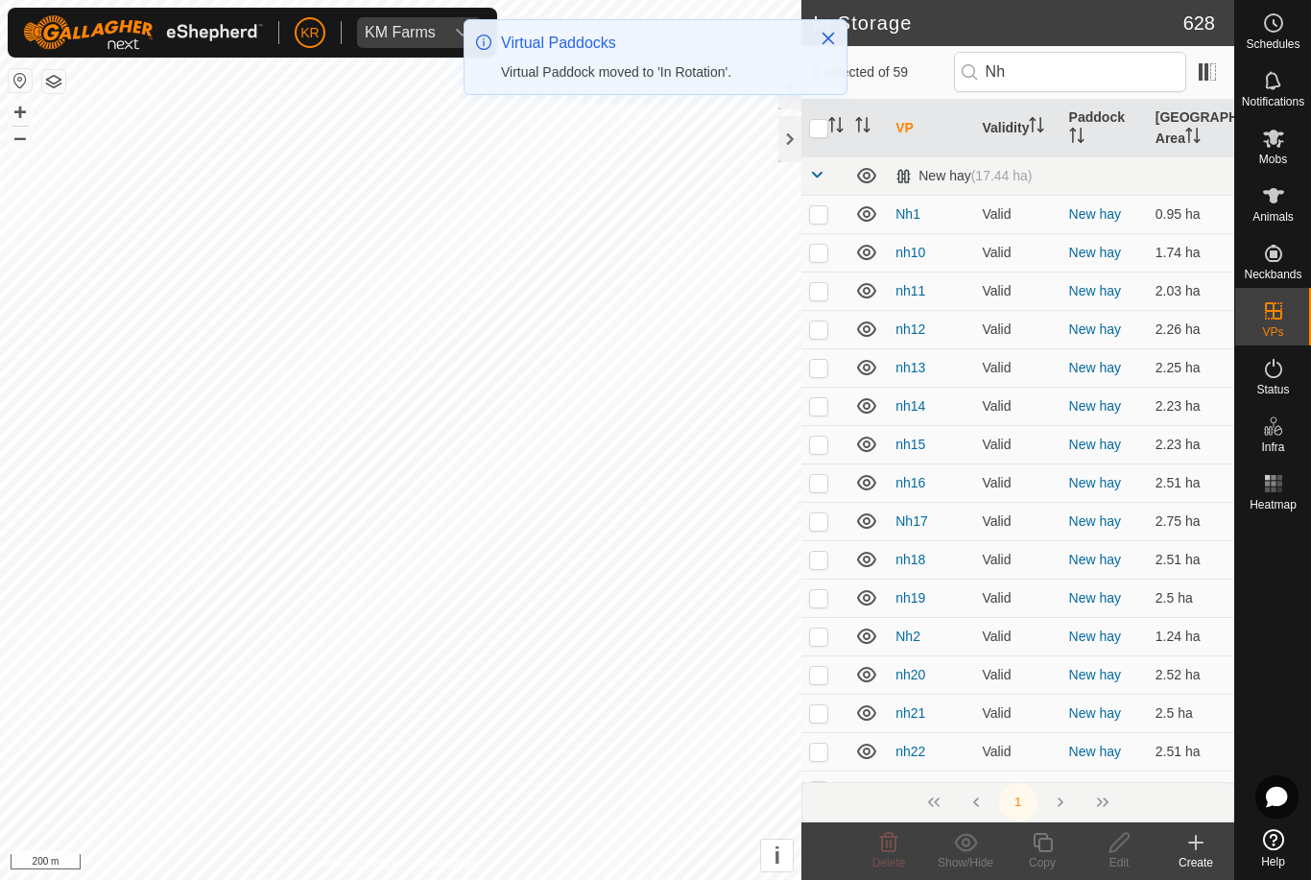
checkbox input "false"
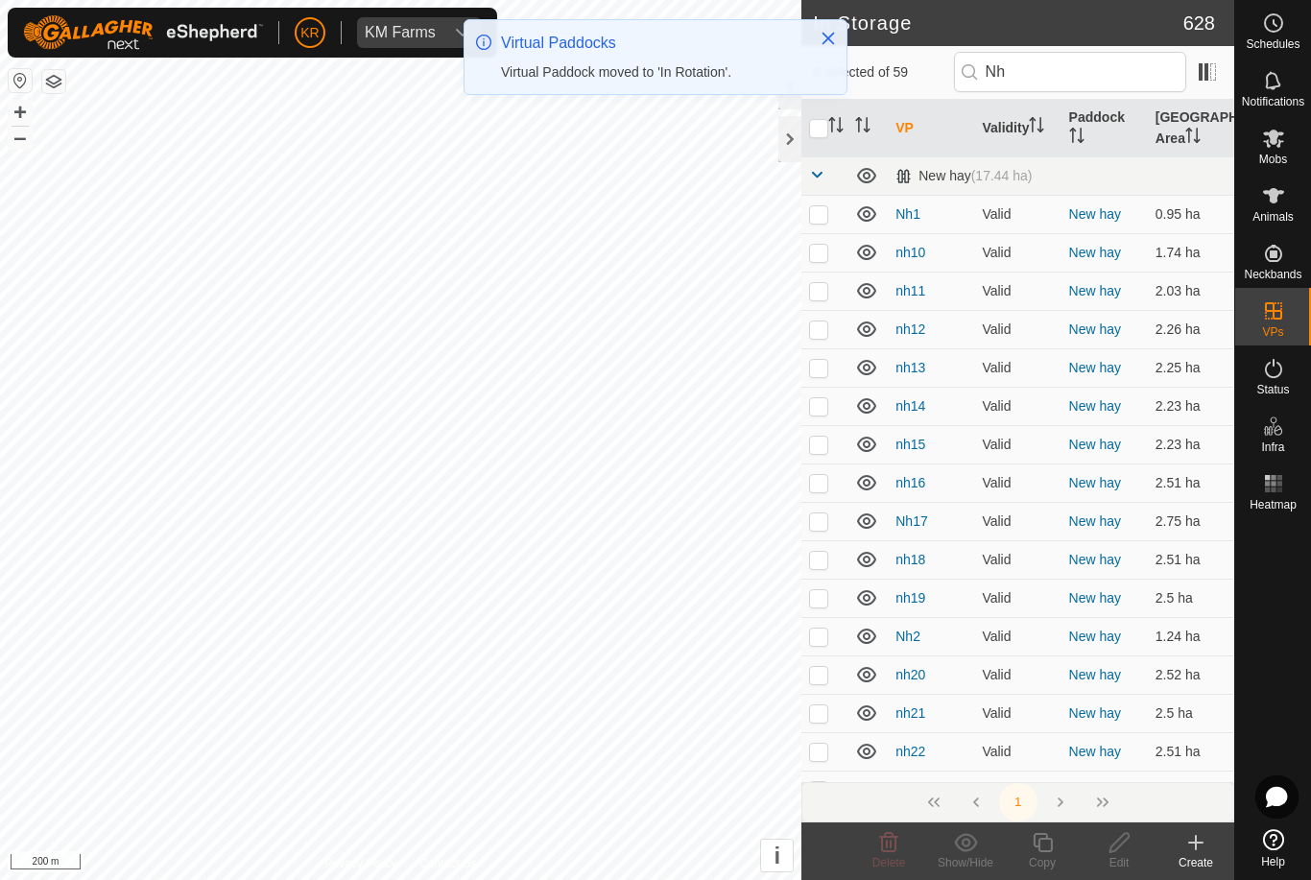
checkbox input "false"
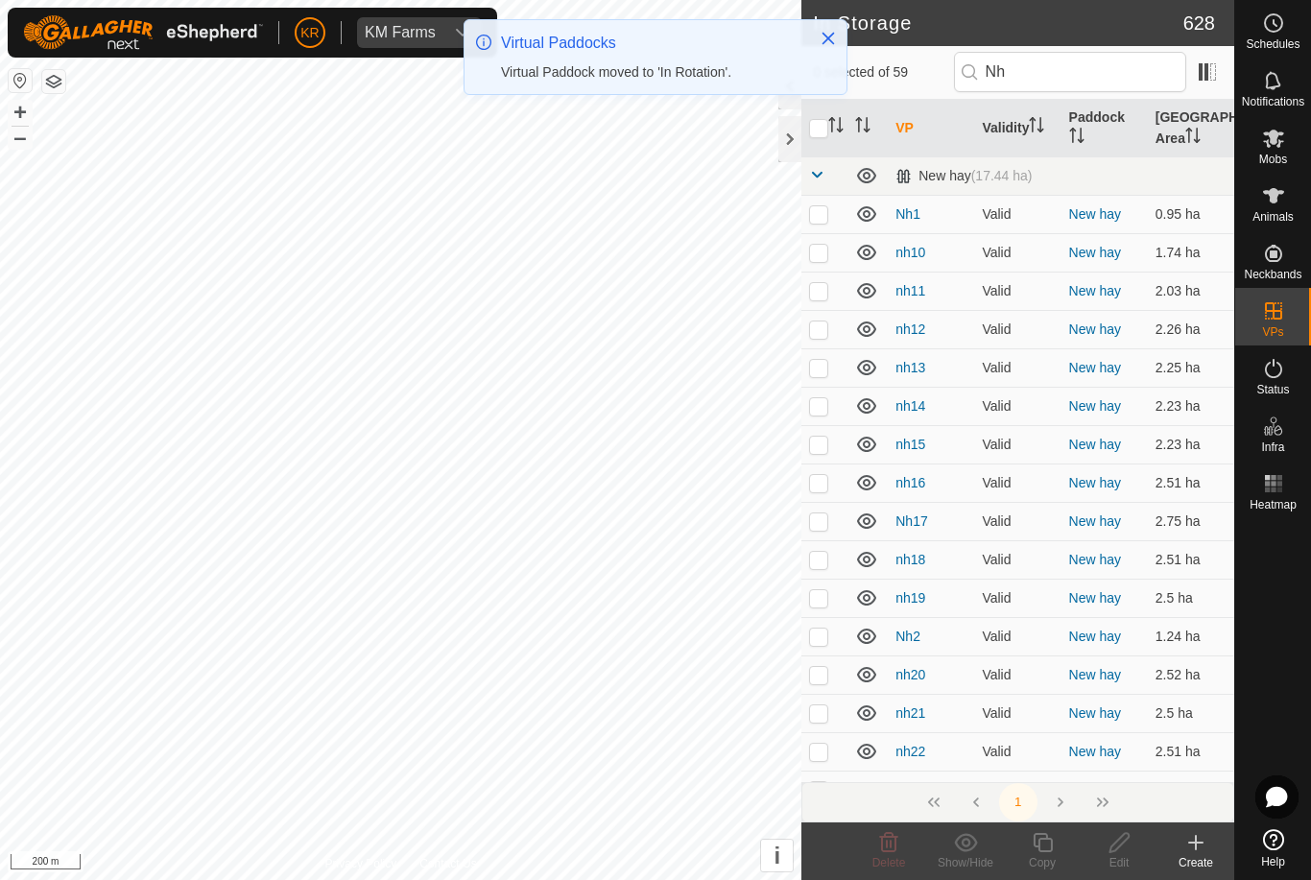
checkbox input "false"
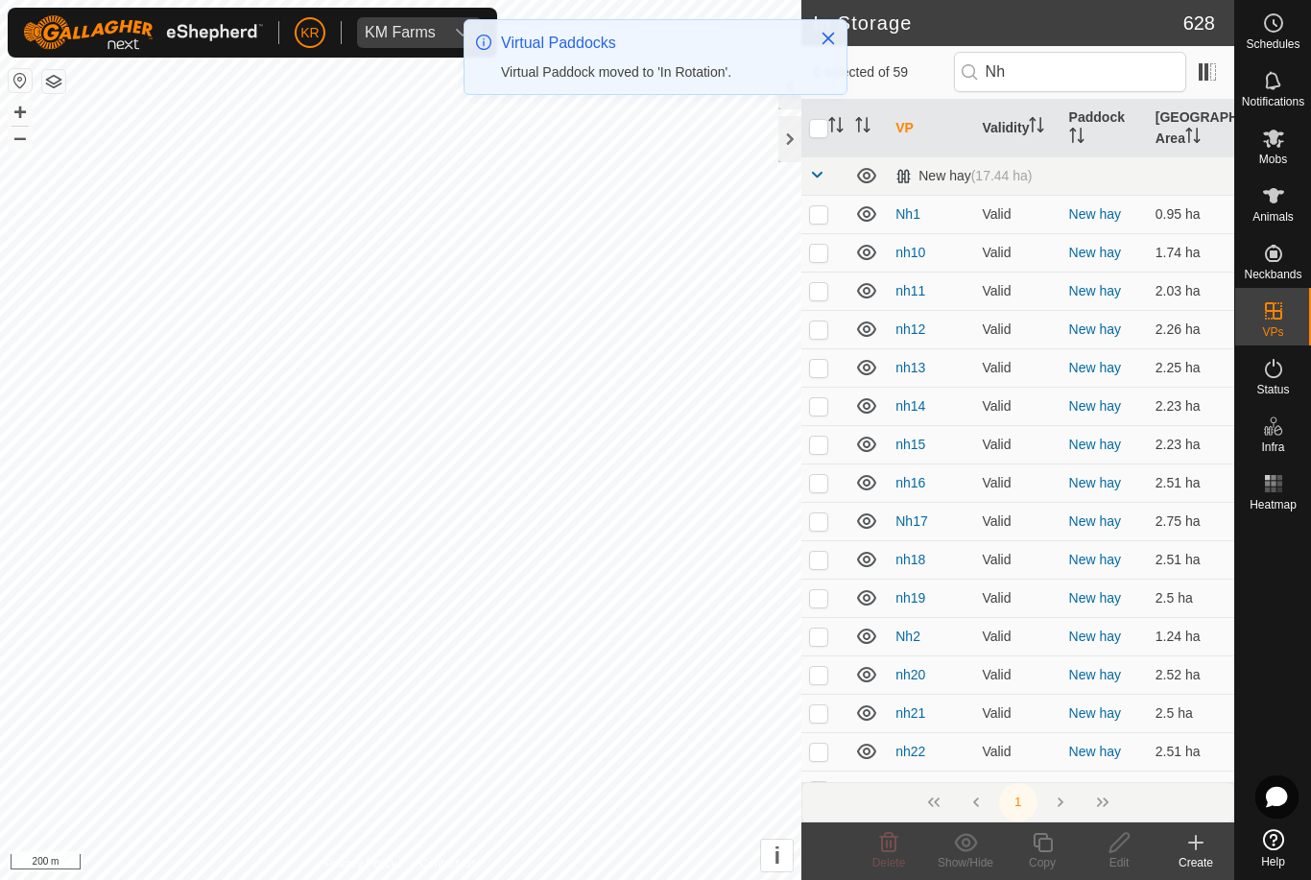
checkbox input "false"
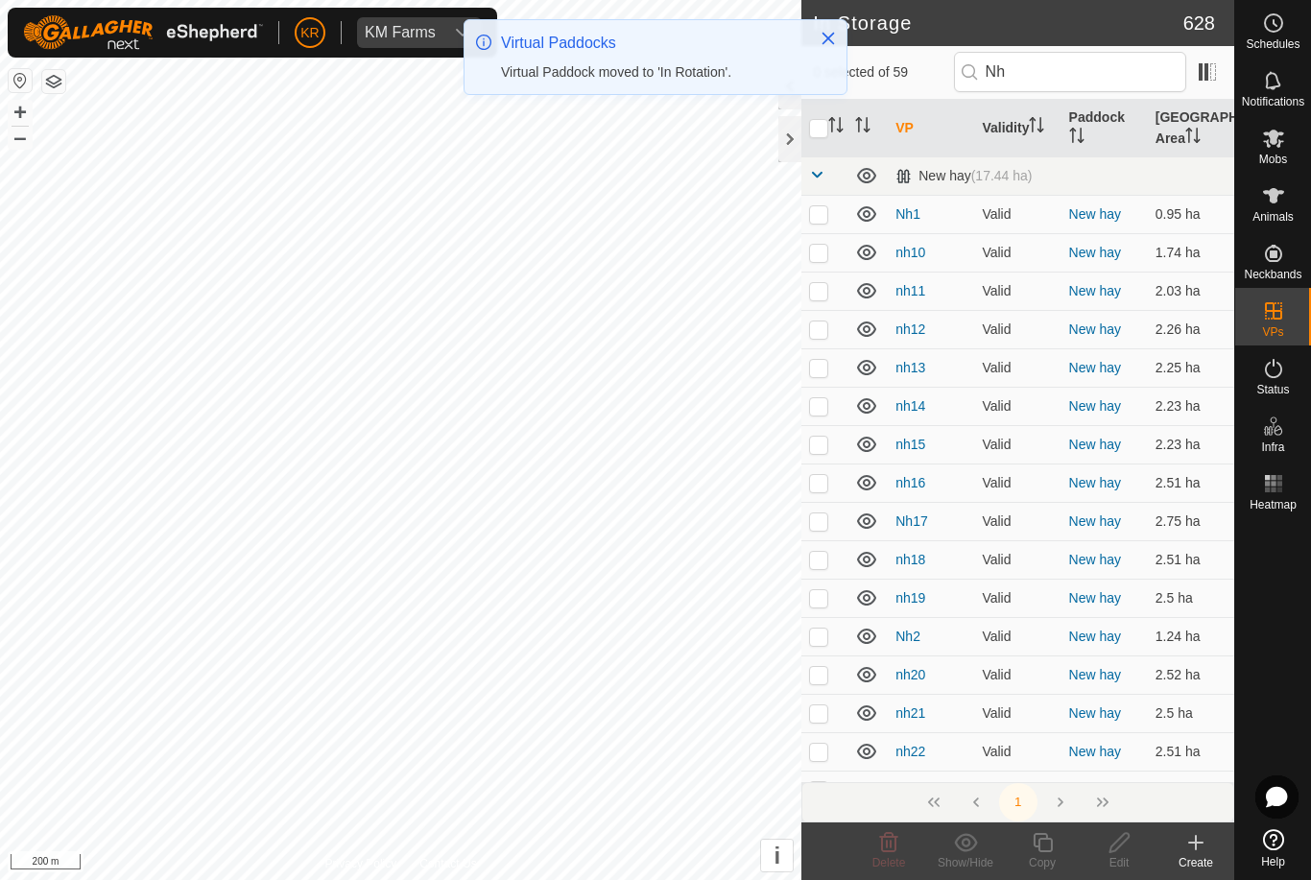
checkbox input "false"
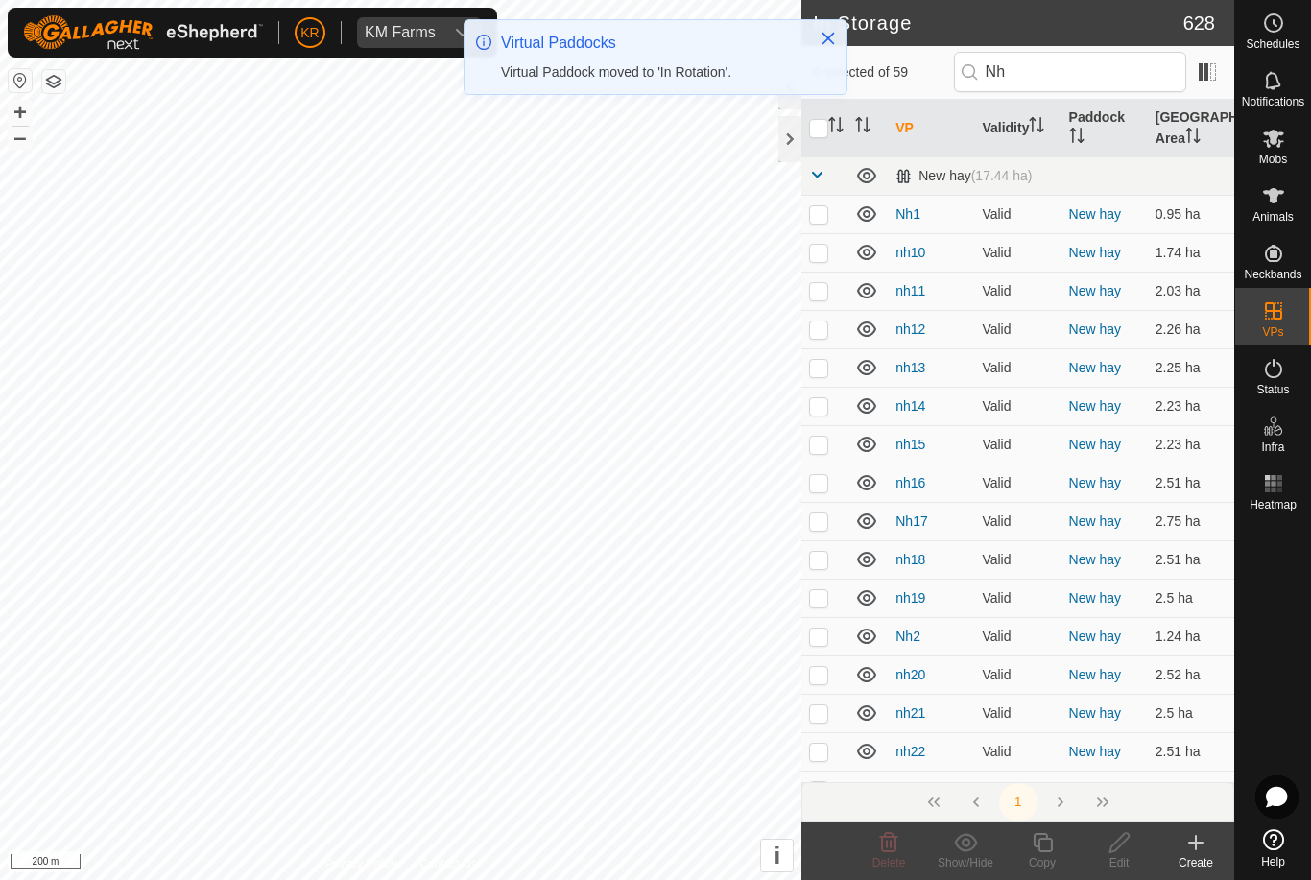
checkbox input "false"
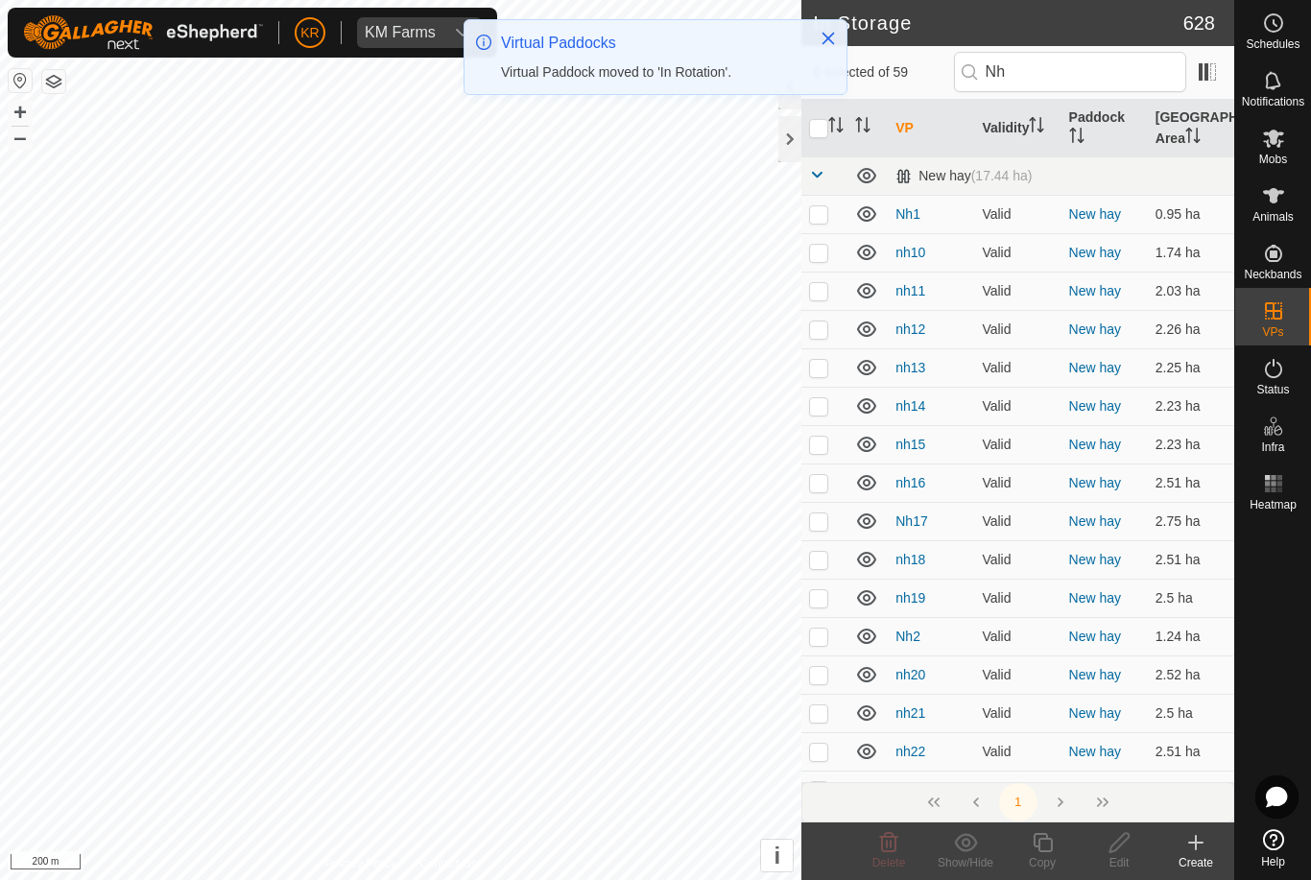
checkbox input "false"
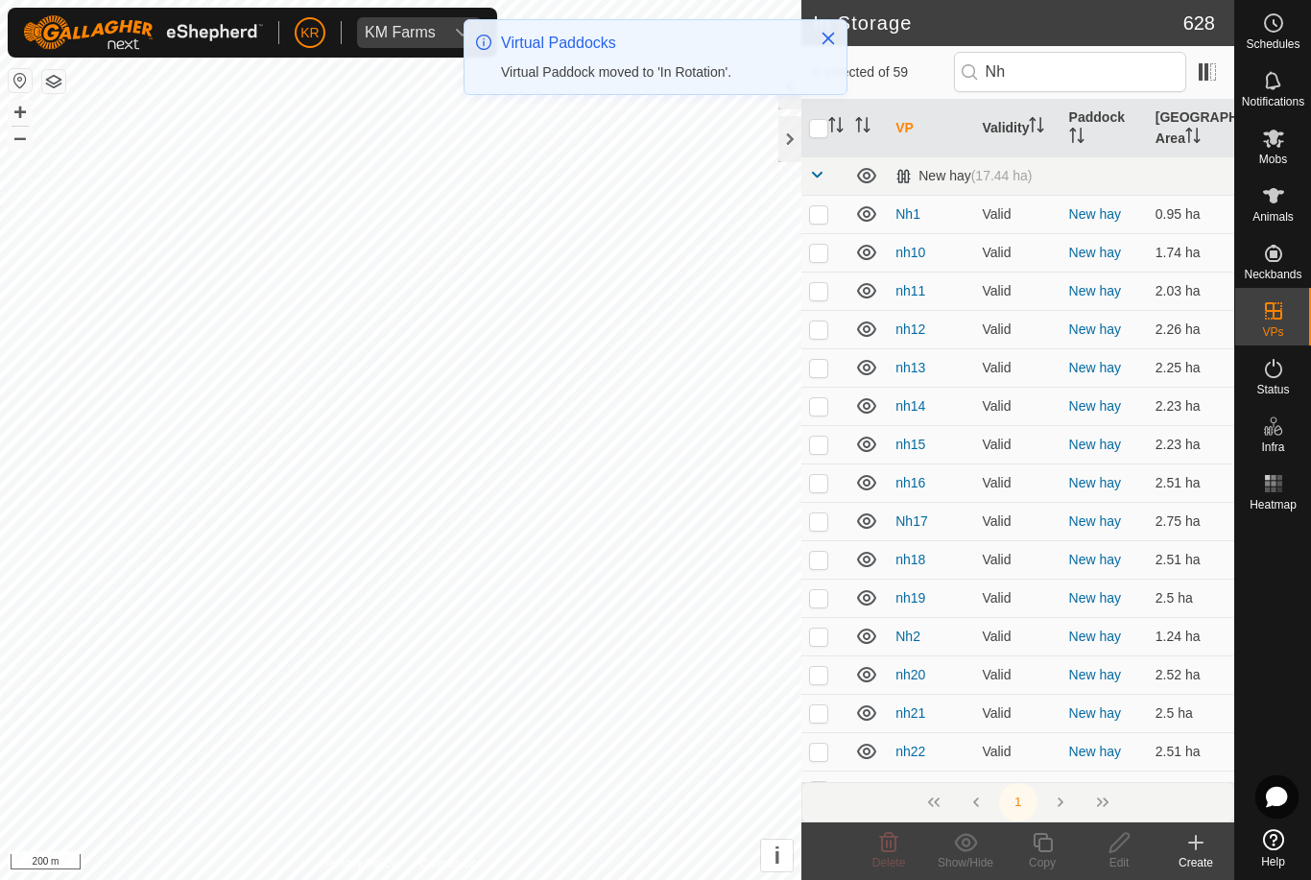
checkbox input "false"
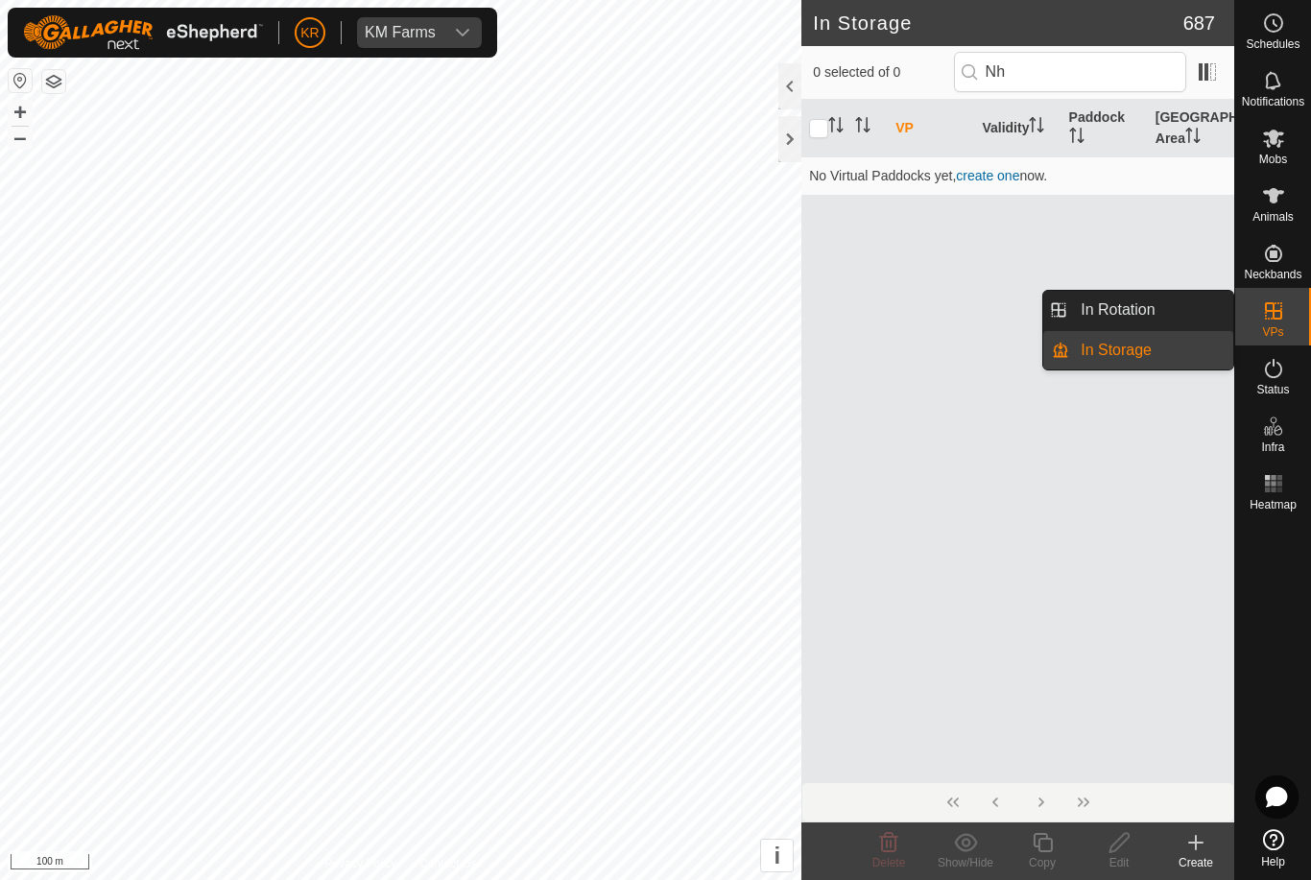
click at [1154, 302] on span "In Rotation" at bounding box center [1118, 310] width 74 height 23
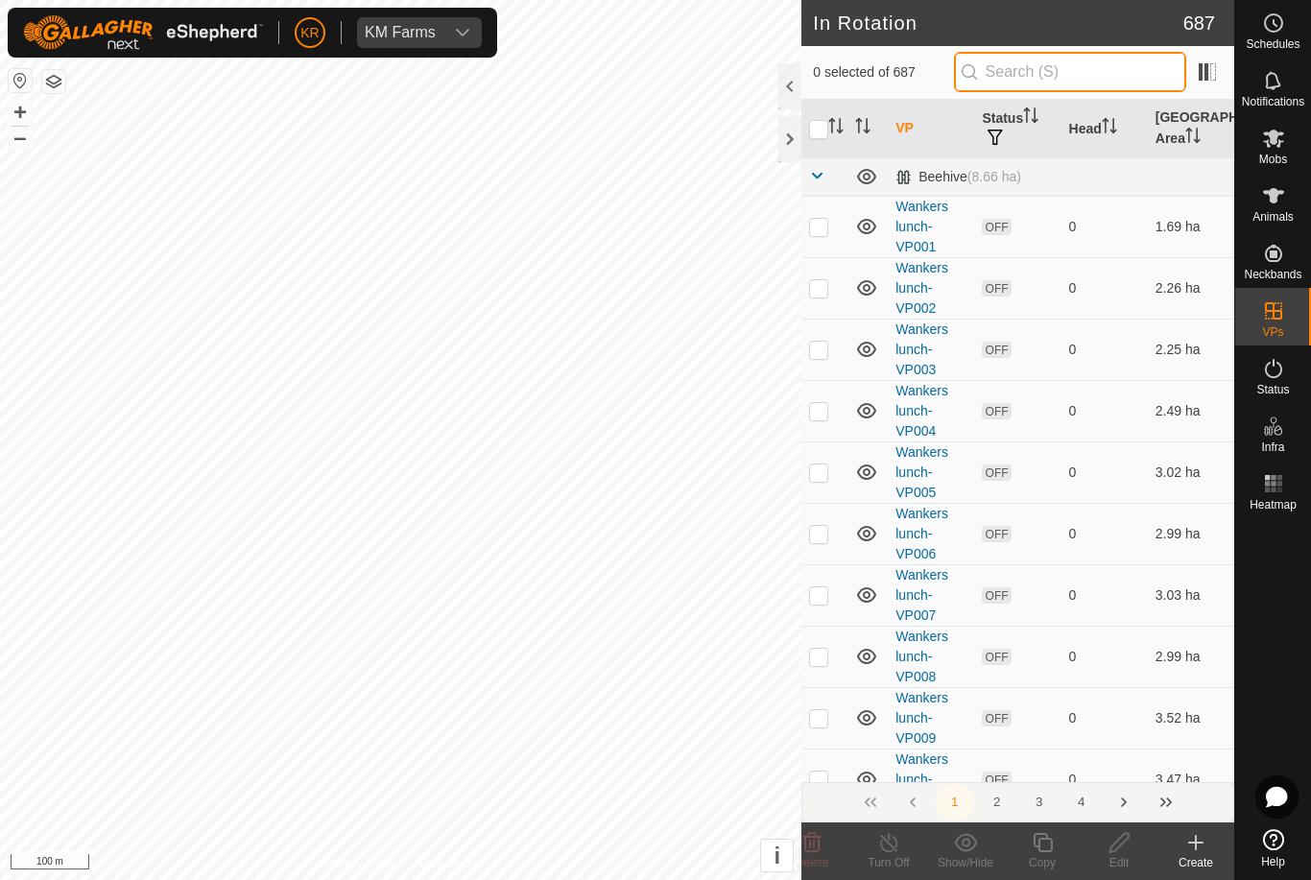
click at [1106, 69] on input "text" at bounding box center [1070, 72] width 232 height 40
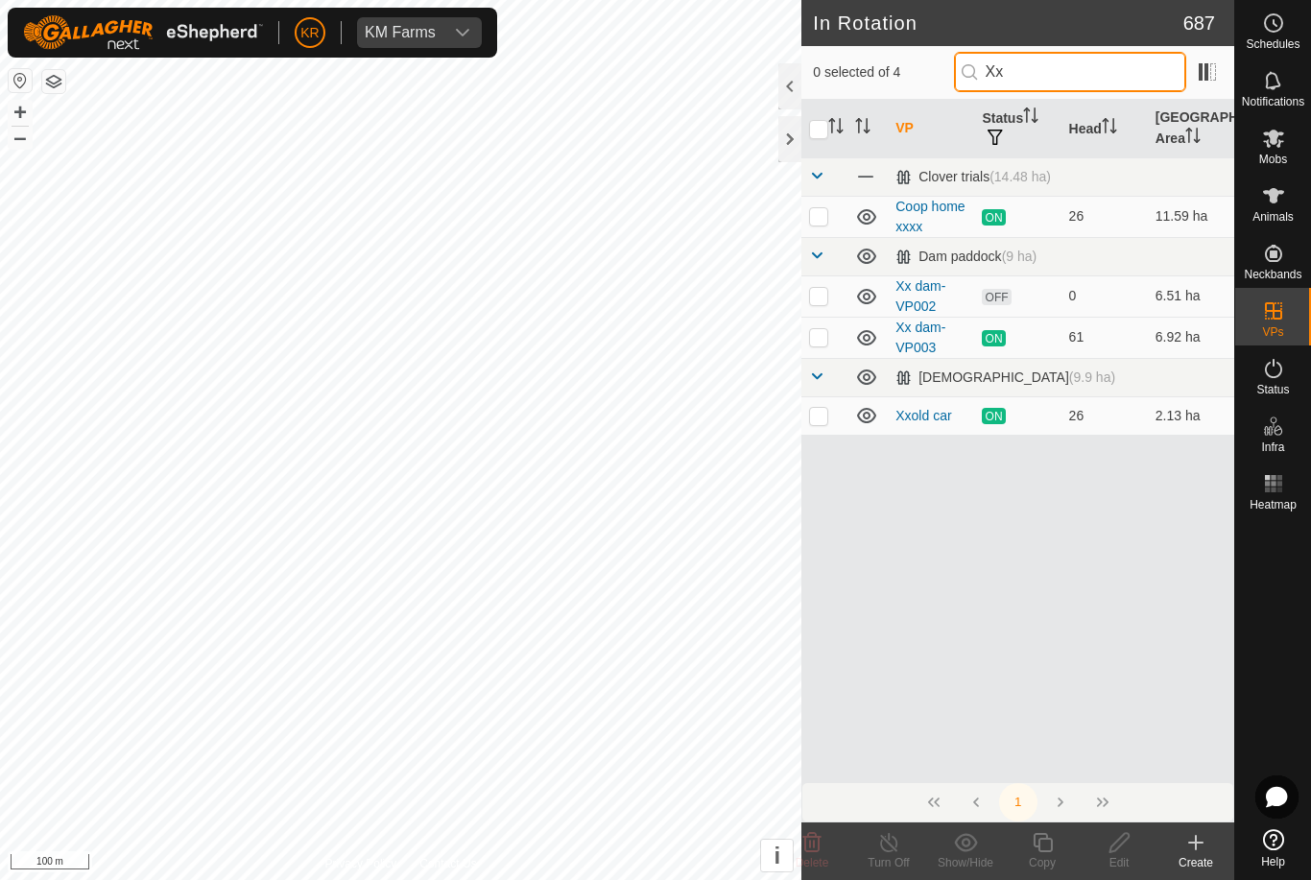
type input "Xx"
click at [812, 413] on p-checkbox at bounding box center [818, 415] width 19 height 15
checkbox input "true"
click at [1040, 848] on icon at bounding box center [1043, 842] width 24 height 23
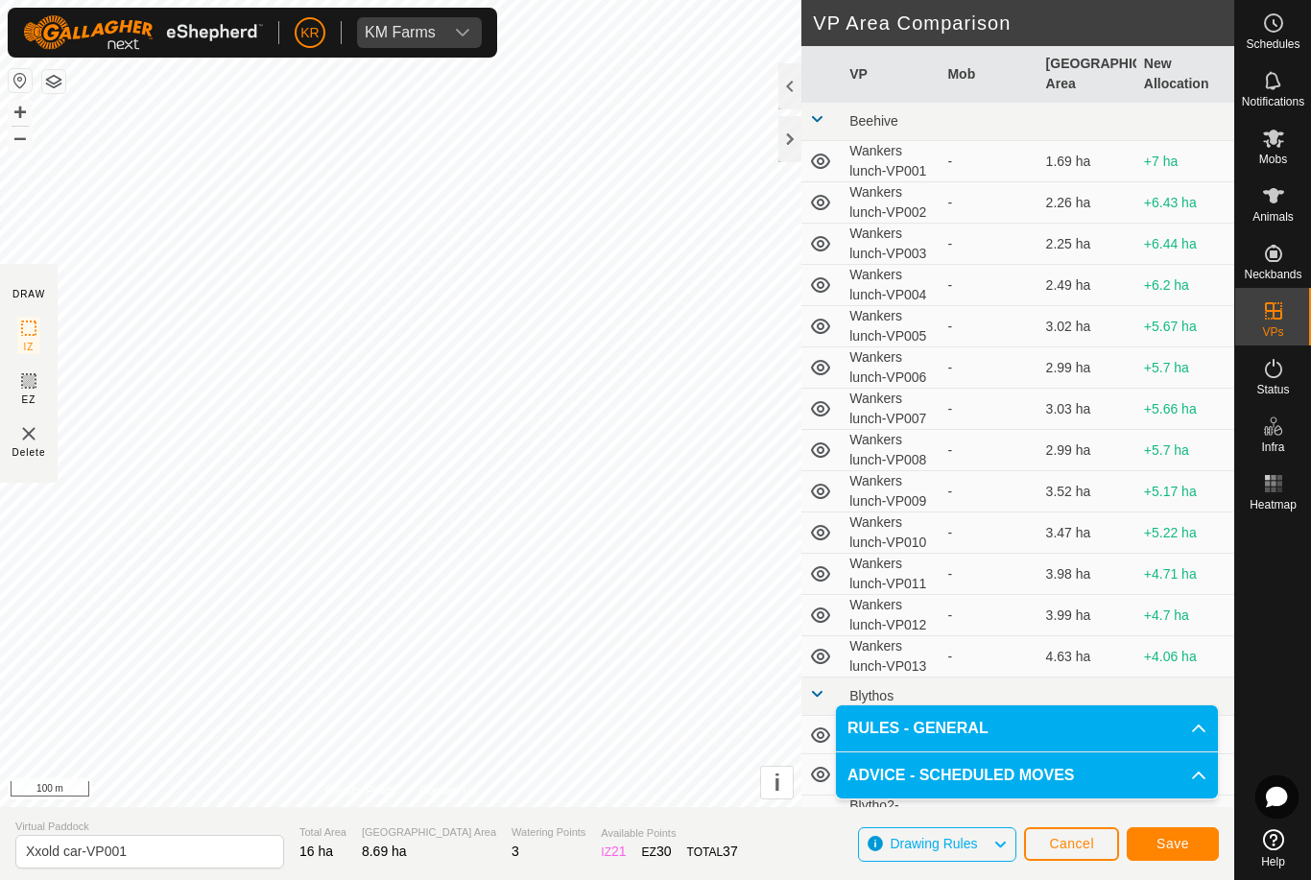
click at [1185, 827] on button "Save" at bounding box center [1173, 844] width 92 height 34
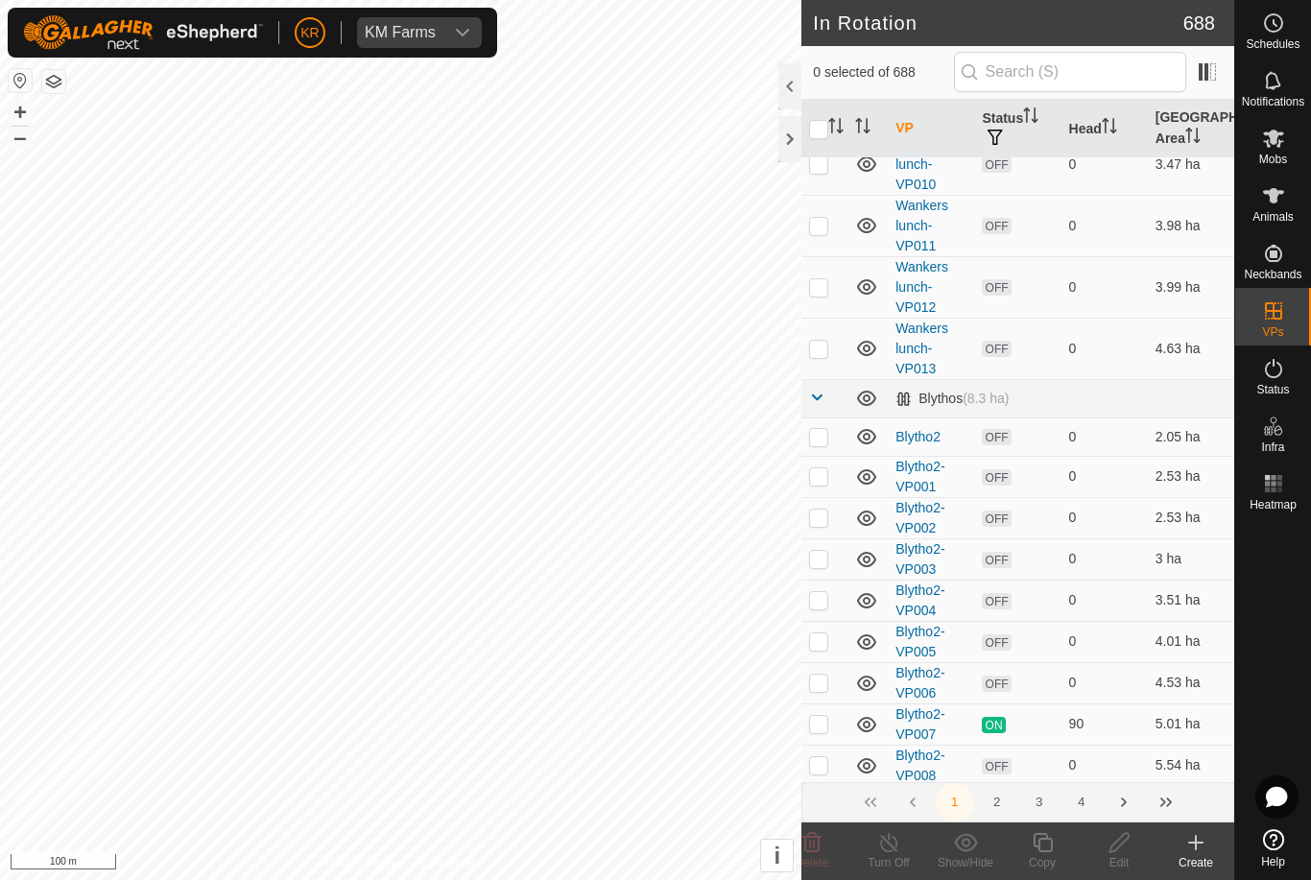
scroll to position [653, 0]
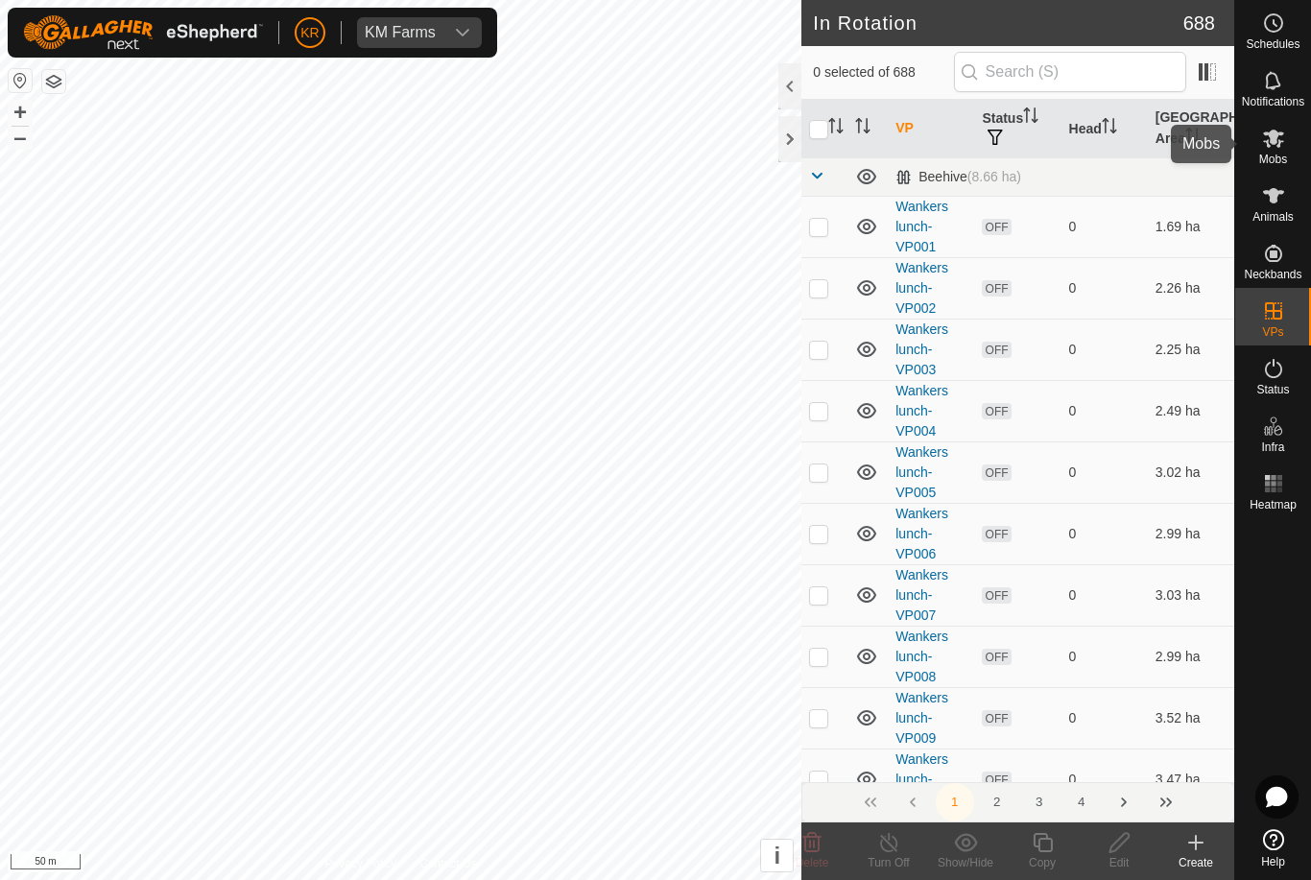
click at [1287, 139] on es-mob-svg-icon at bounding box center [1273, 138] width 35 height 31
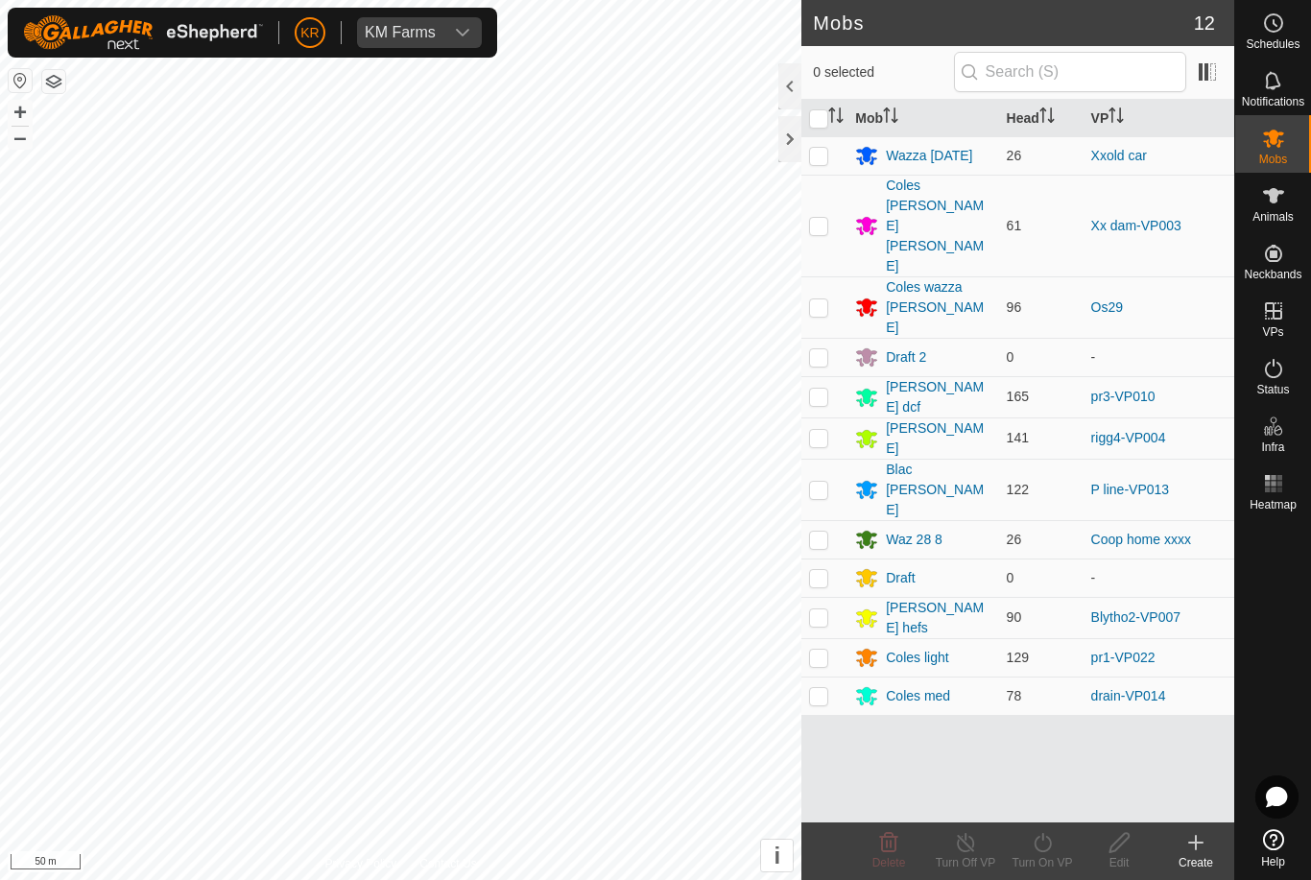
click at [819, 688] on p-checkbox at bounding box center [818, 695] width 19 height 15
checkbox input "true"
click at [934, 686] on div "Coles med" at bounding box center [918, 696] width 64 height 20
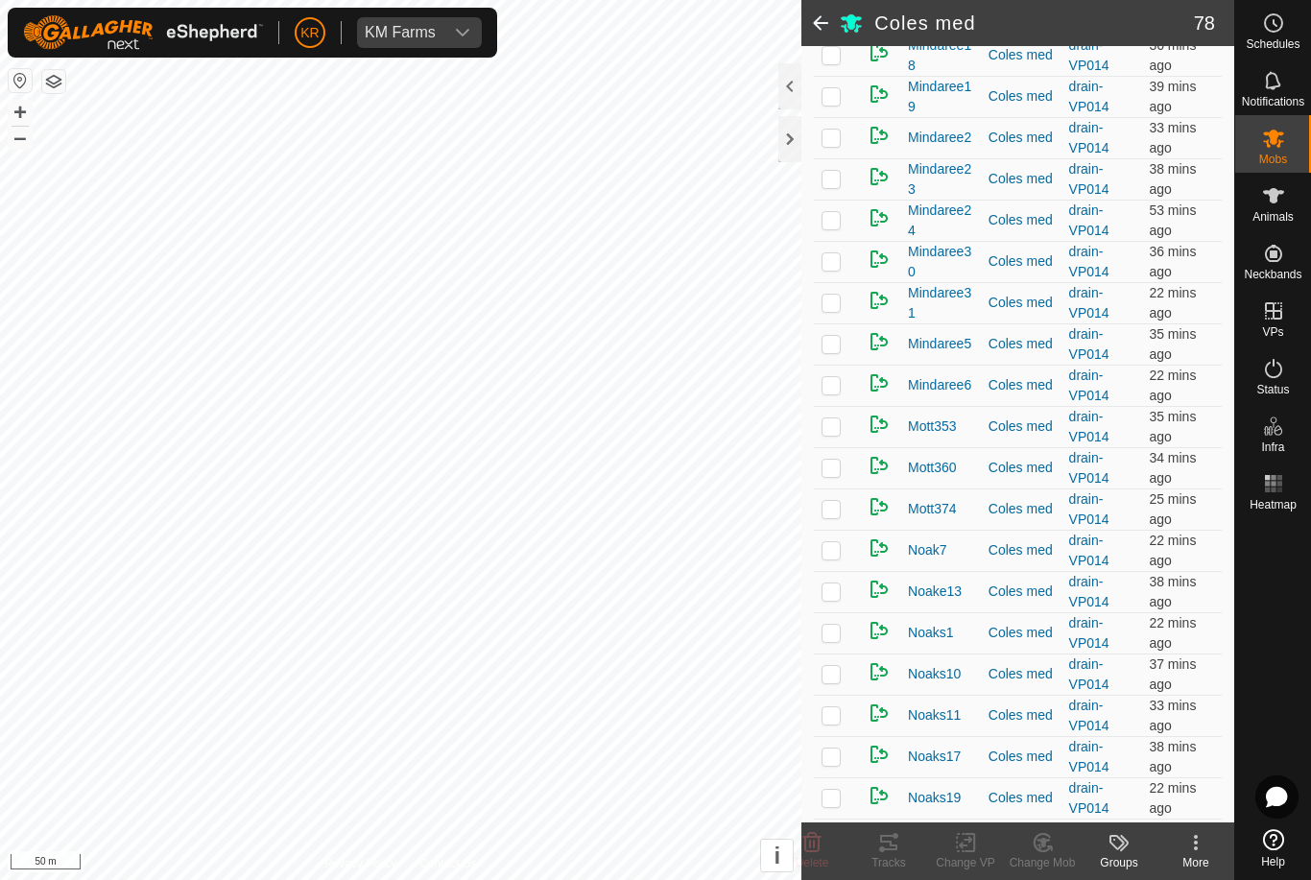
scroll to position [1822, 0]
